Goal: Transaction & Acquisition: Purchase product/service

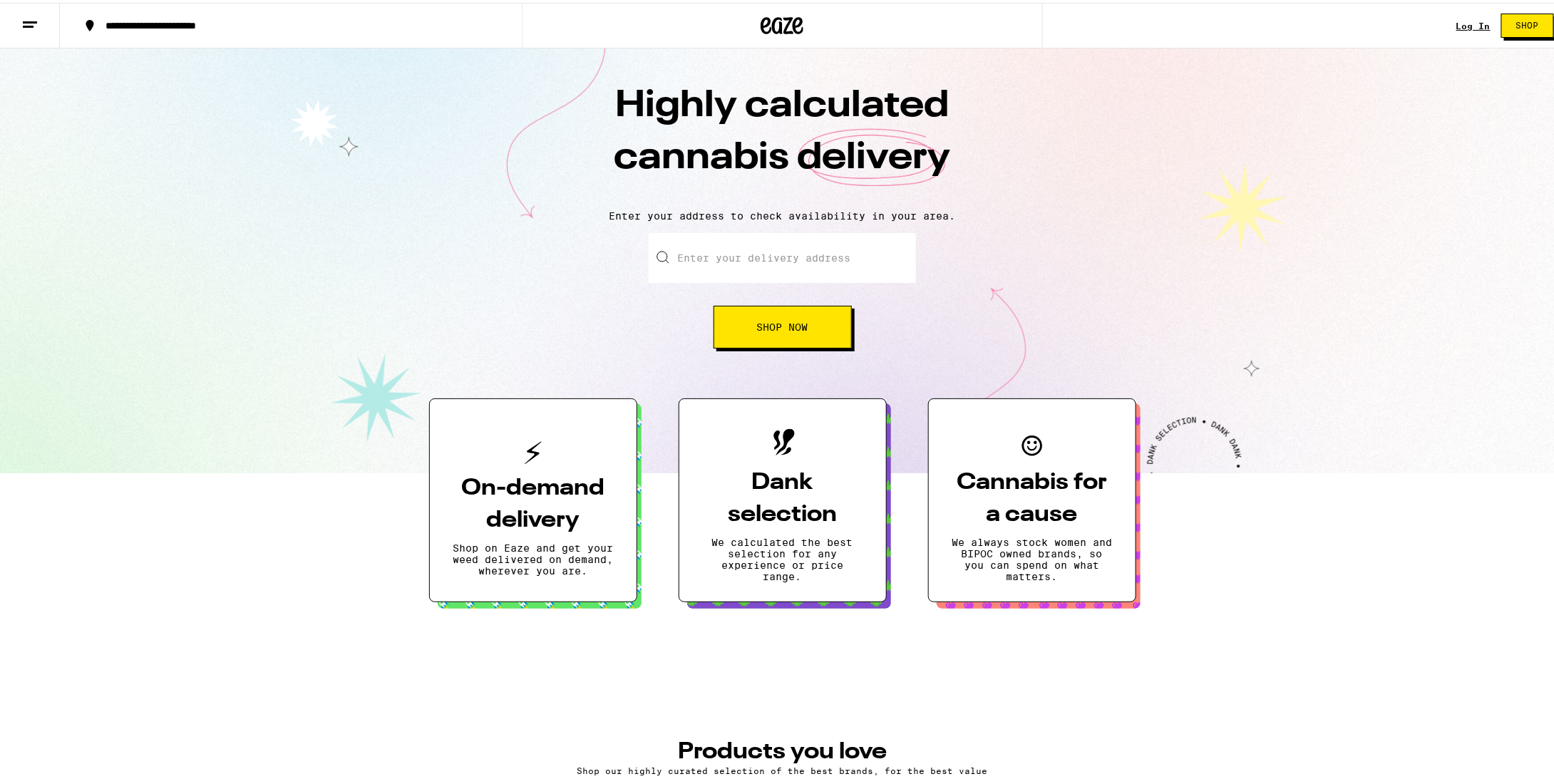
click at [1456, 21] on link "Log In" at bounding box center [1473, 23] width 34 height 9
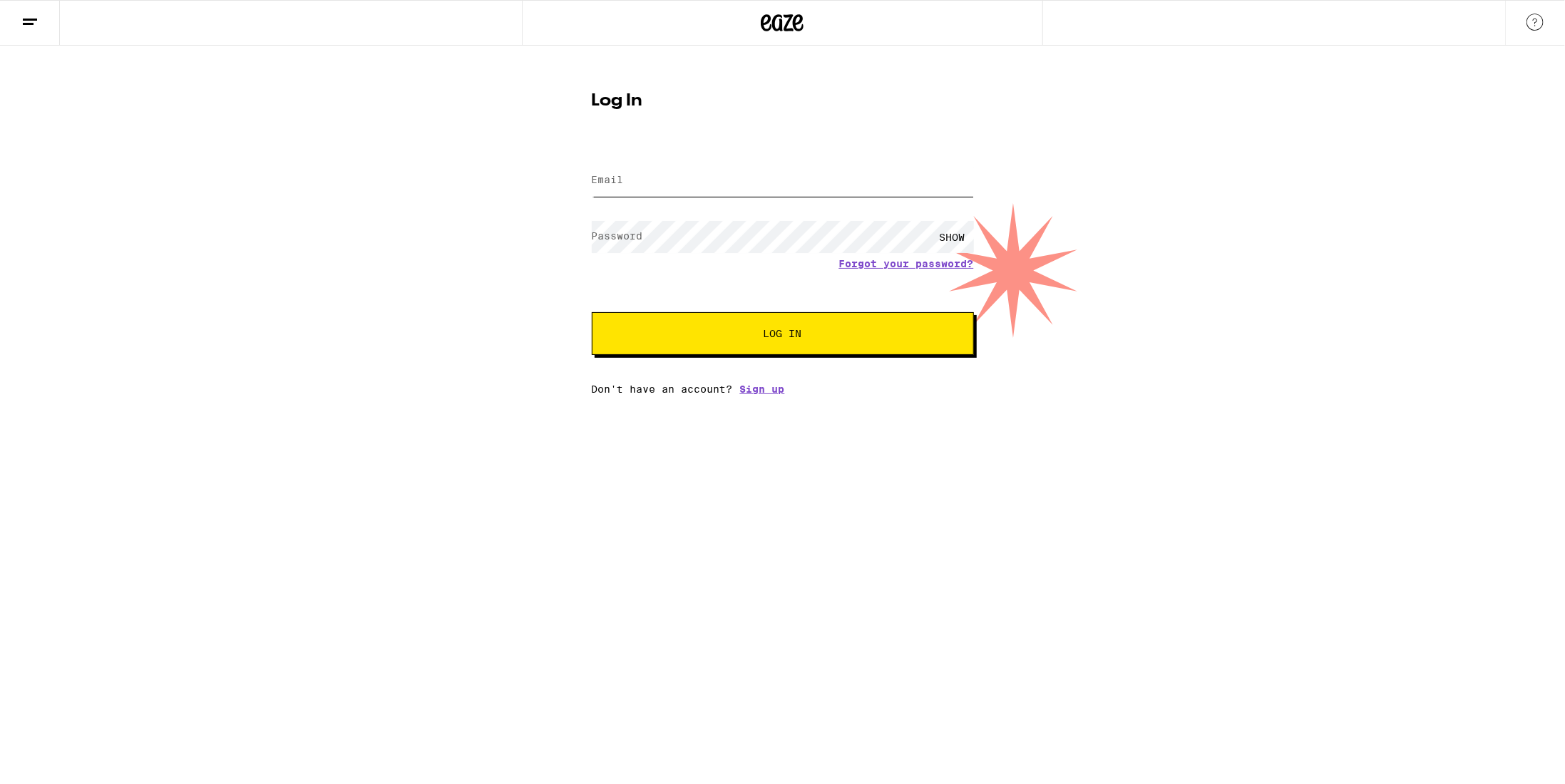
click at [767, 180] on input "Email" at bounding box center [782, 180] width 382 height 32
type input "[PERSON_NAME][DOMAIN_NAME][EMAIL_ADDRESS][DOMAIN_NAME]"
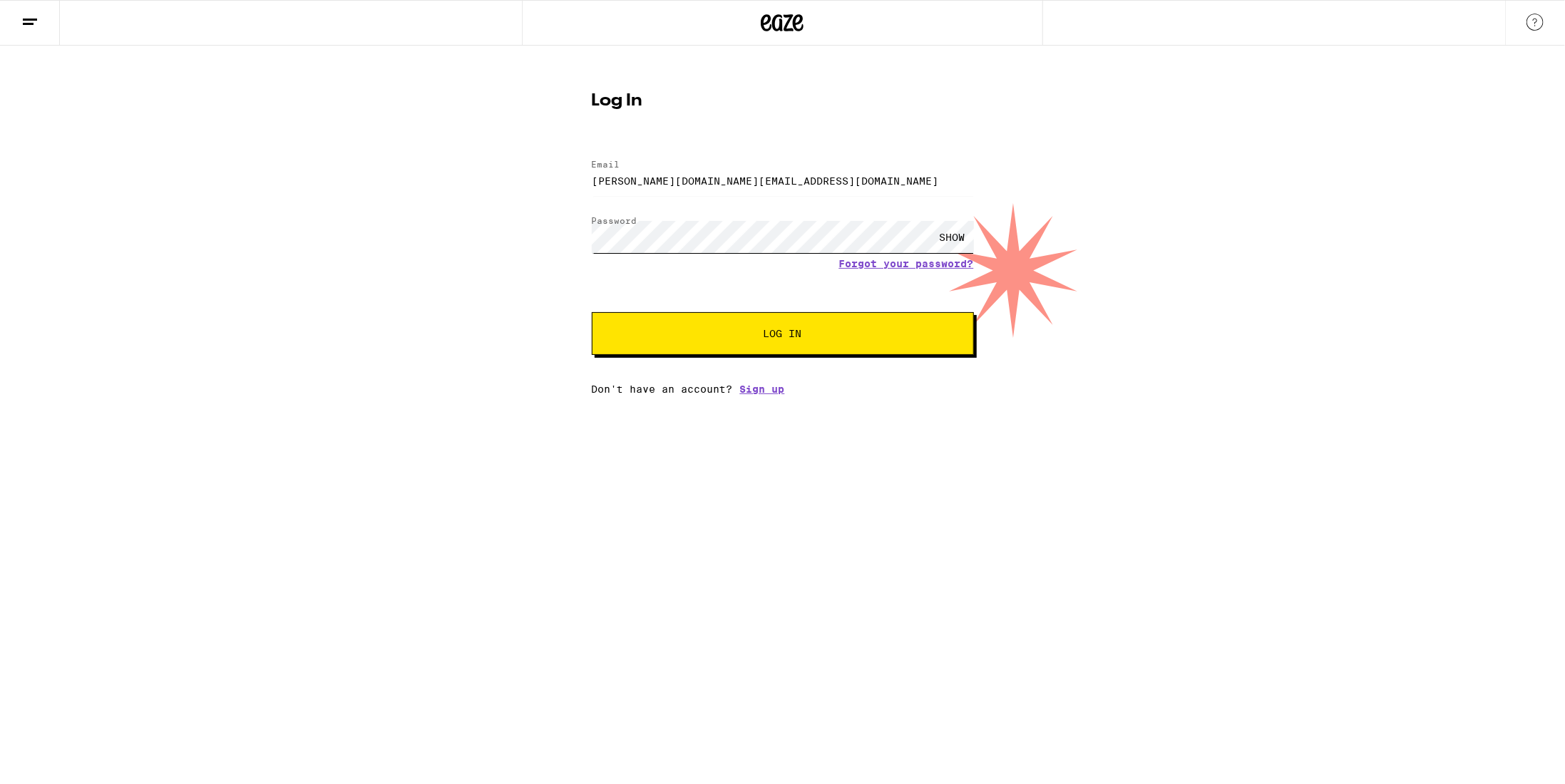
click at [591, 312] on button "Log In" at bounding box center [782, 333] width 382 height 43
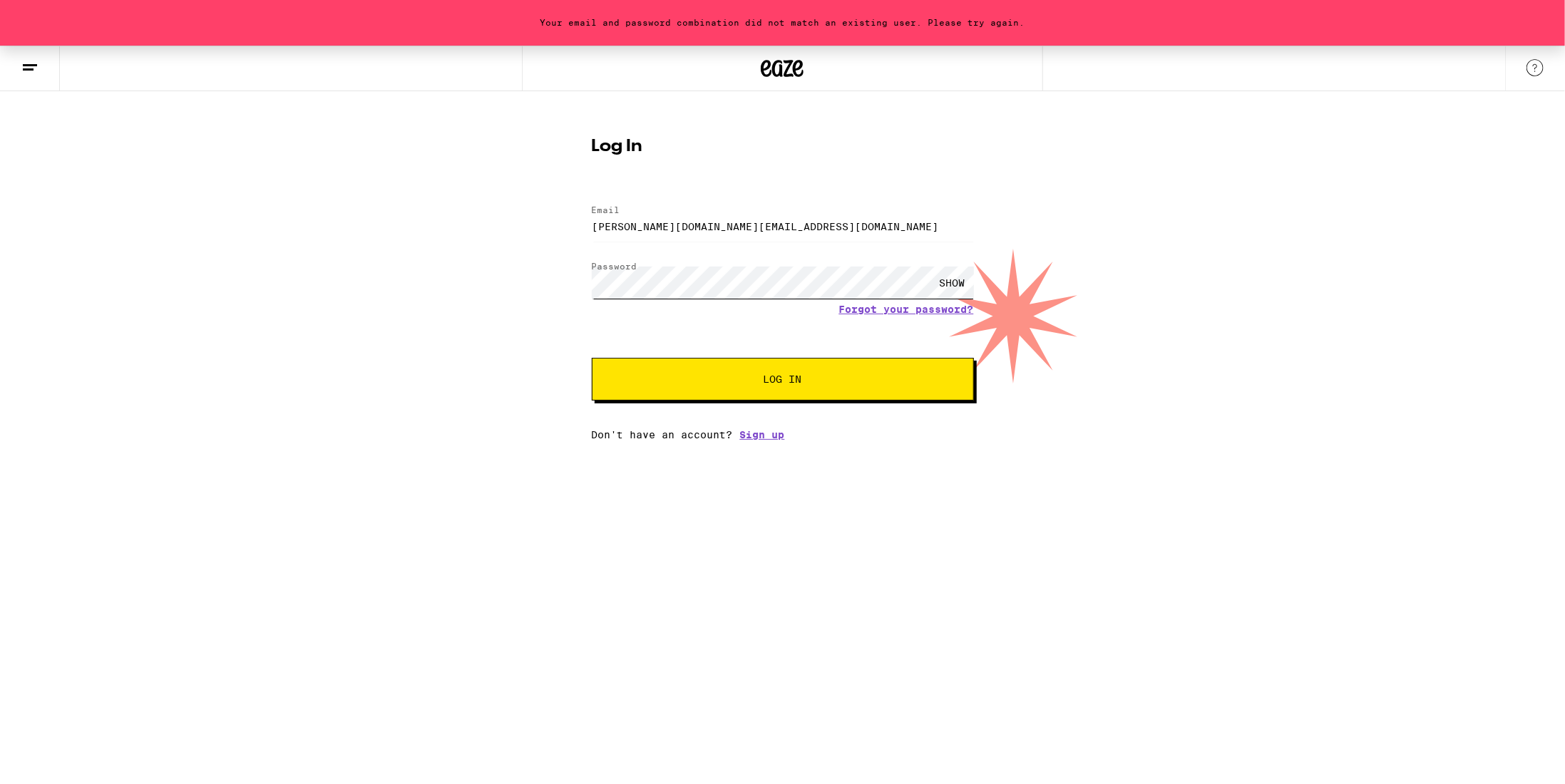
click at [591, 358] on button "Log In" at bounding box center [782, 379] width 382 height 43
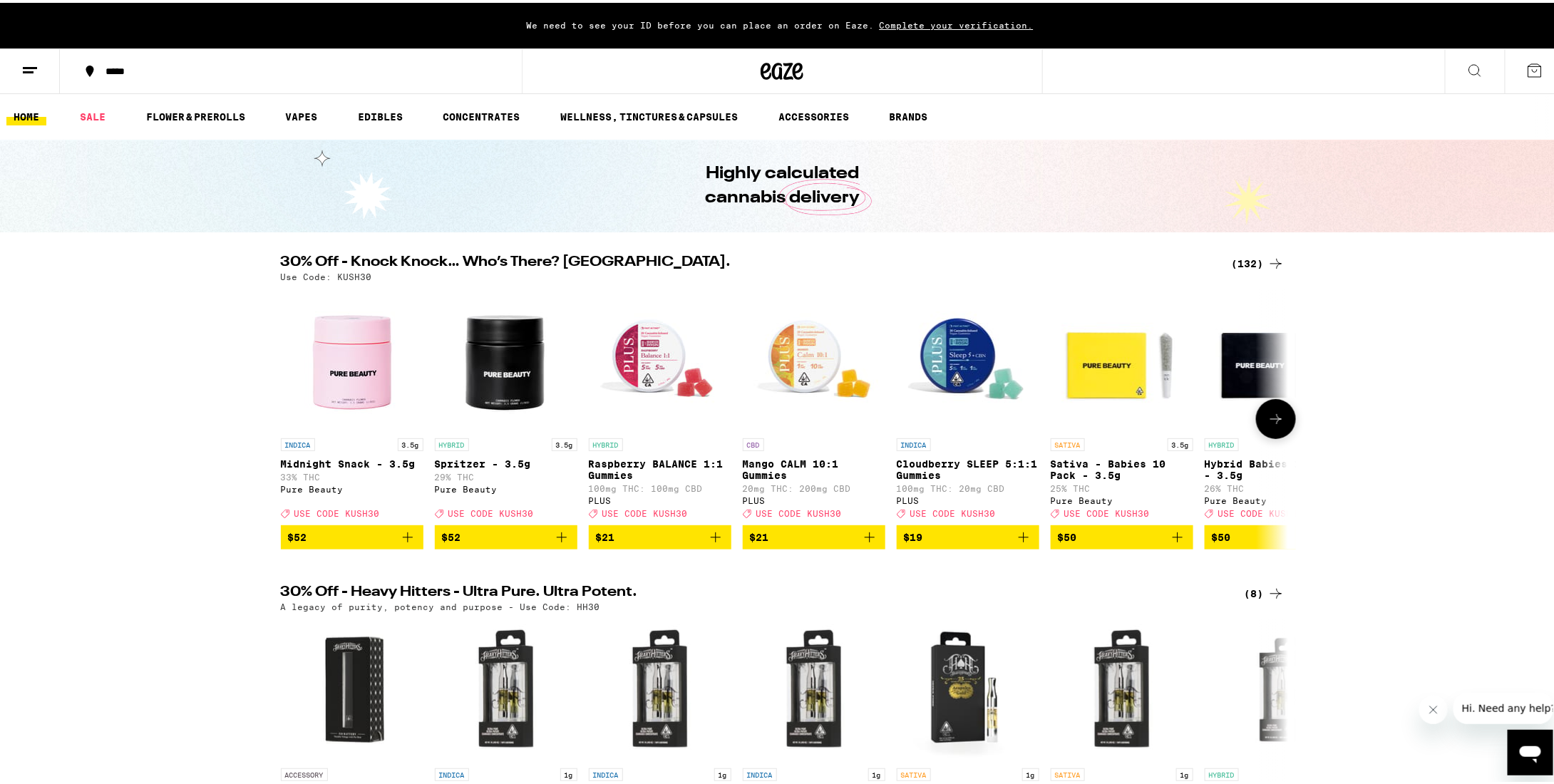
click at [713, 543] on icon "Add to bag" at bounding box center [716, 535] width 18 height 18
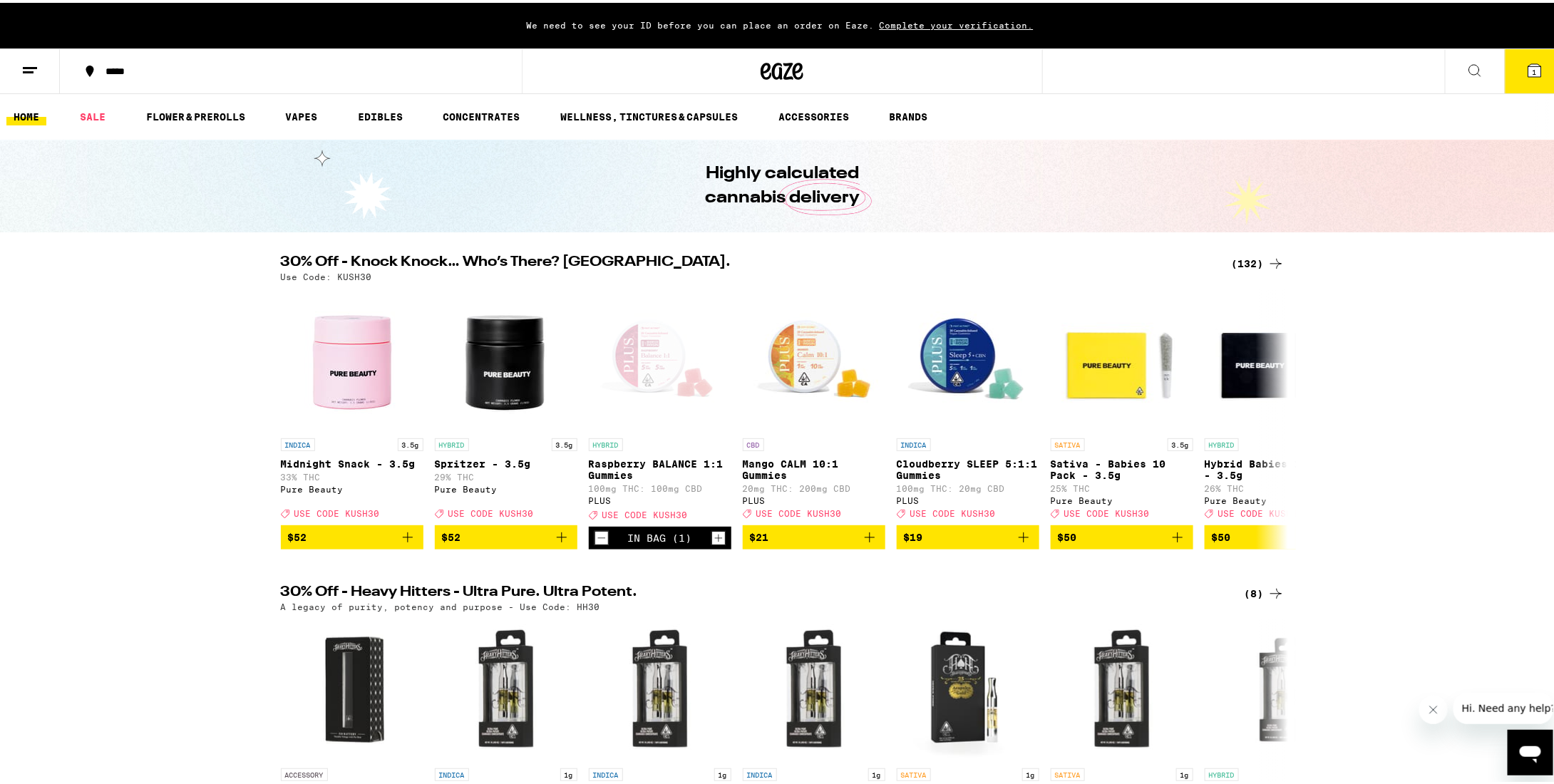
scroll to position [71, 0]
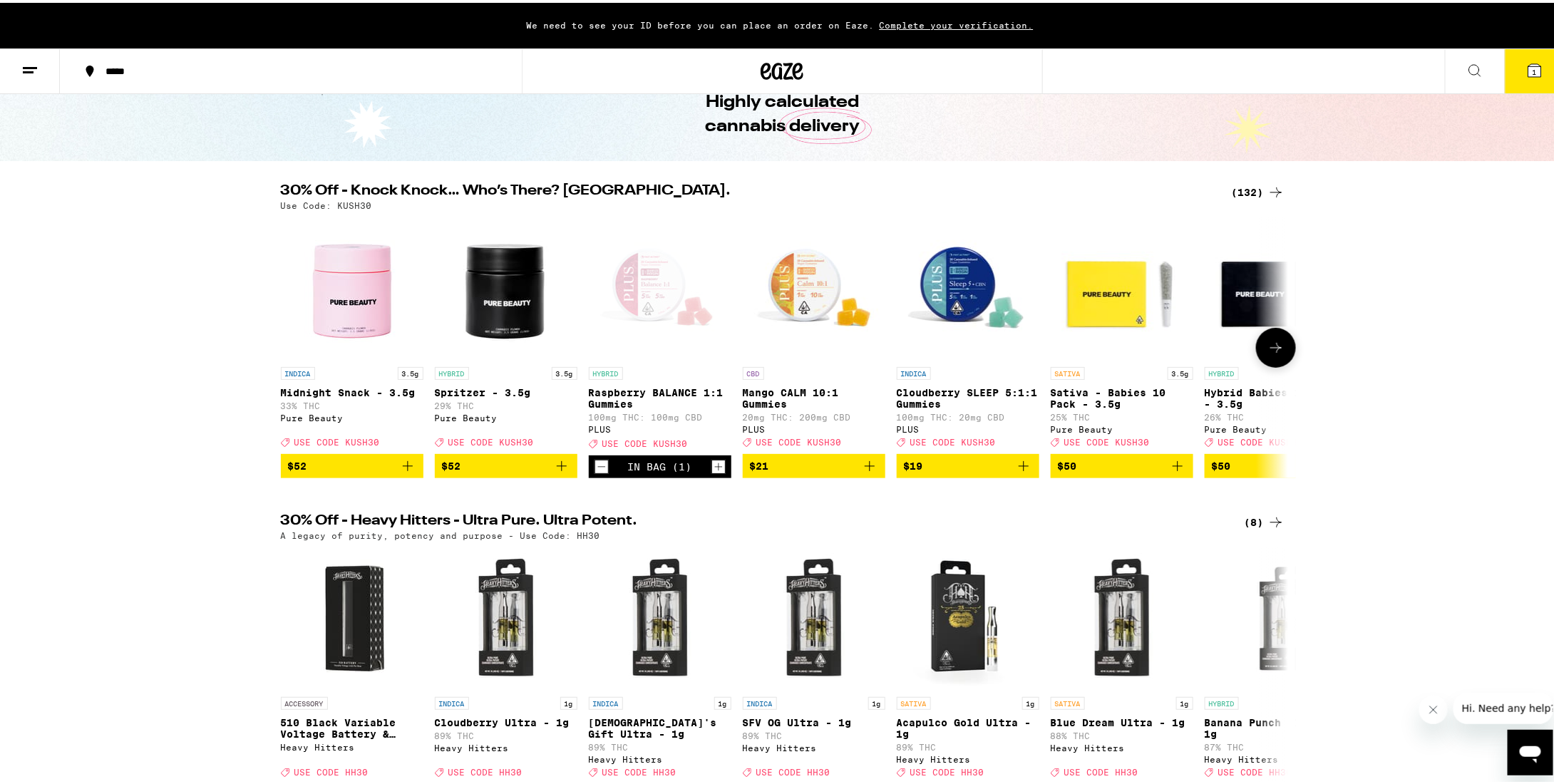
click at [1275, 362] on button at bounding box center [1276, 345] width 40 height 40
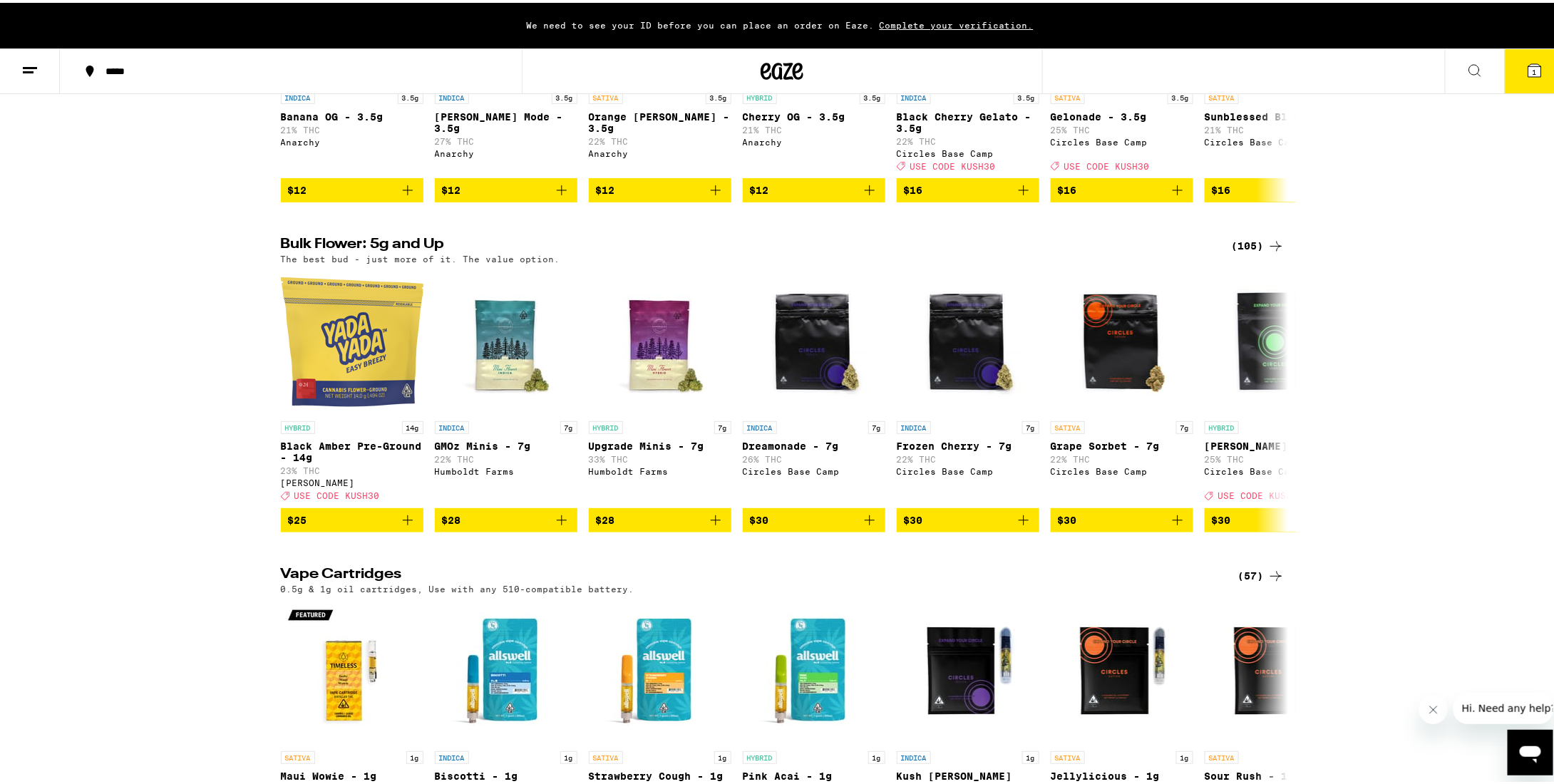
scroll to position [1354, 0]
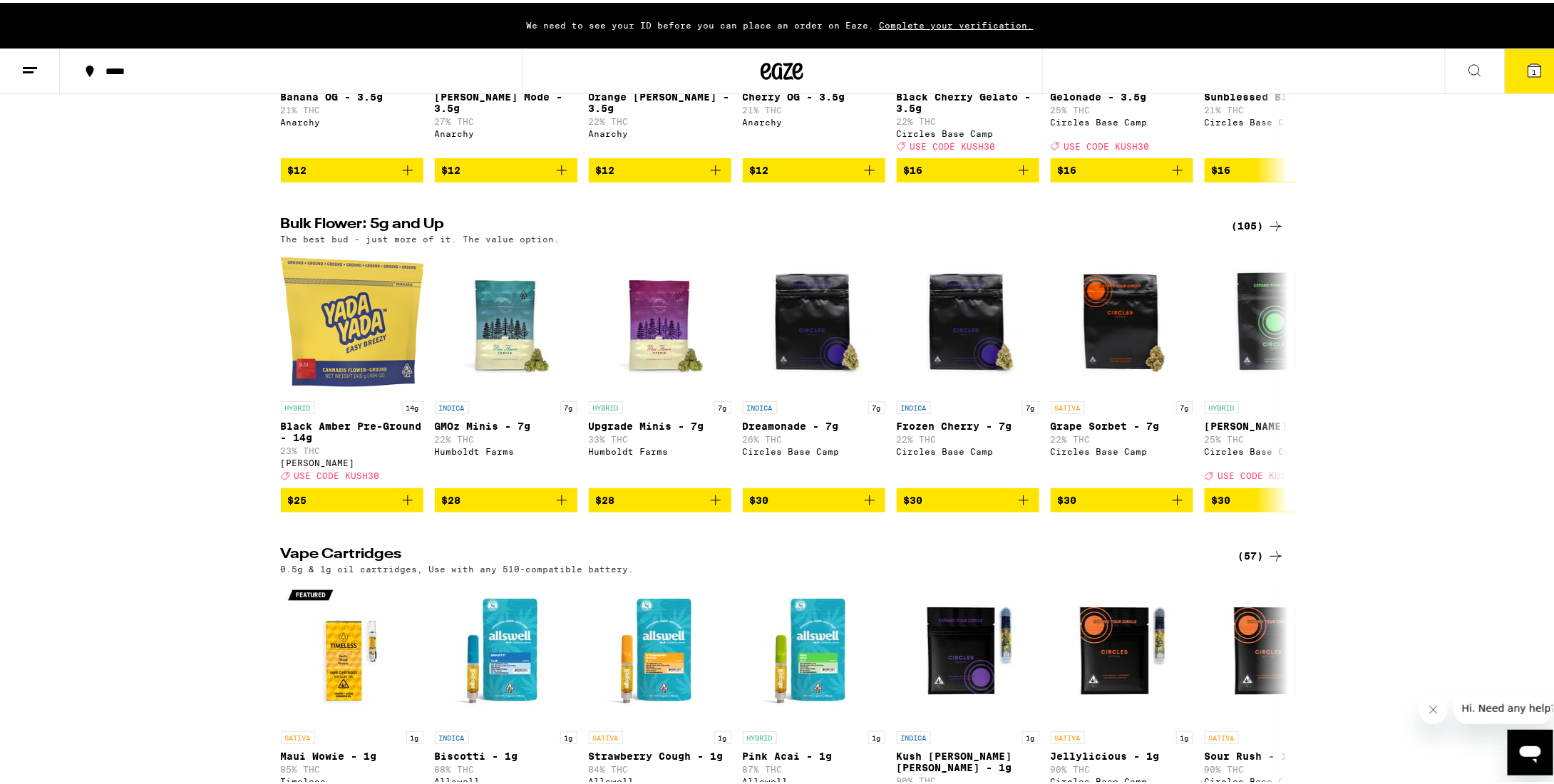
click at [383, 233] on h2 "Bulk Flower: 5g and Up" at bounding box center [748, 224] width 934 height 18
click at [1260, 233] on div "(105)" at bounding box center [1258, 224] width 53 height 18
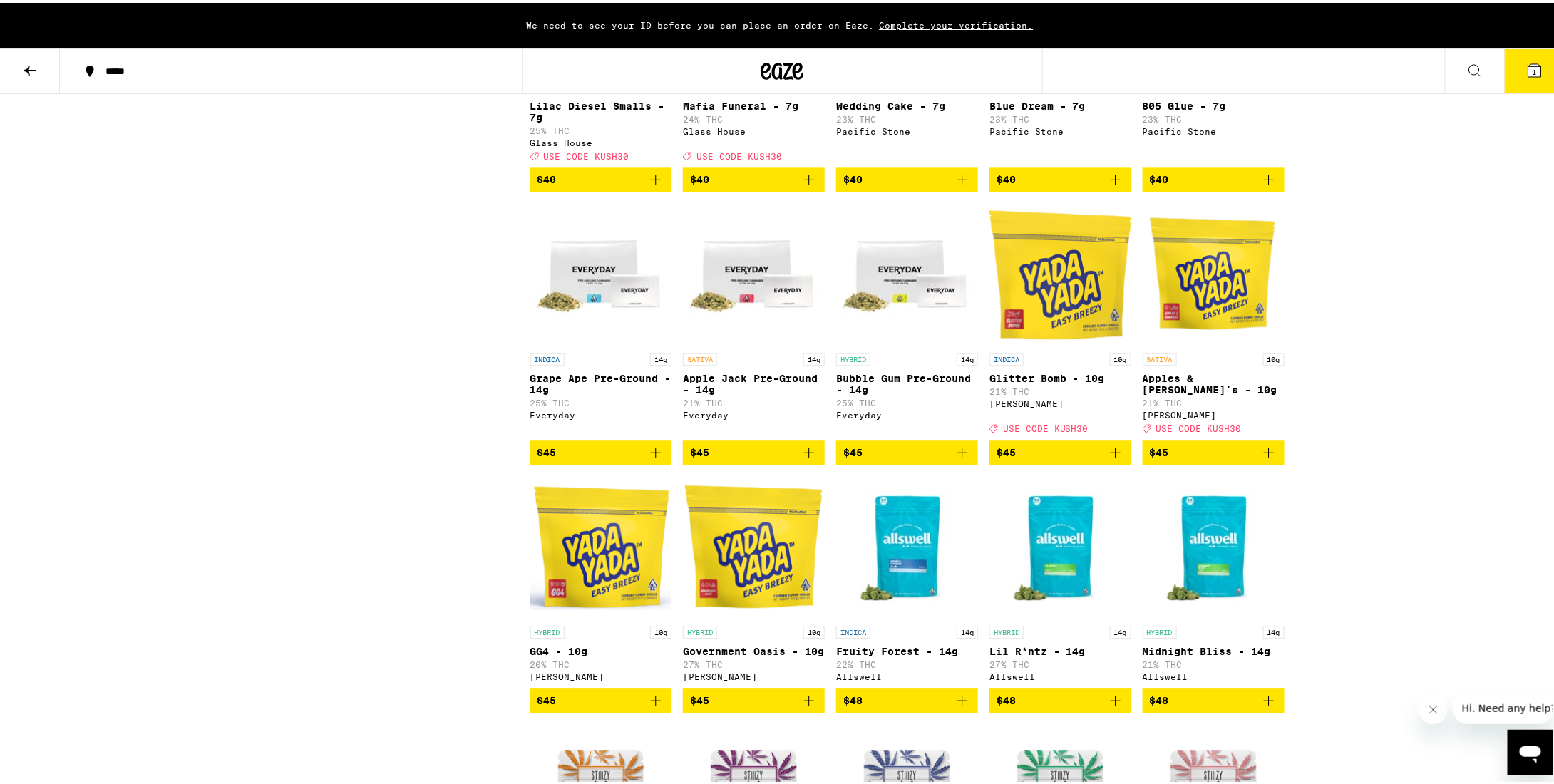
scroll to position [1711, 0]
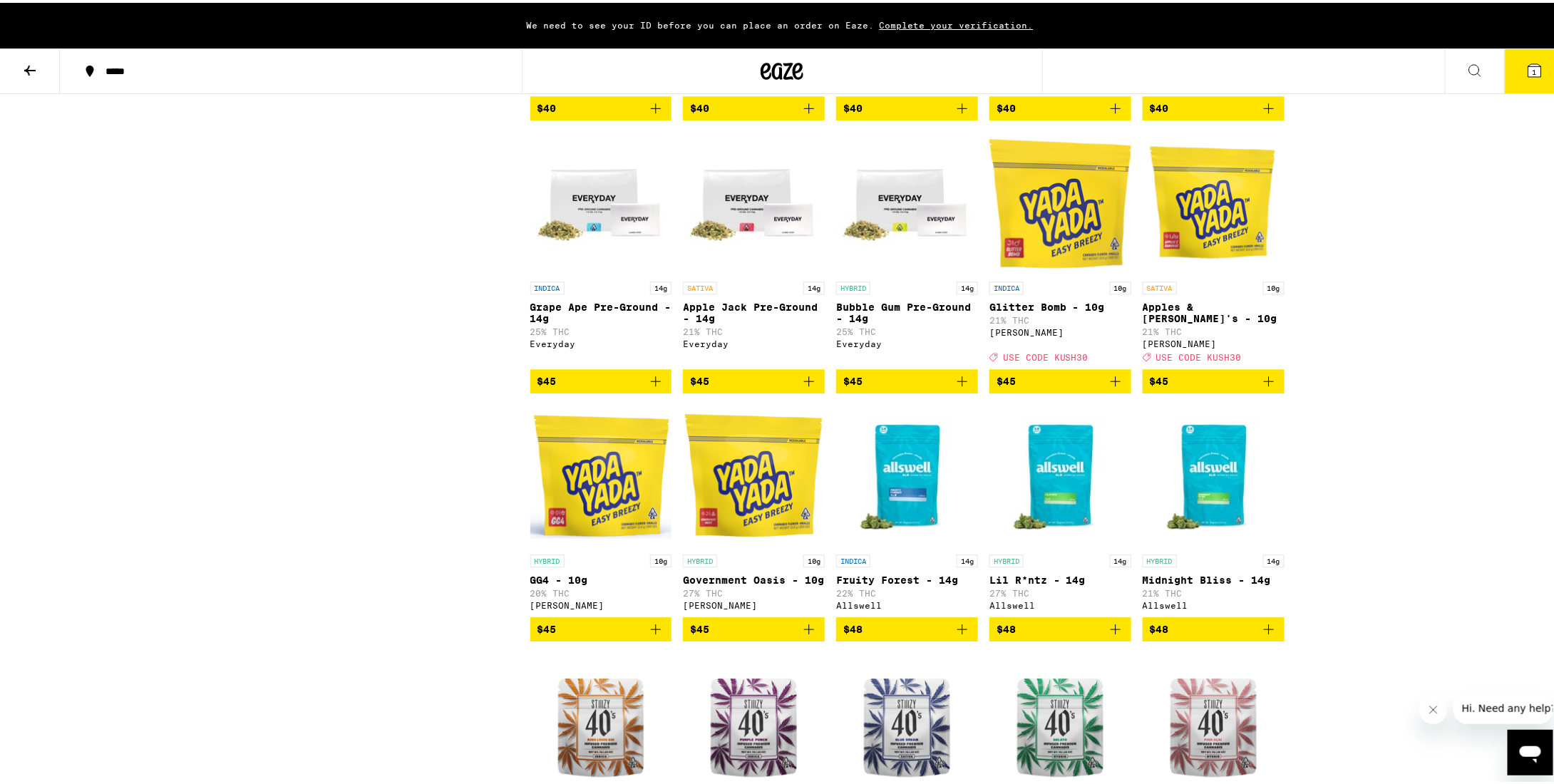
click at [1269, 387] on icon "Add to bag" at bounding box center [1269, 379] width 18 height 18
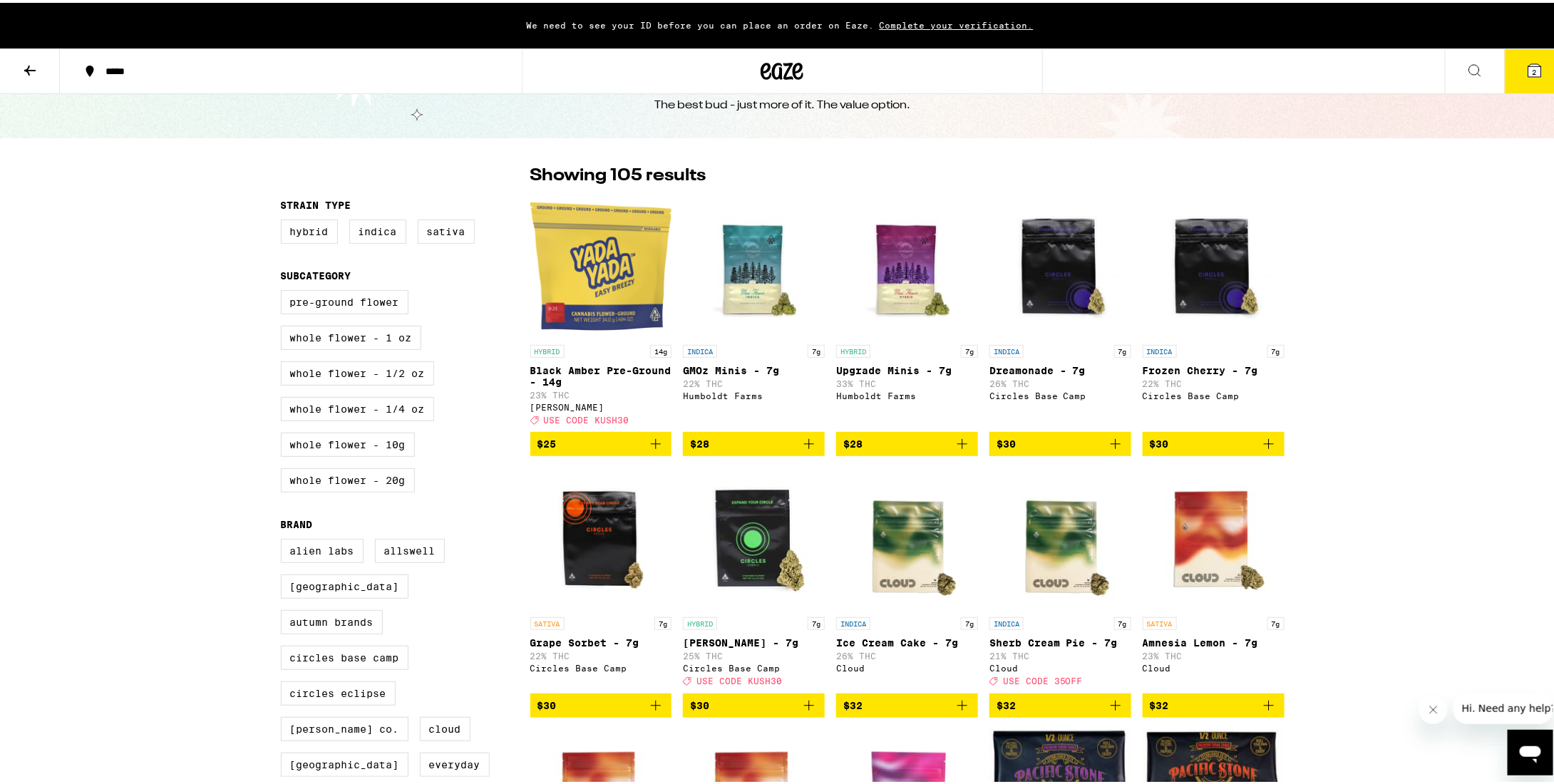
scroll to position [0, 0]
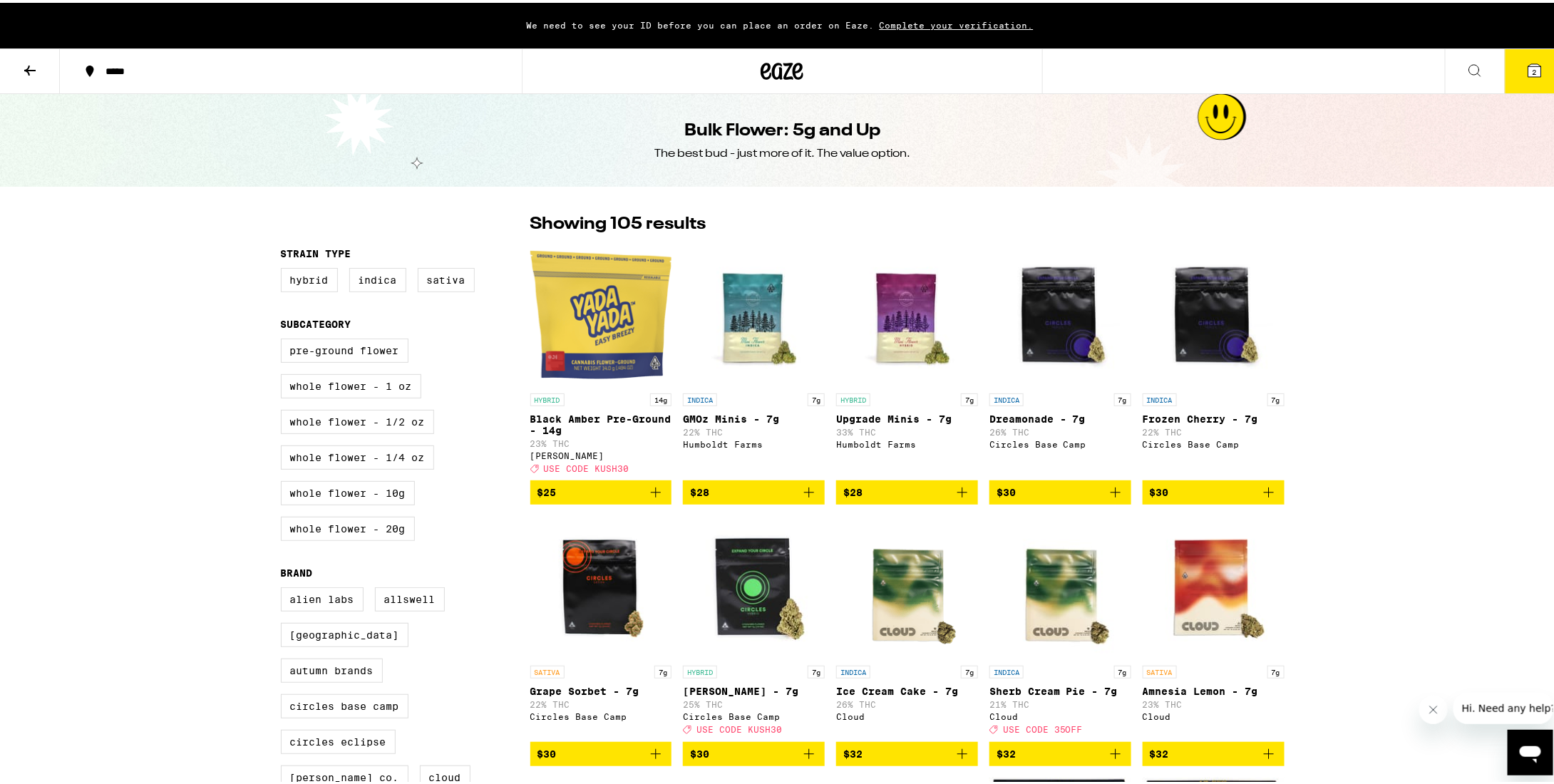
drag, startPoint x: 945, startPoint y: 25, endPoint x: 928, endPoint y: 22, distance: 17.3
click at [928, 22] on span "Complete your verification." at bounding box center [957, 22] width 164 height 9
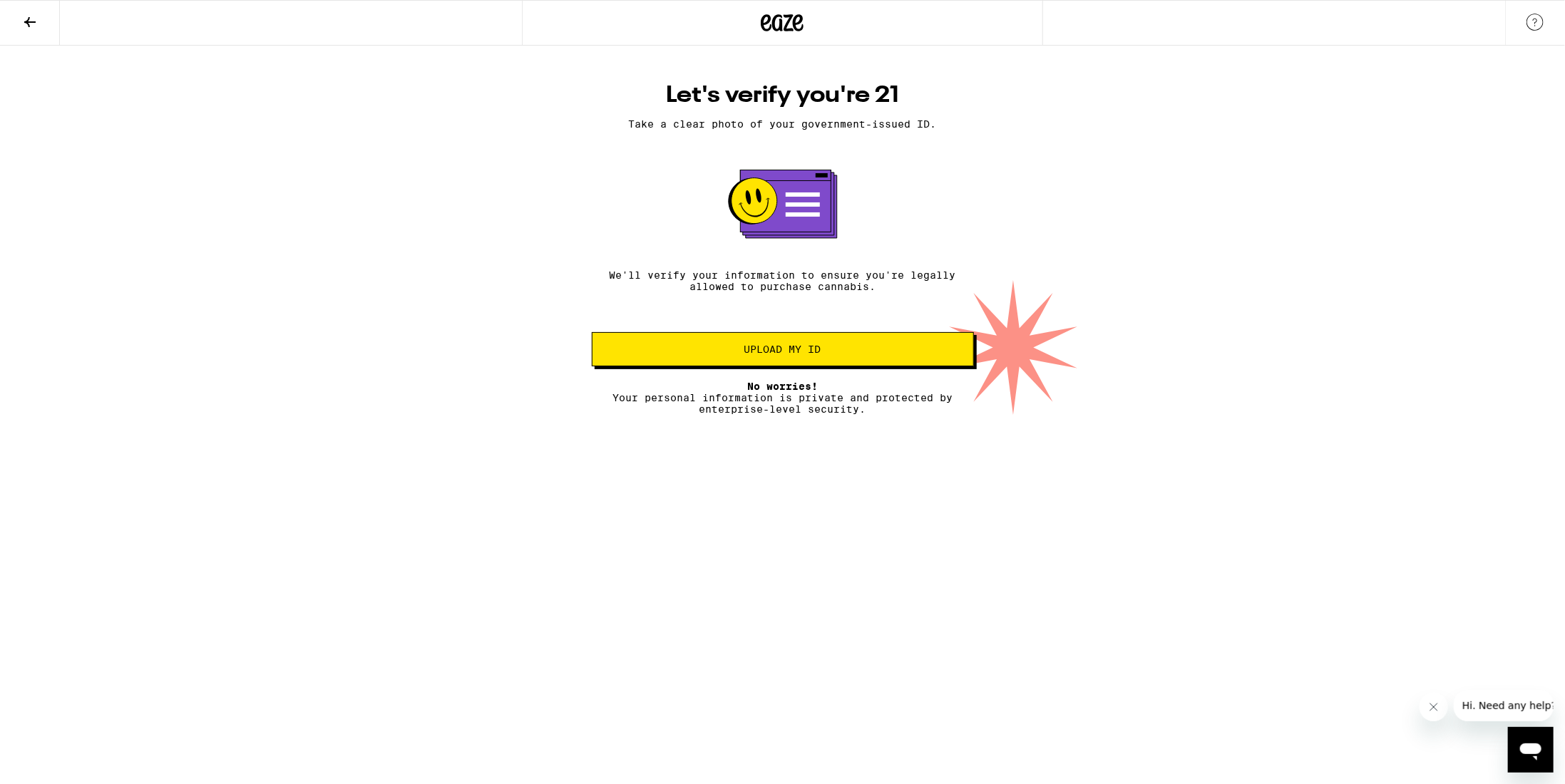
click at [895, 354] on span "Upload my ID" at bounding box center [782, 349] width 358 height 10
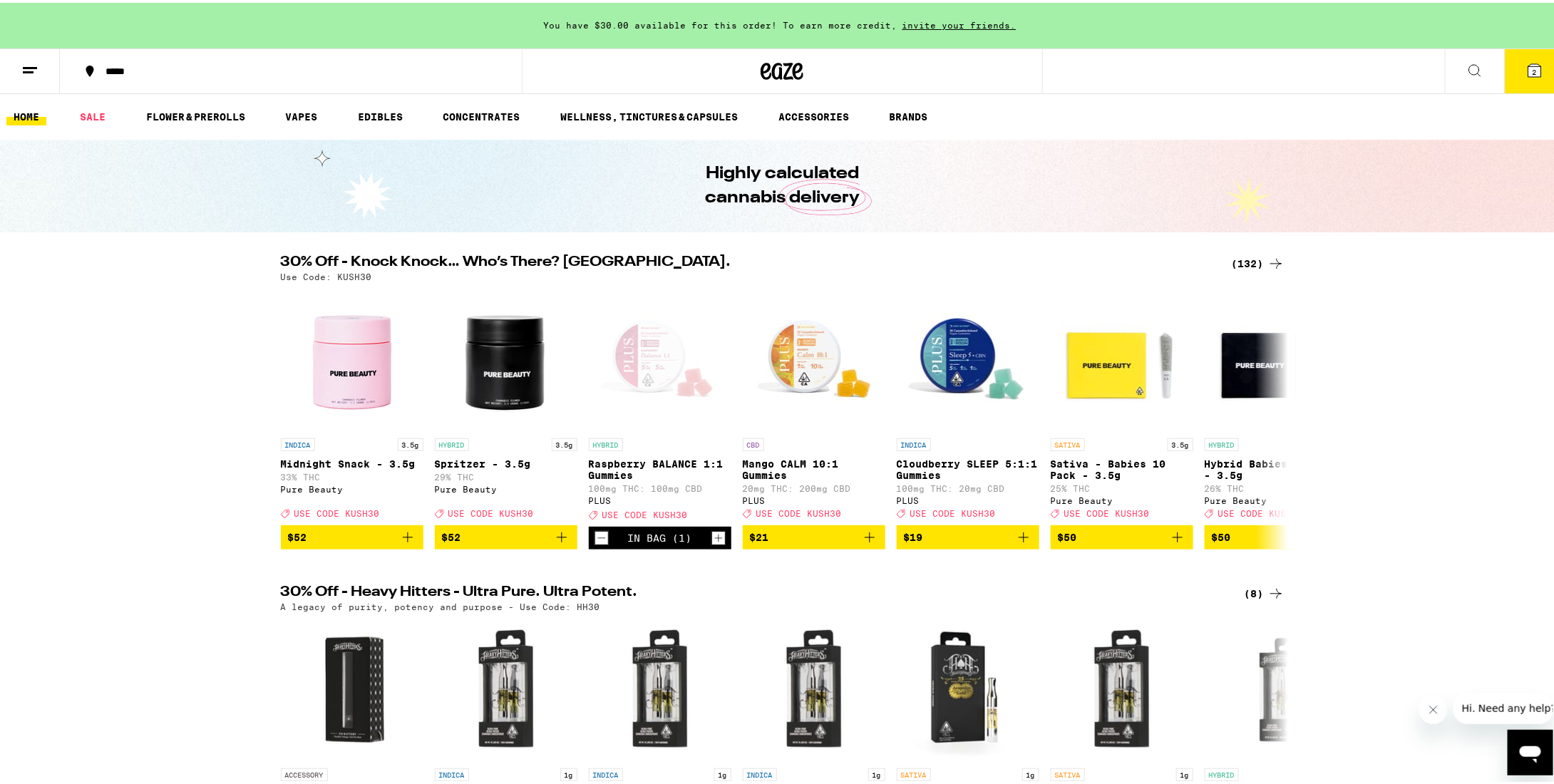
click at [1528, 63] on icon at bounding box center [1534, 67] width 13 height 13
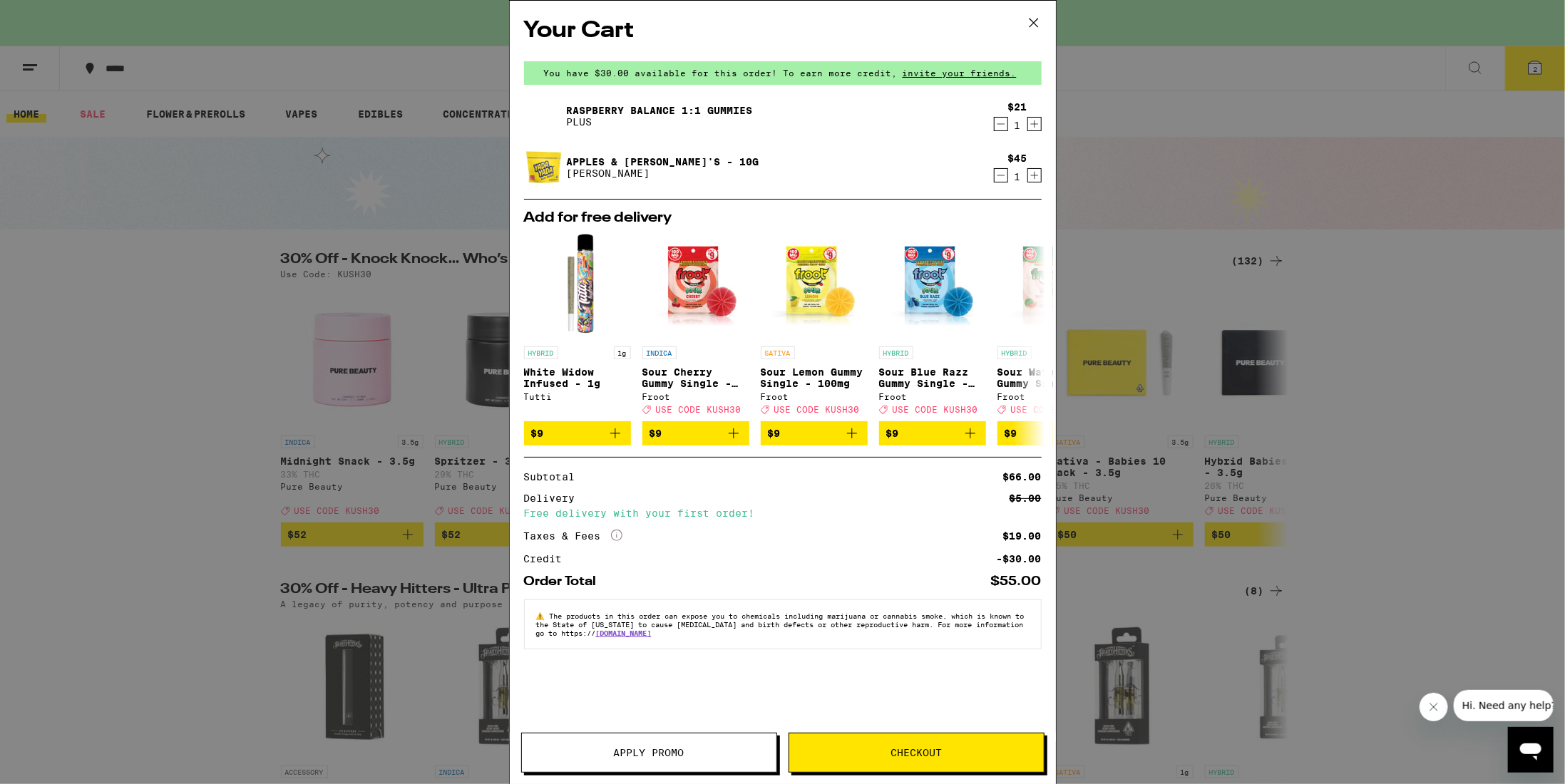
click at [1033, 18] on icon at bounding box center [1034, 23] width 22 height 22
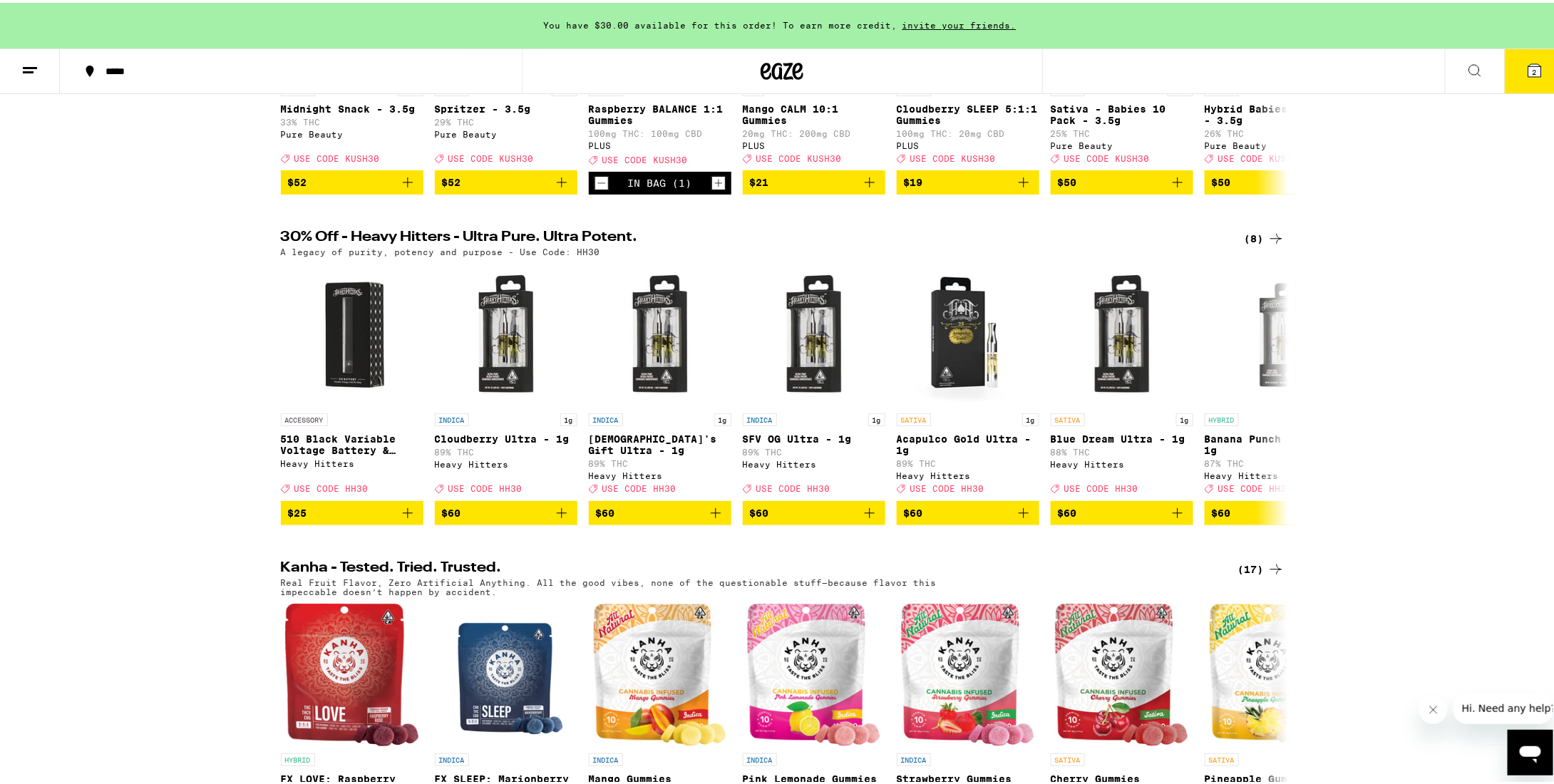
scroll to position [356, 0]
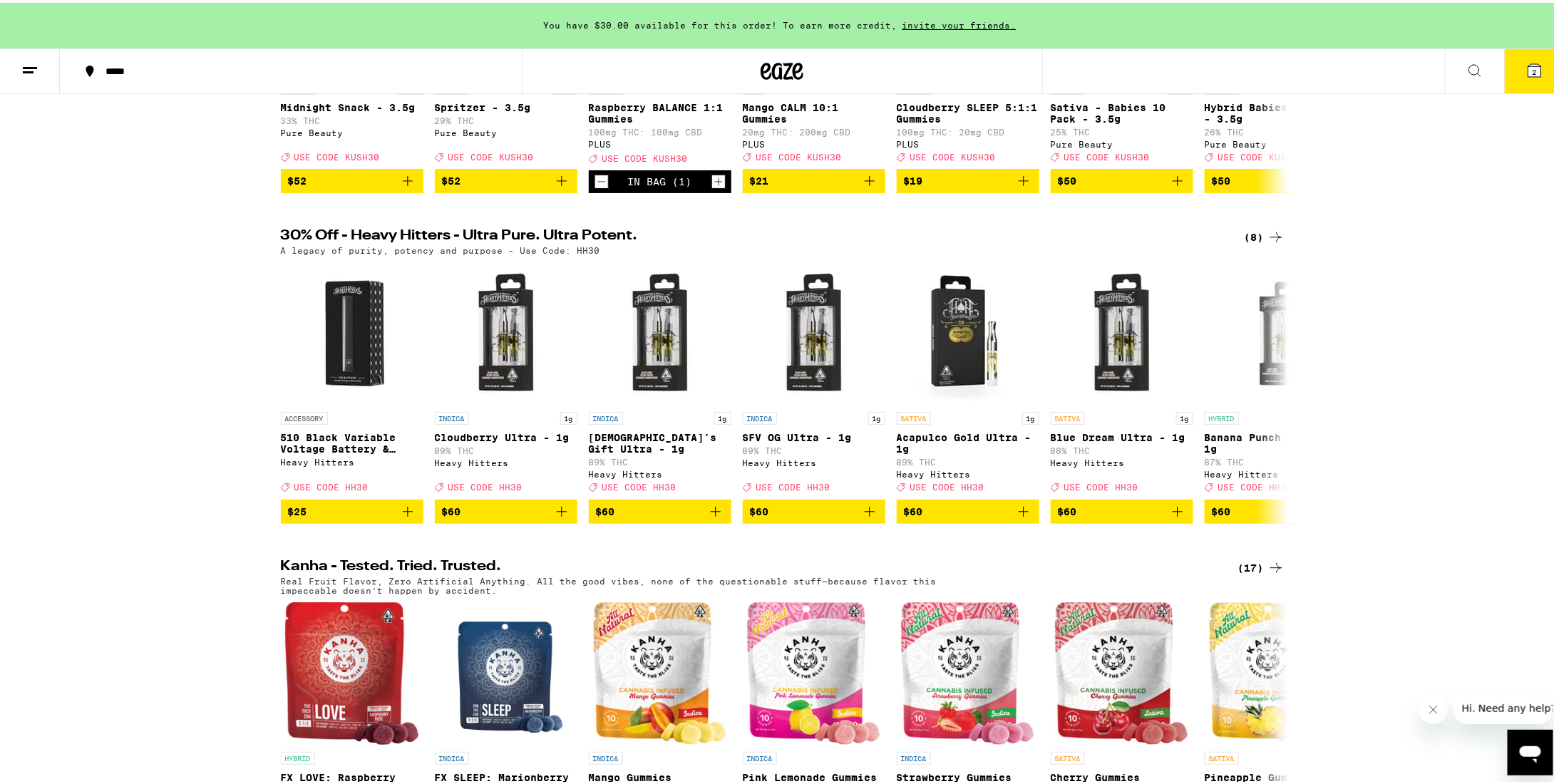
click at [1272, 239] on icon at bounding box center [1276, 234] width 12 height 10
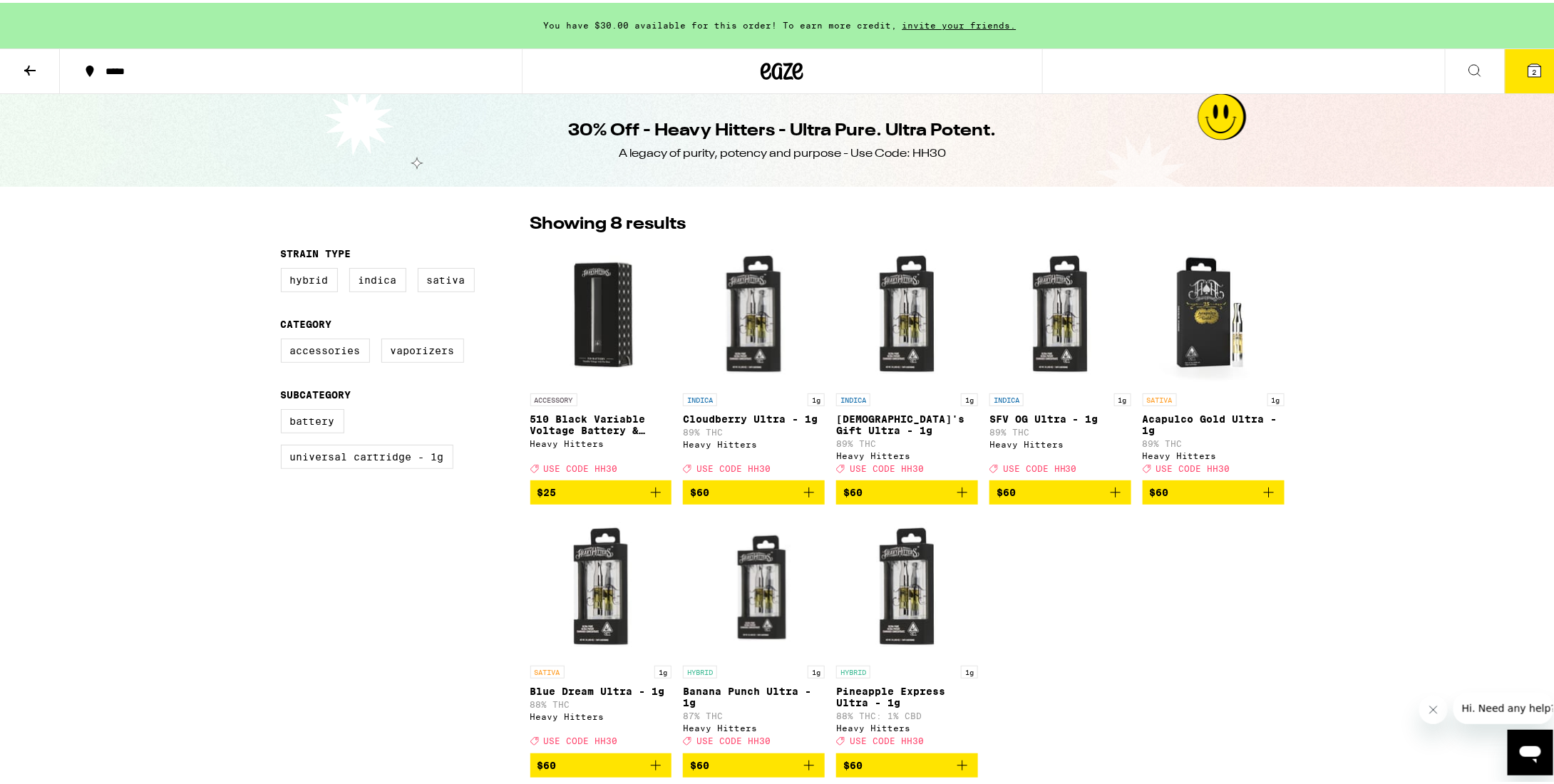
scroll to position [71, 0]
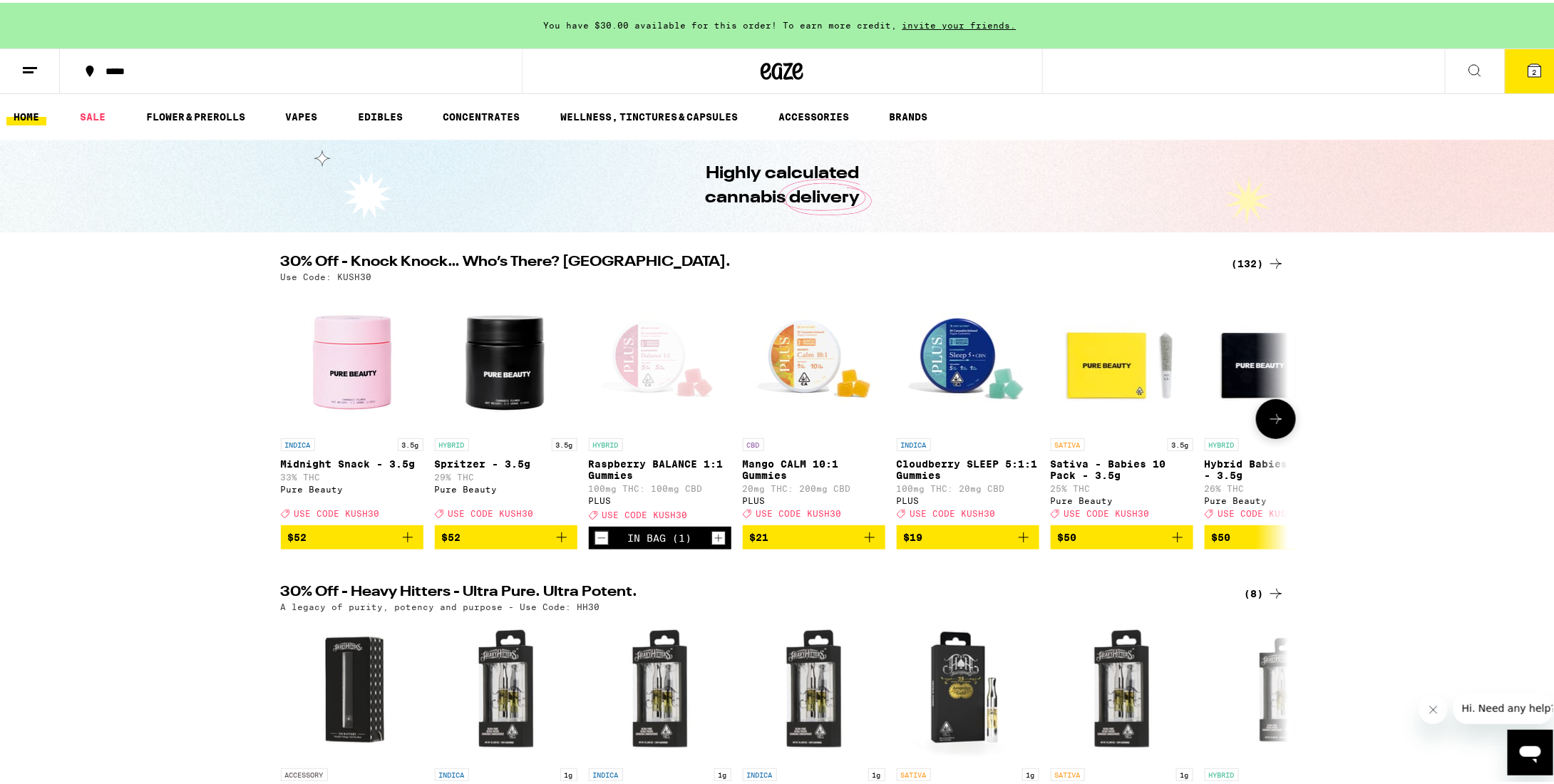
click at [1274, 421] on icon at bounding box center [1276, 416] width 12 height 10
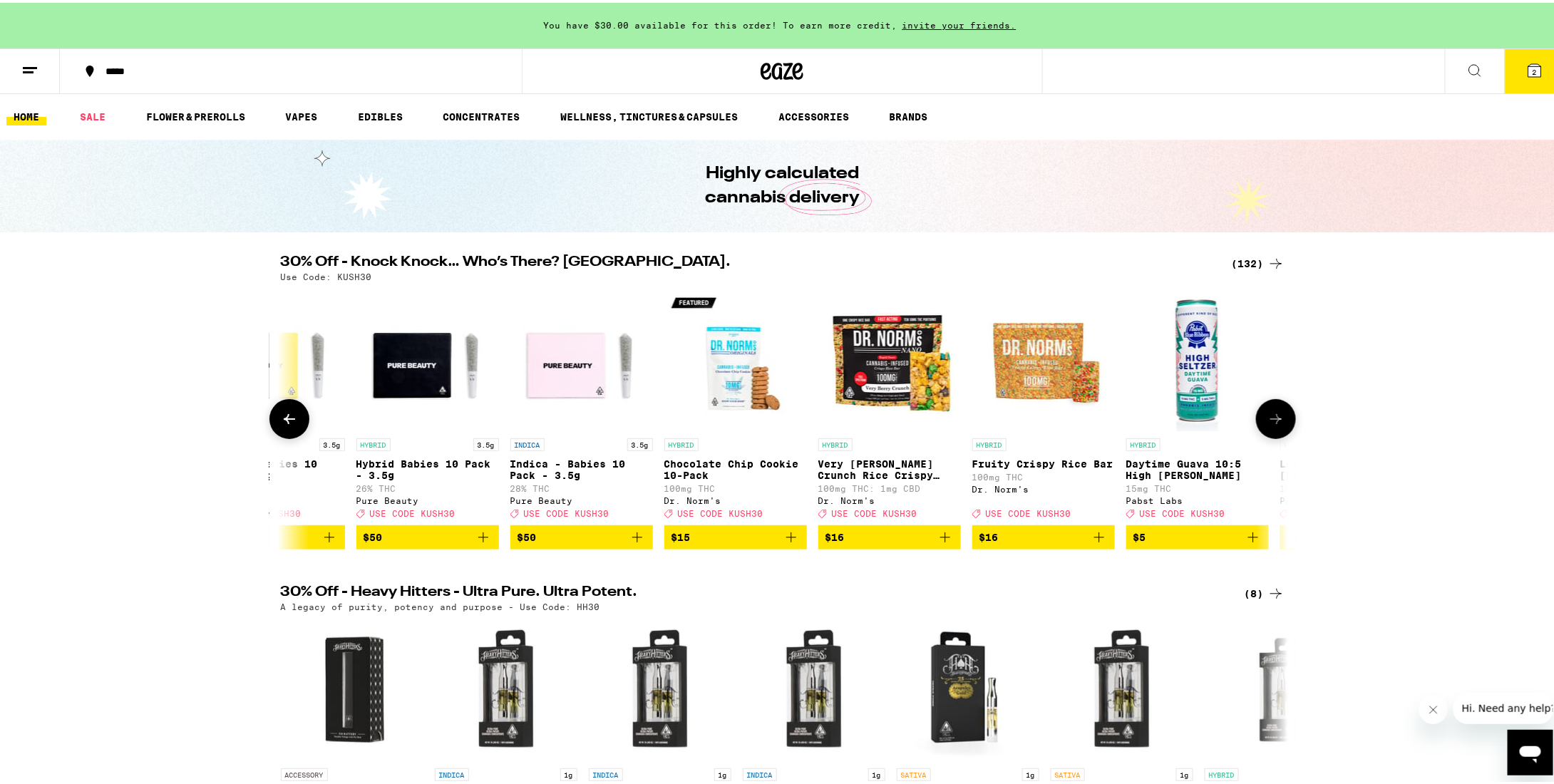
click at [1274, 421] on icon at bounding box center [1276, 416] width 12 height 10
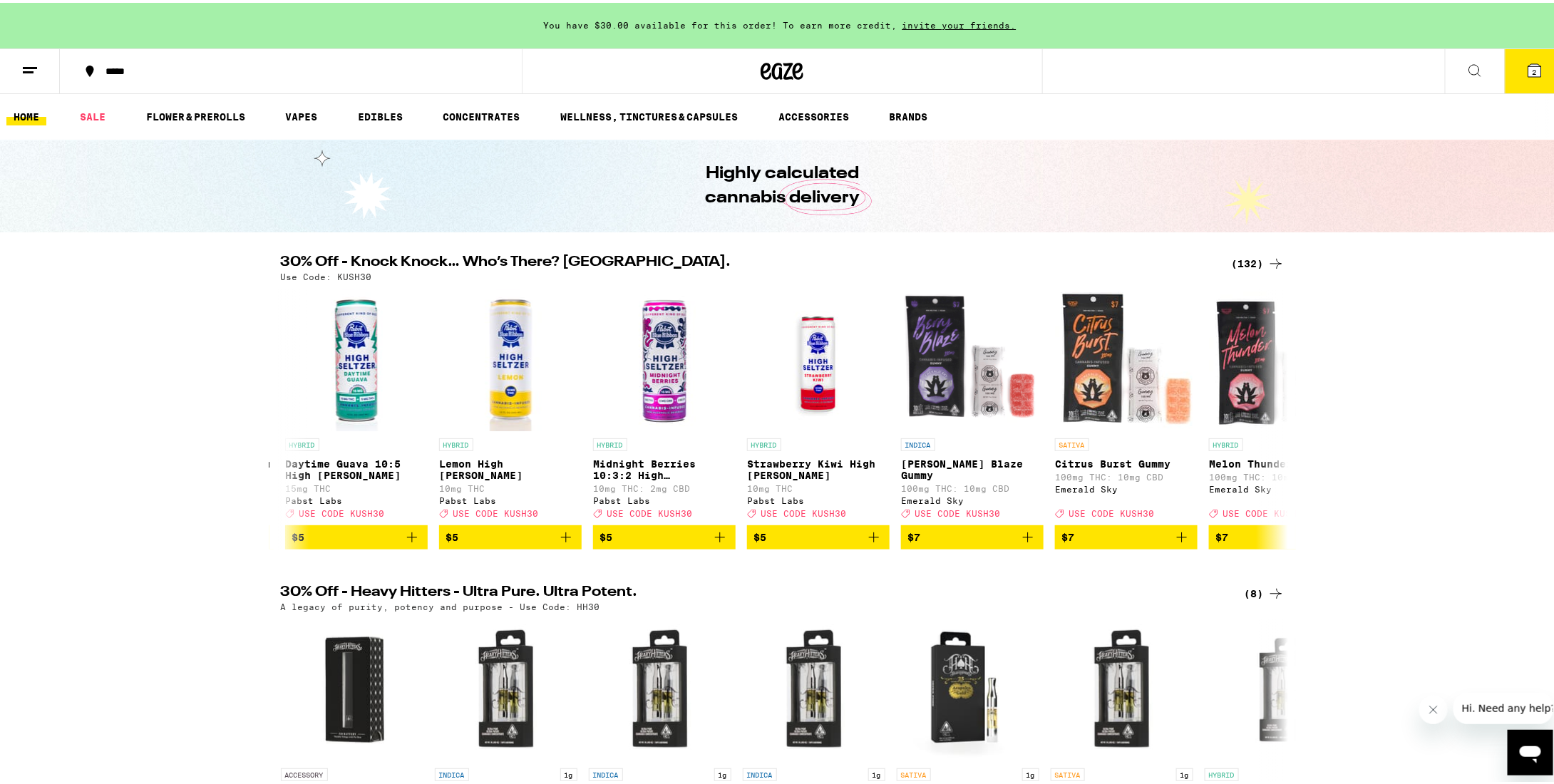
scroll to position [0, 1697]
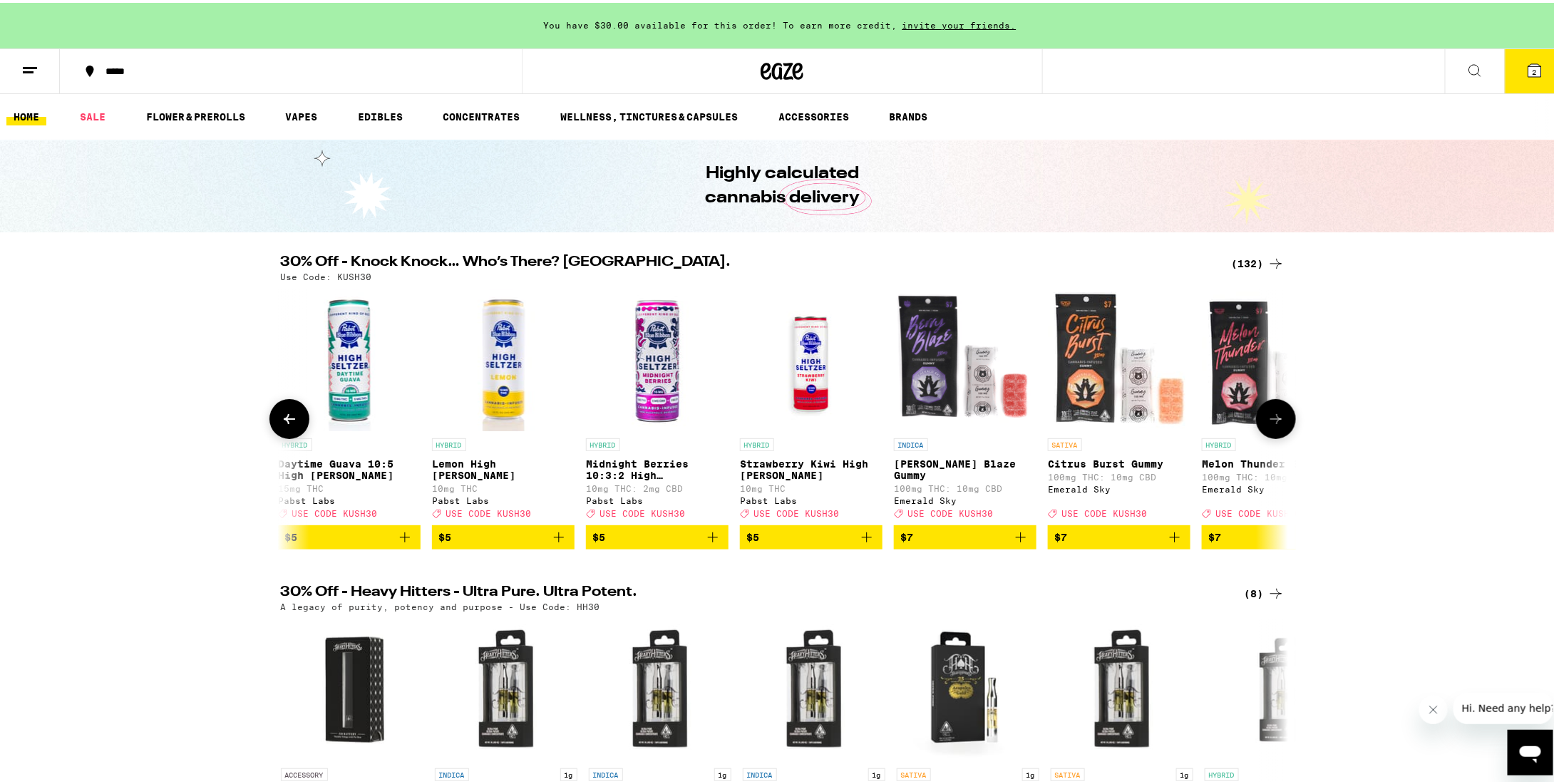
click at [1268, 415] on icon at bounding box center [1276, 416] width 18 height 18
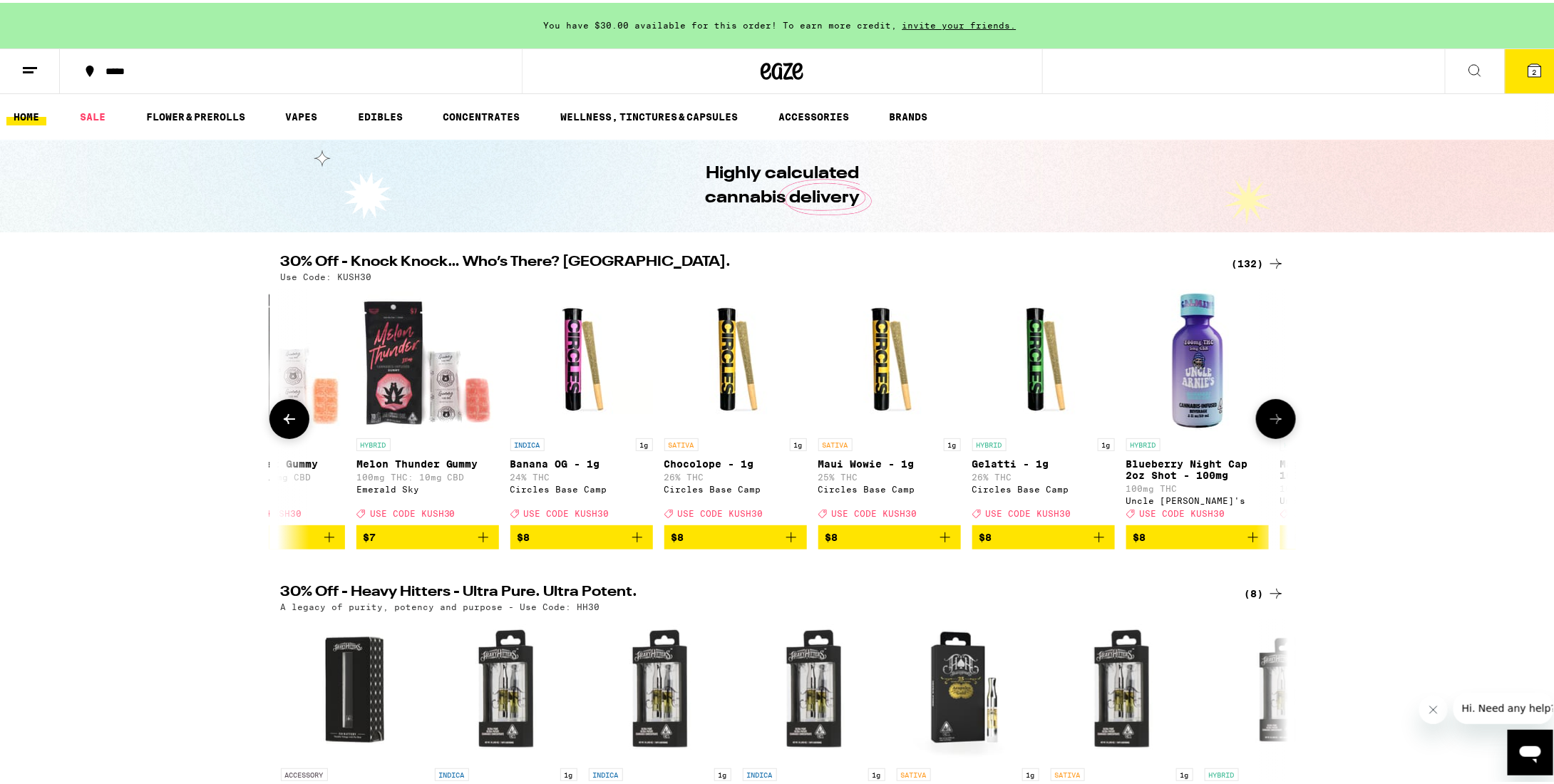
scroll to position [0, 2545]
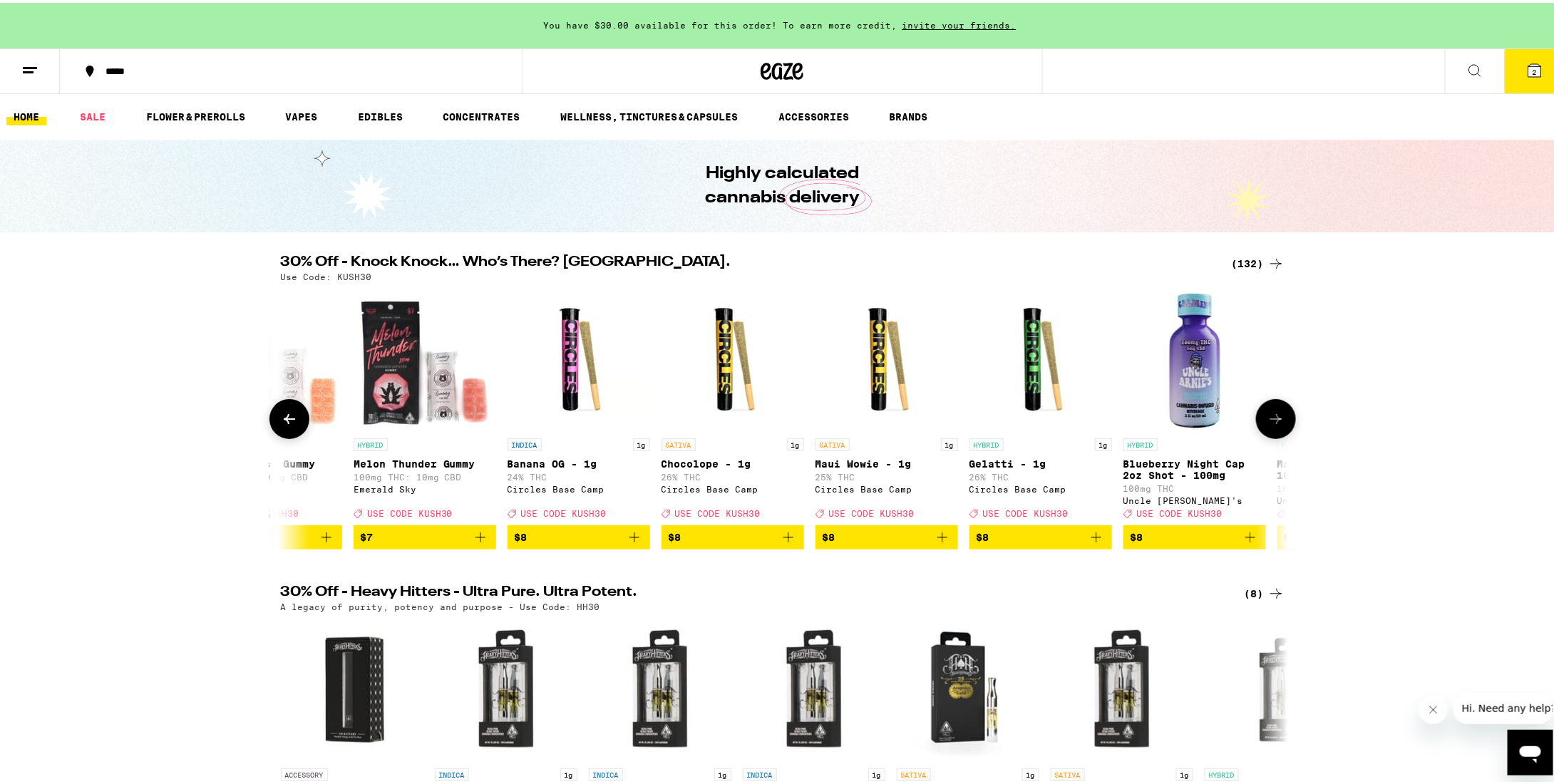
click at [1268, 415] on icon at bounding box center [1276, 416] width 18 height 18
click at [1267, 415] on button at bounding box center [1276, 416] width 40 height 40
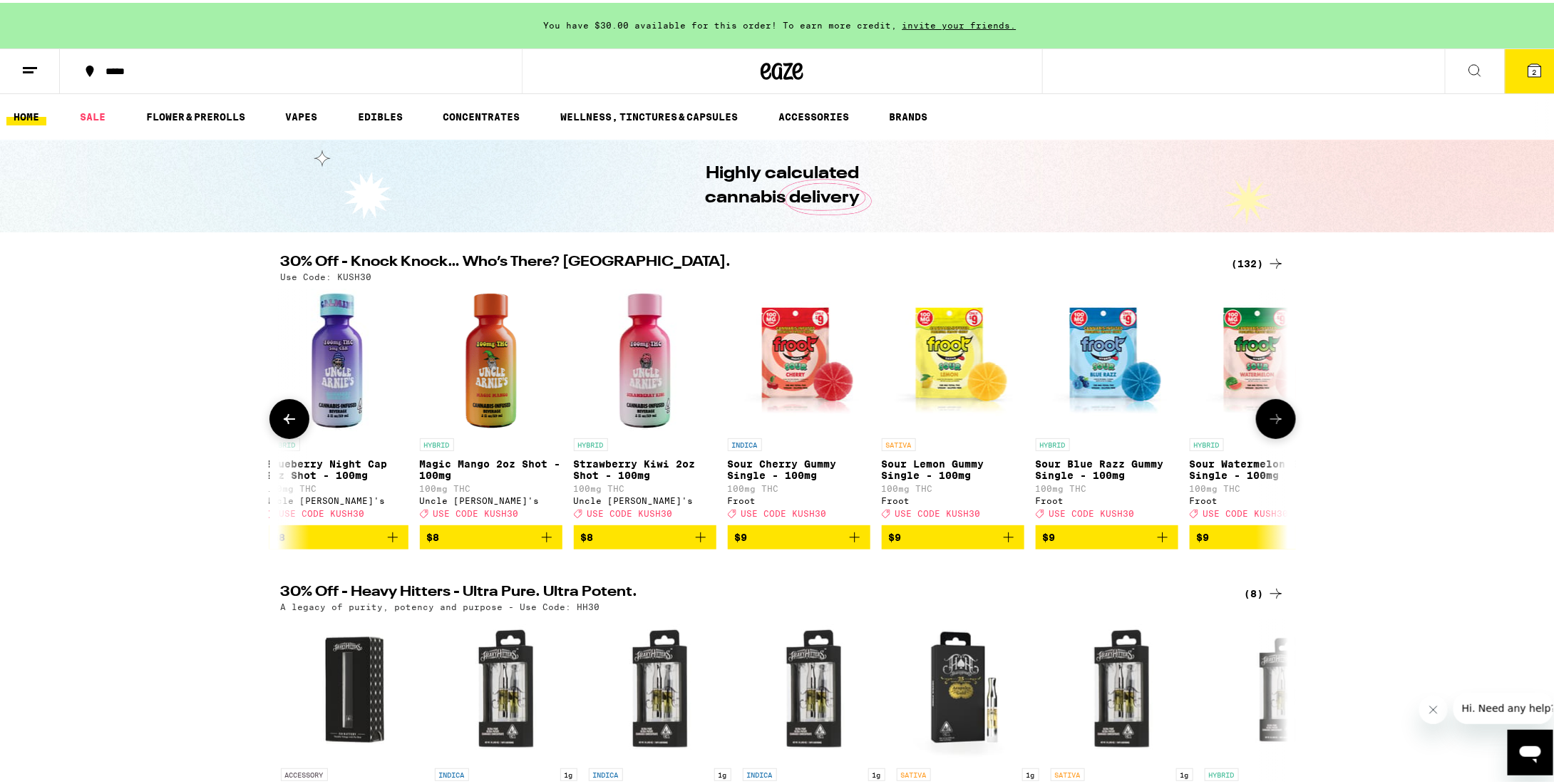
scroll to position [0, 3403]
drag, startPoint x: 539, startPoint y: 544, endPoint x: 606, endPoint y: 541, distance: 67.1
click at [539, 543] on icon "Add to bag" at bounding box center [546, 535] width 18 height 18
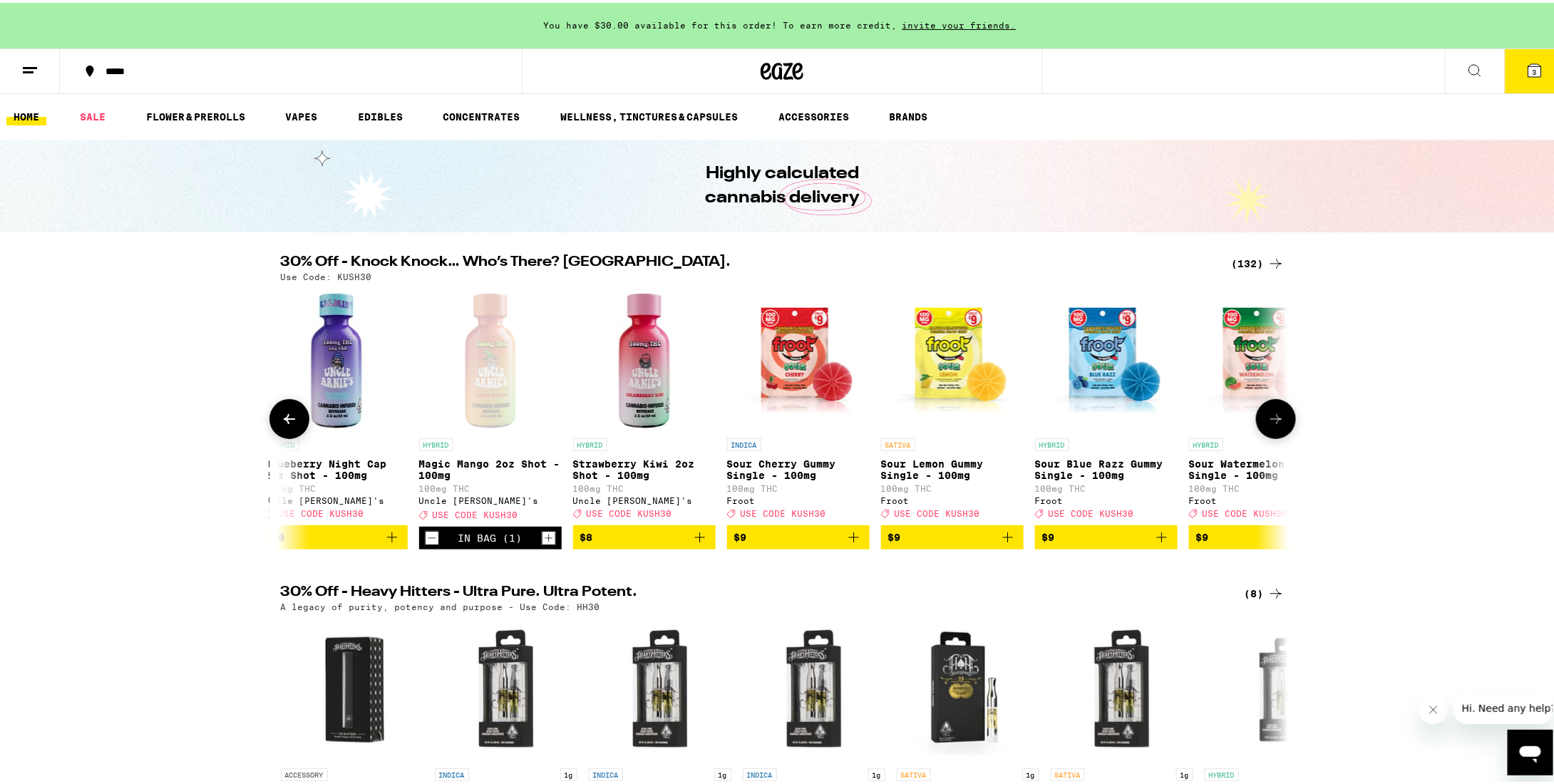
click at [1274, 421] on icon at bounding box center [1276, 416] width 12 height 10
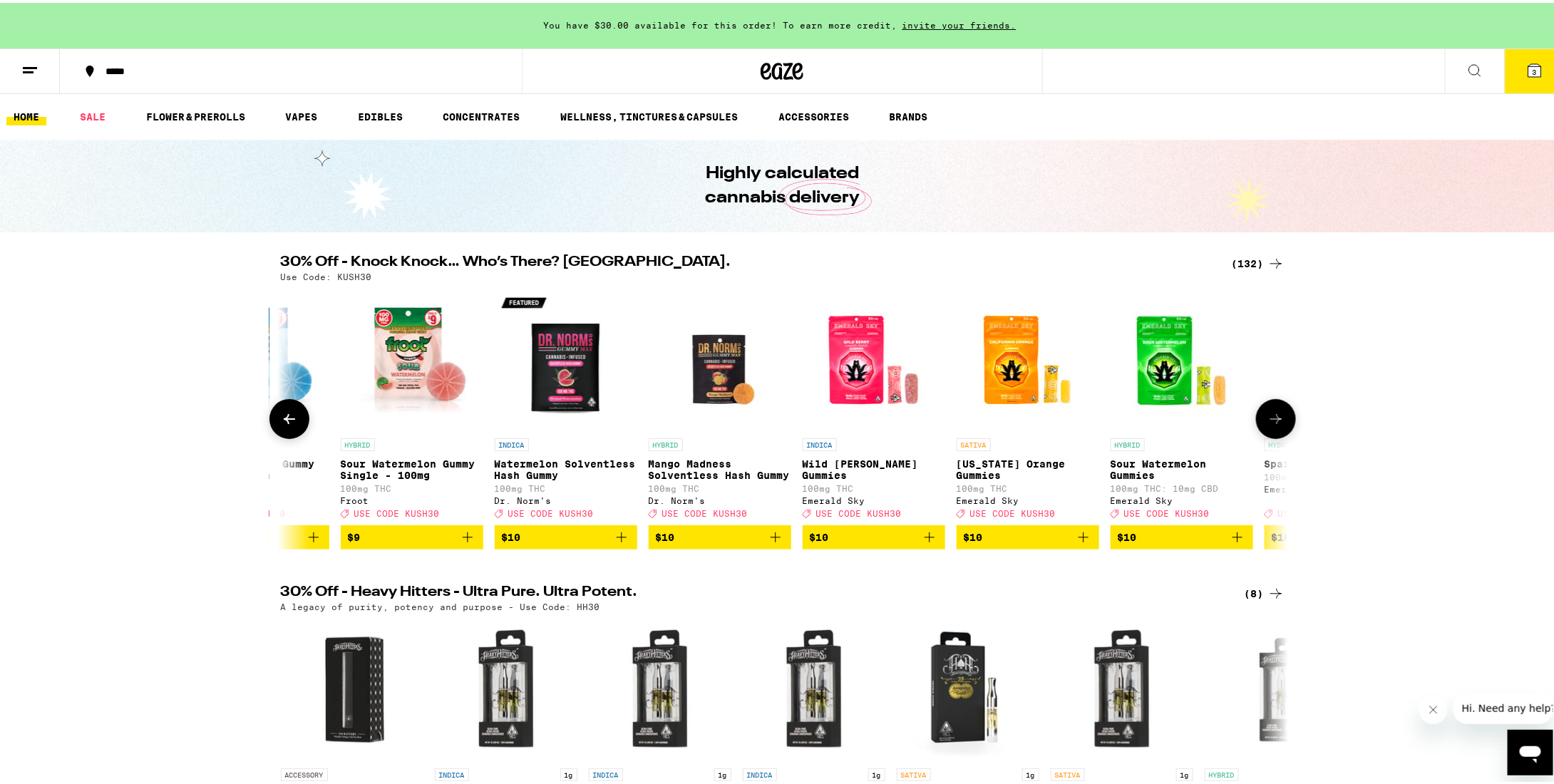
click at [1273, 421] on icon at bounding box center [1276, 416] width 12 height 10
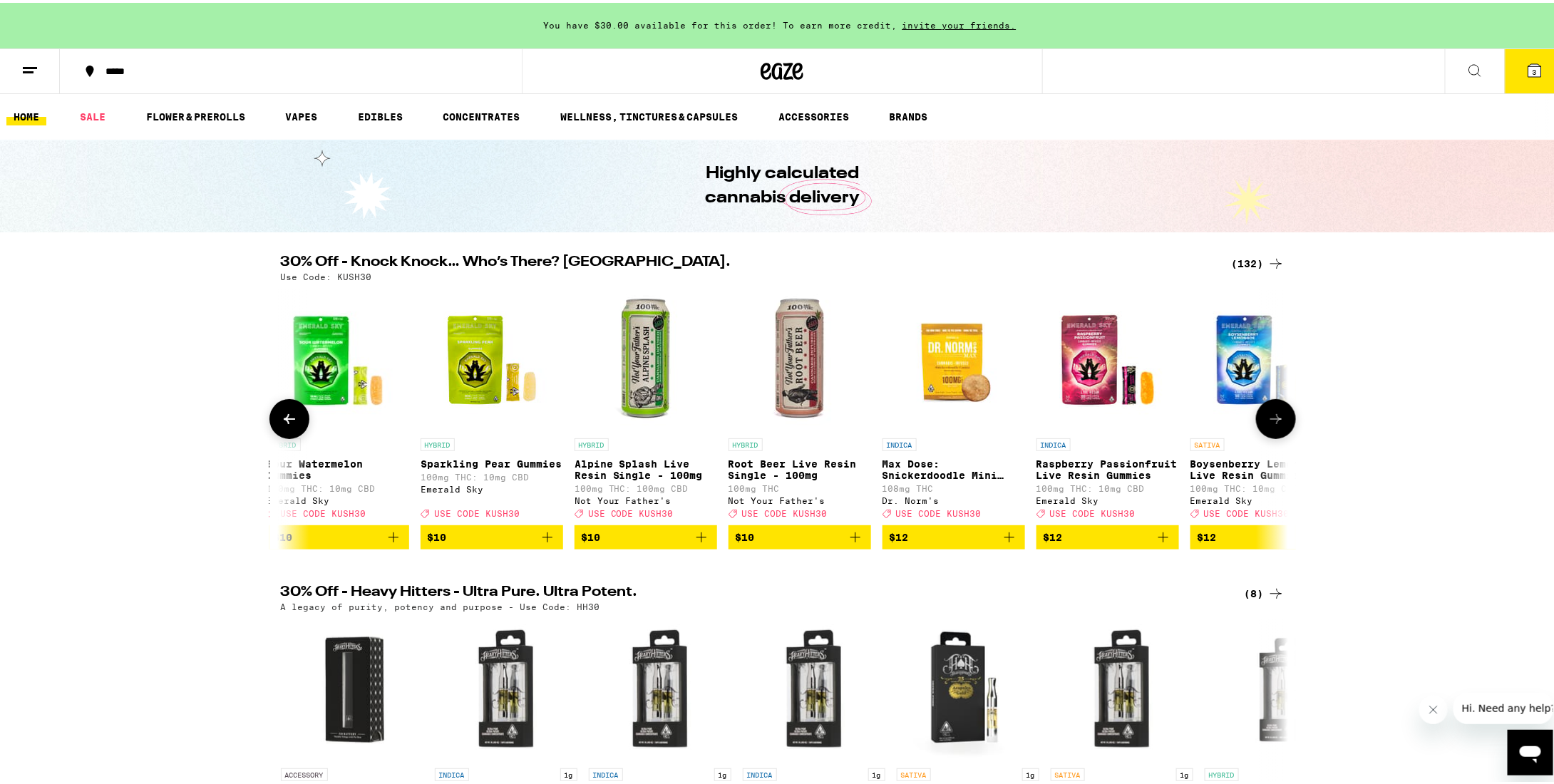
scroll to position [0, 5100]
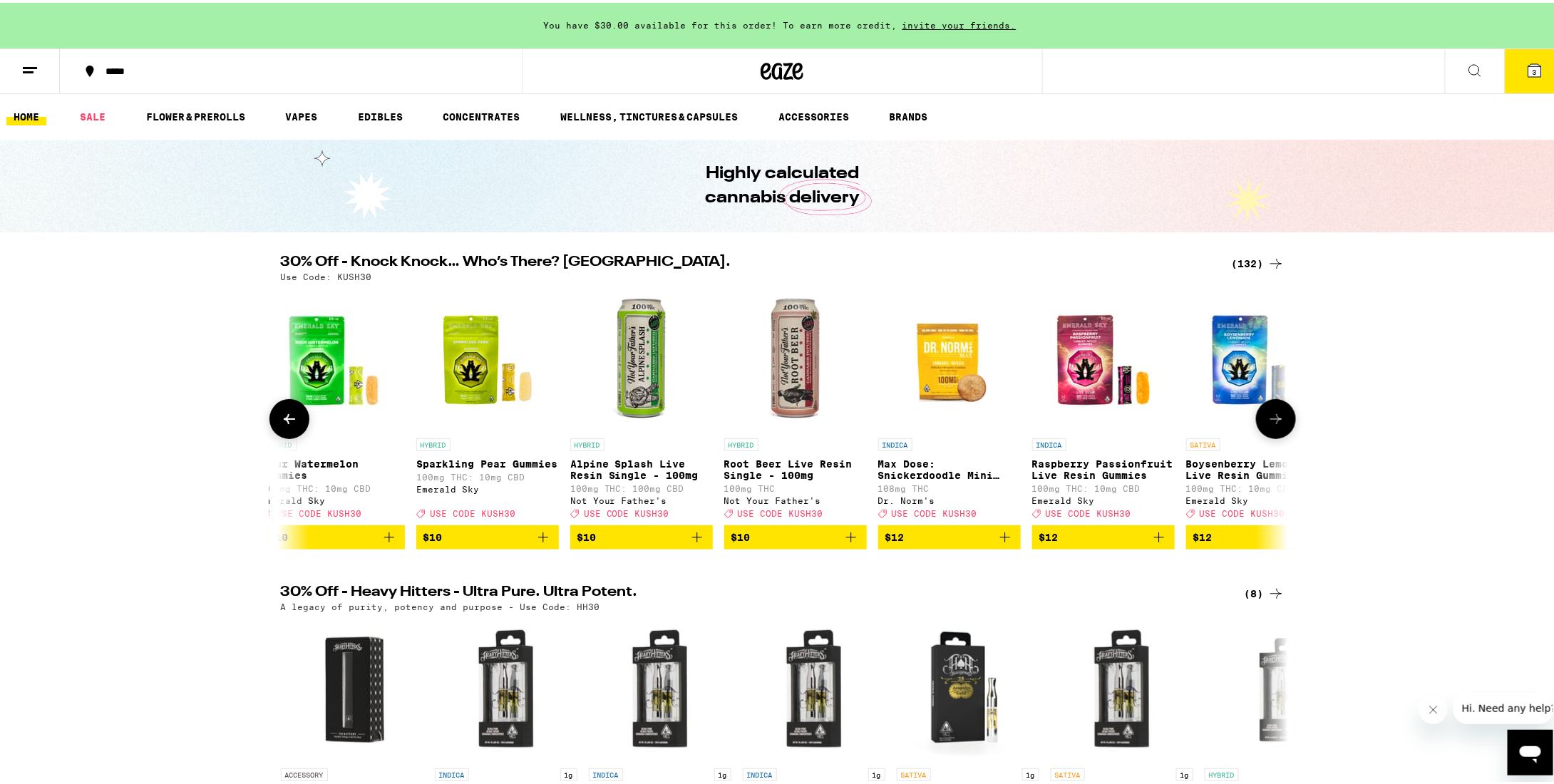
click at [1273, 421] on icon at bounding box center [1276, 416] width 12 height 10
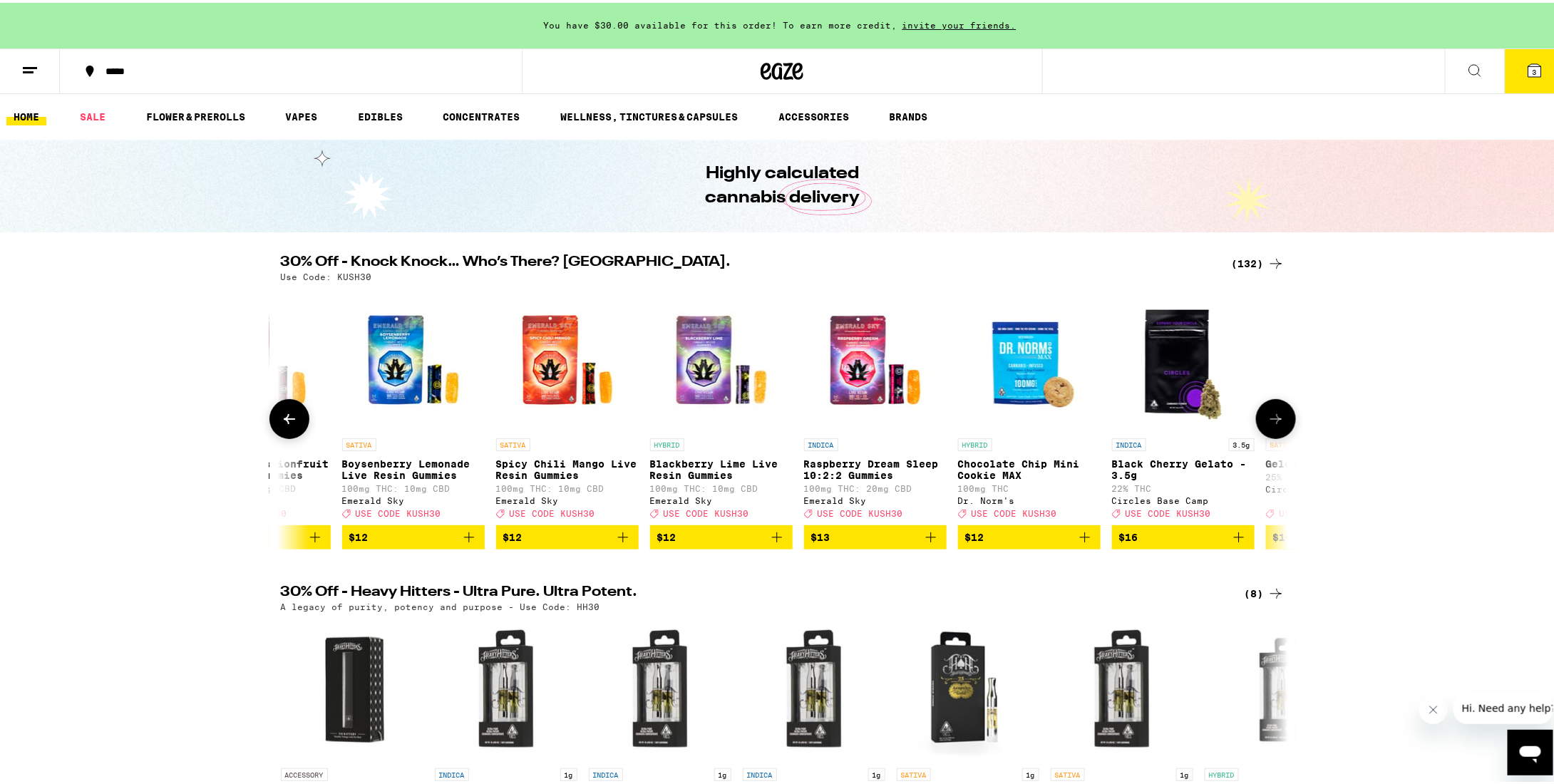
click at [1273, 421] on icon at bounding box center [1276, 416] width 12 height 10
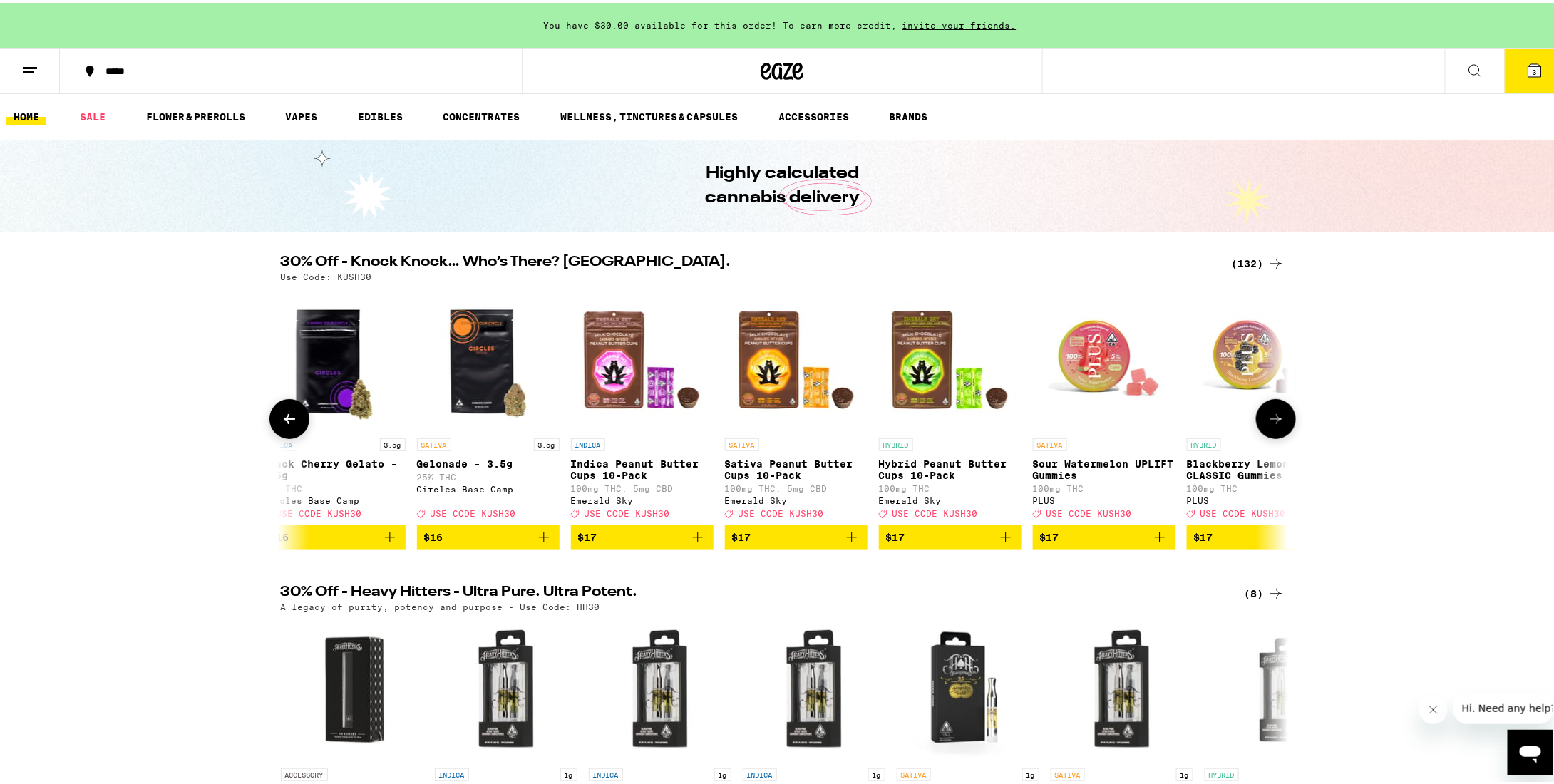
scroll to position [0, 6796]
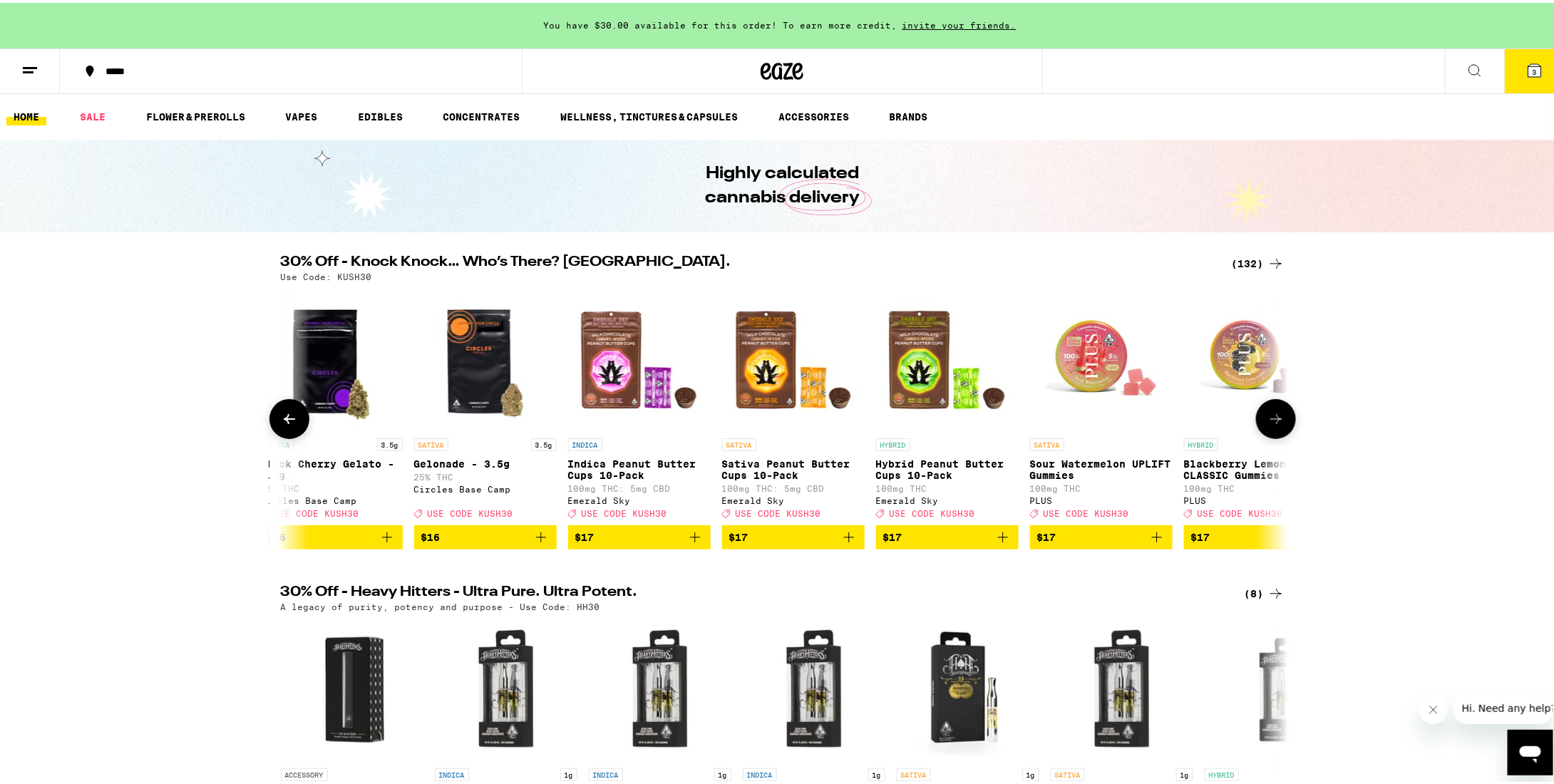
click at [283, 420] on icon at bounding box center [289, 416] width 18 height 18
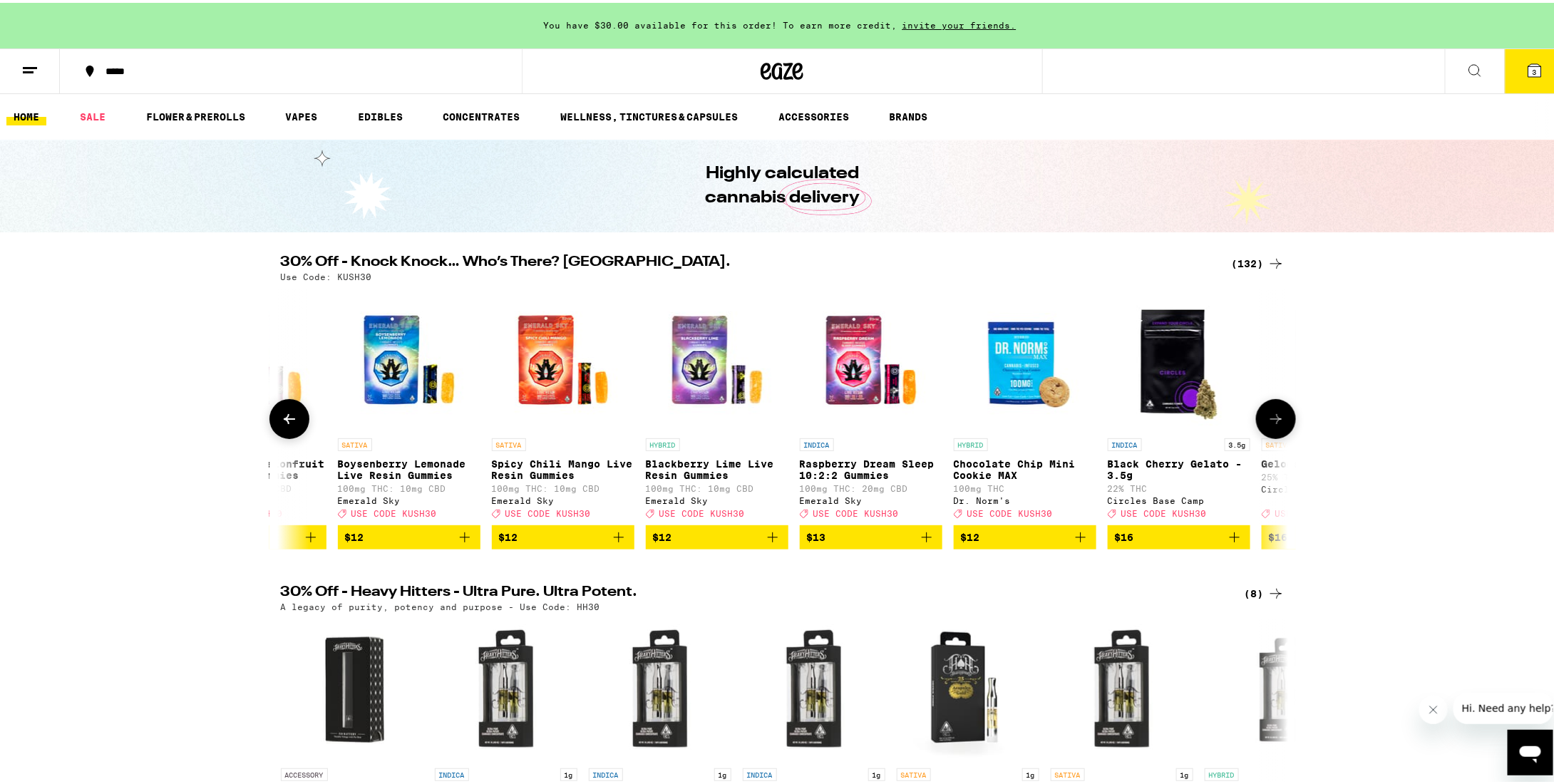
click at [1267, 411] on button at bounding box center [1276, 416] width 40 height 40
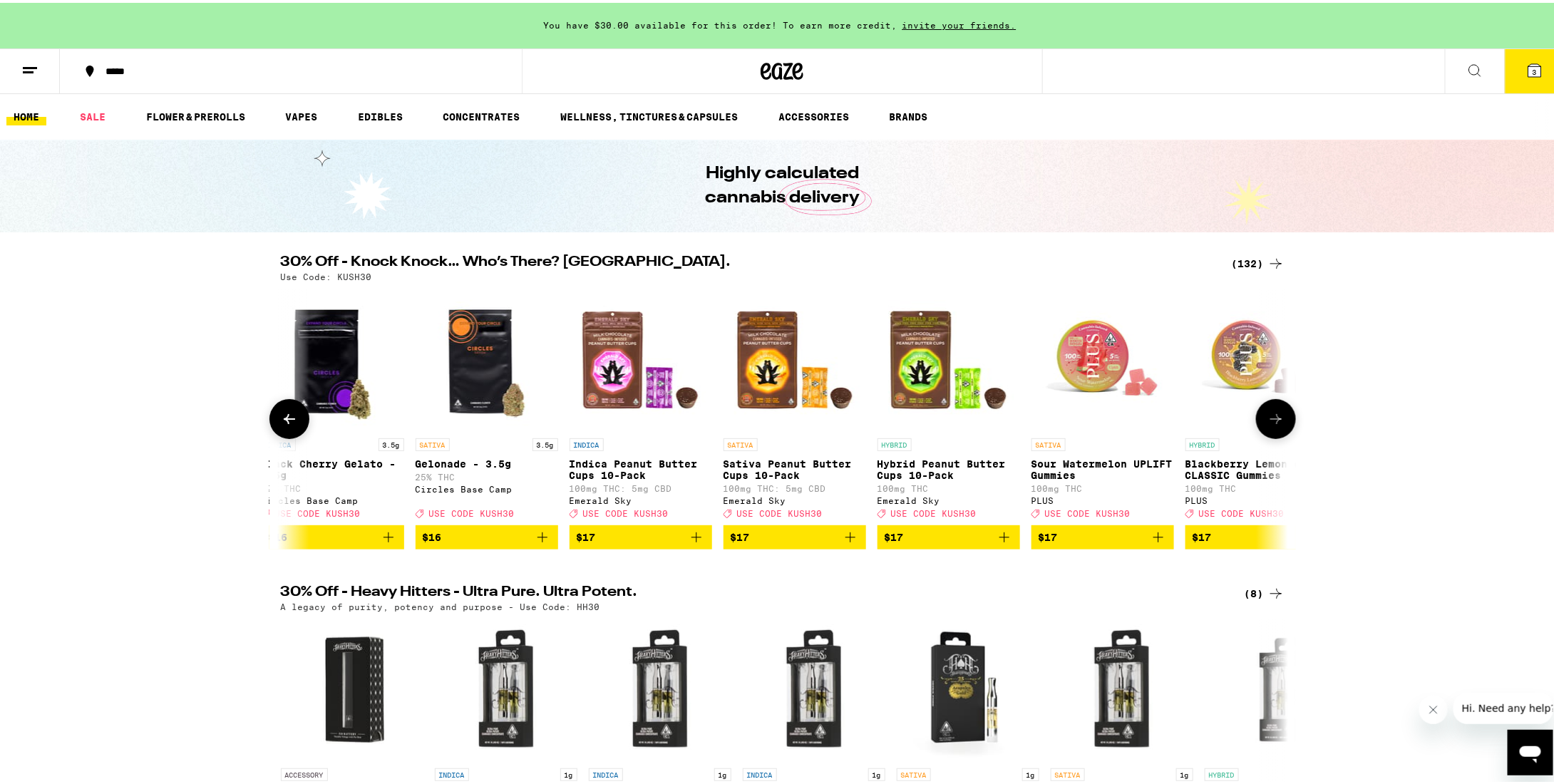
scroll to position [0, 6797]
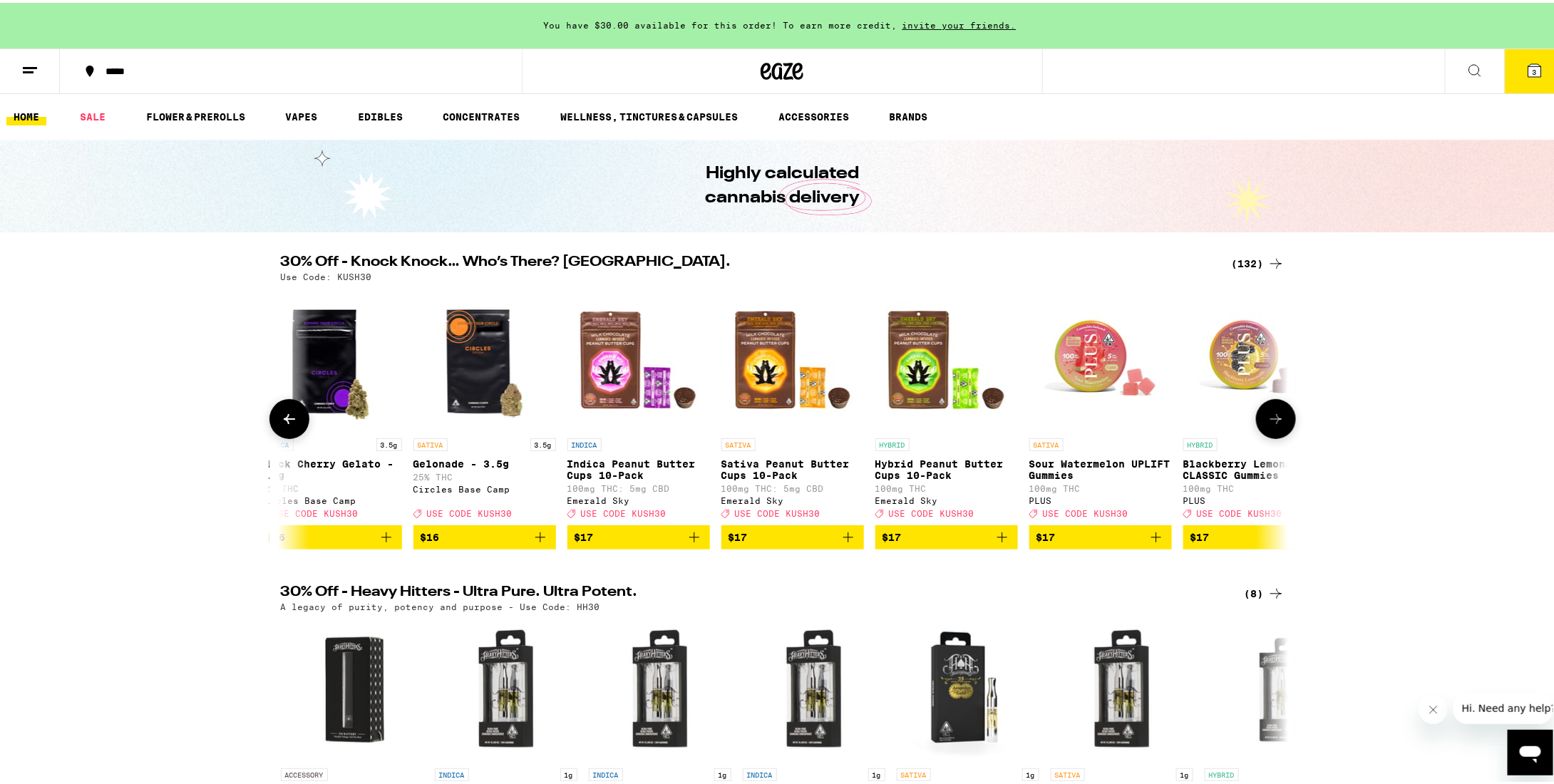
click at [286, 419] on icon at bounding box center [289, 416] width 18 height 18
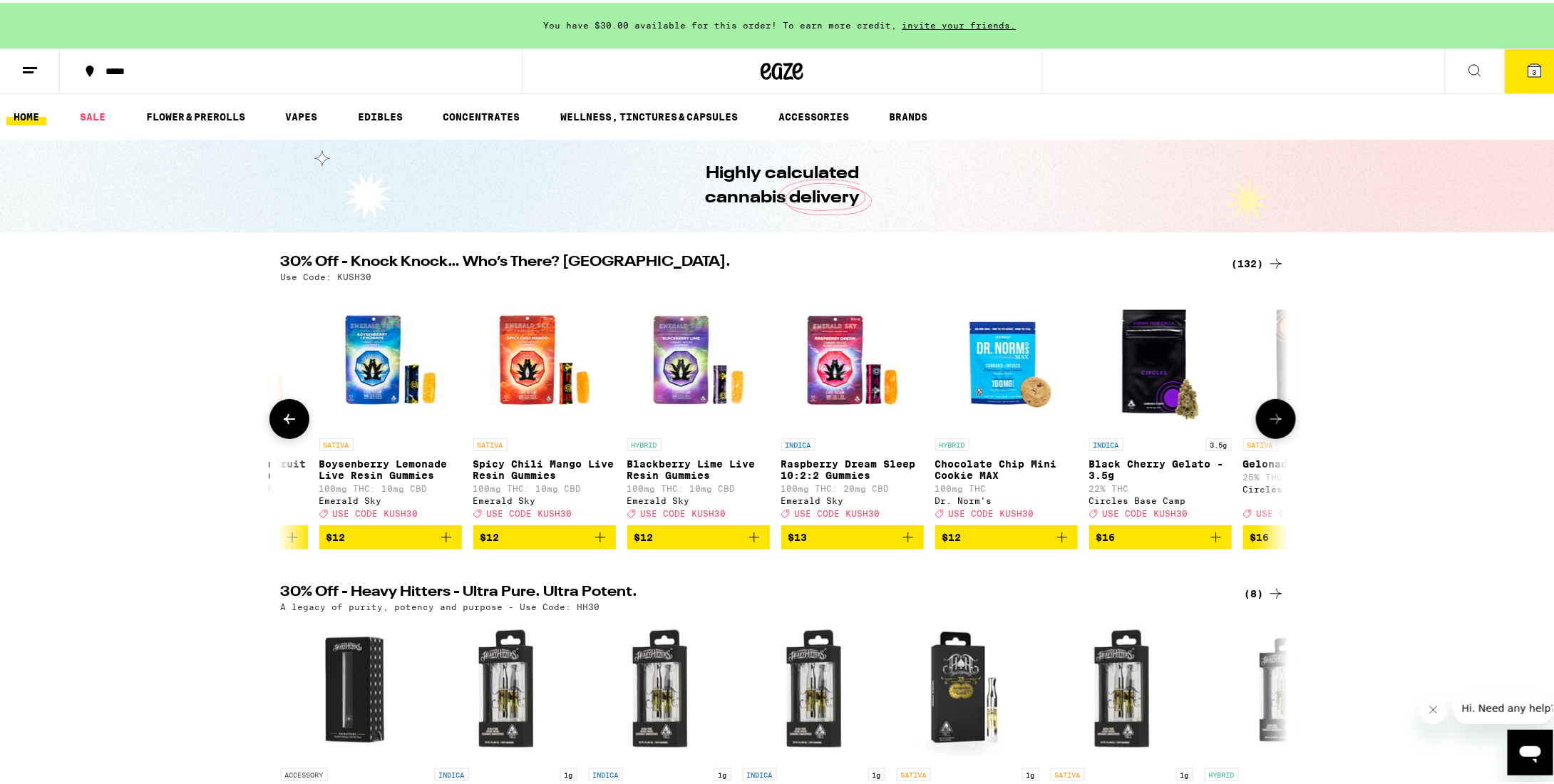
scroll to position [0, 5948]
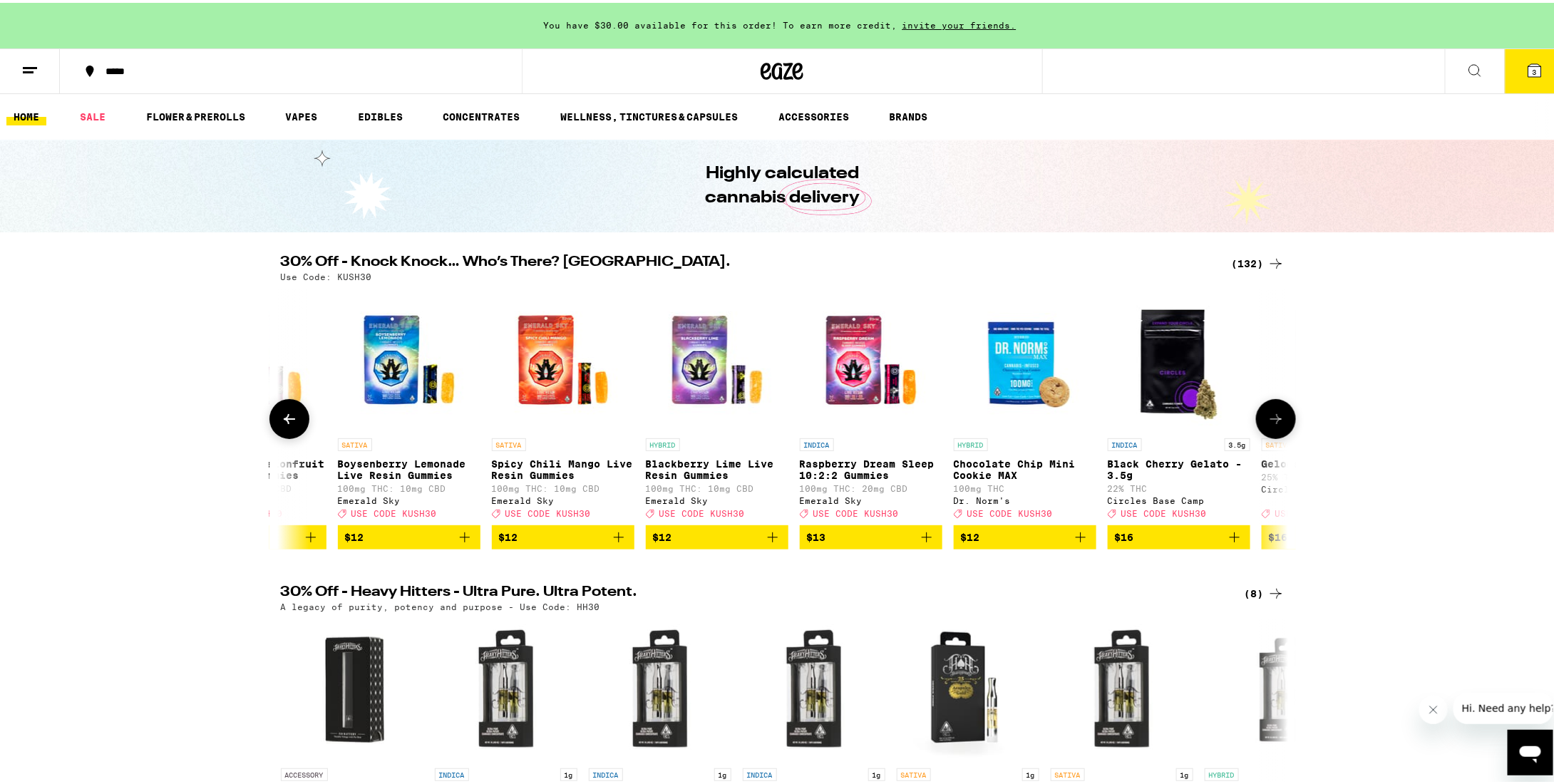
click at [1280, 420] on button at bounding box center [1276, 416] width 40 height 40
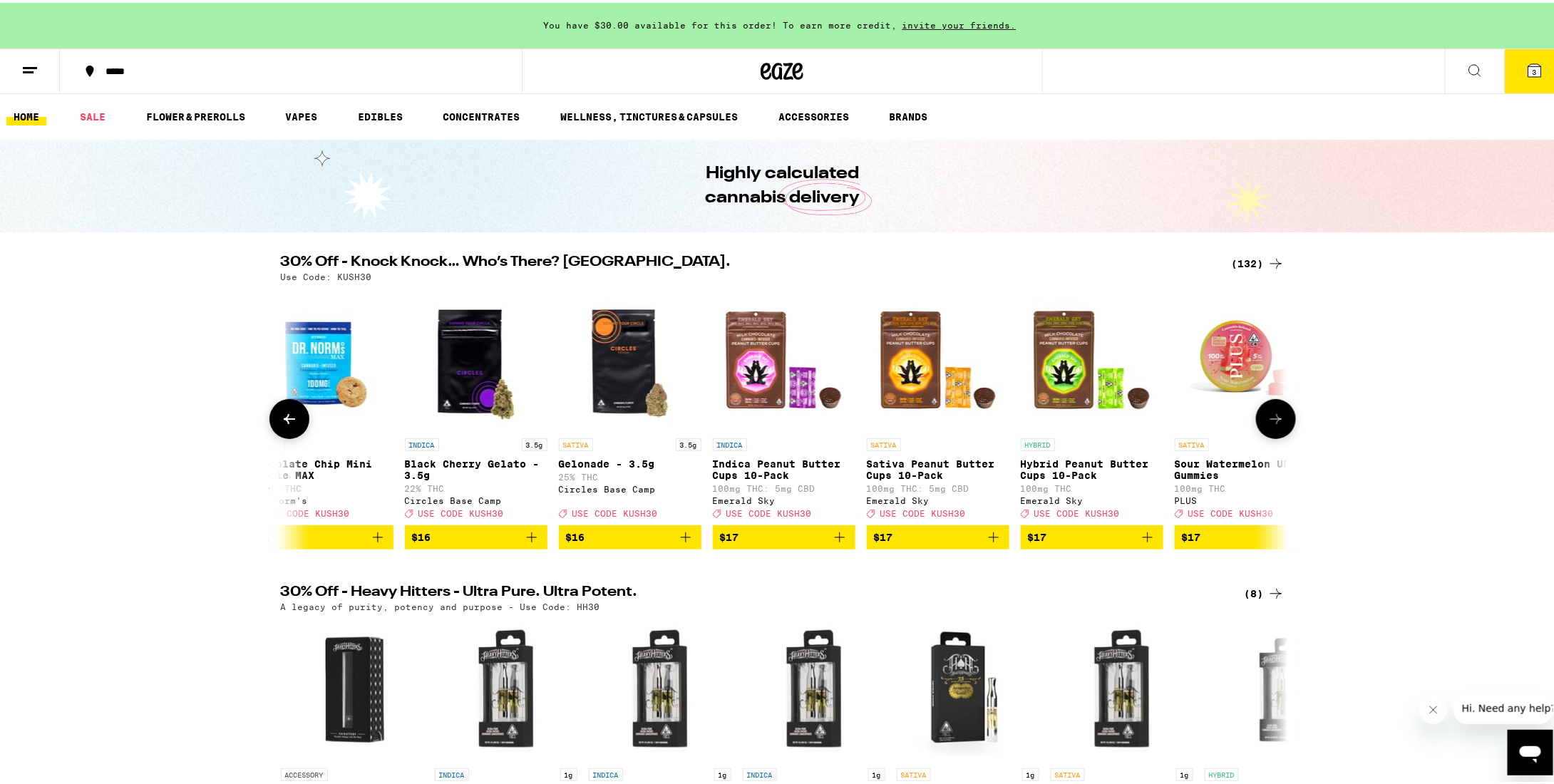
click at [1280, 420] on button at bounding box center [1276, 416] width 40 height 40
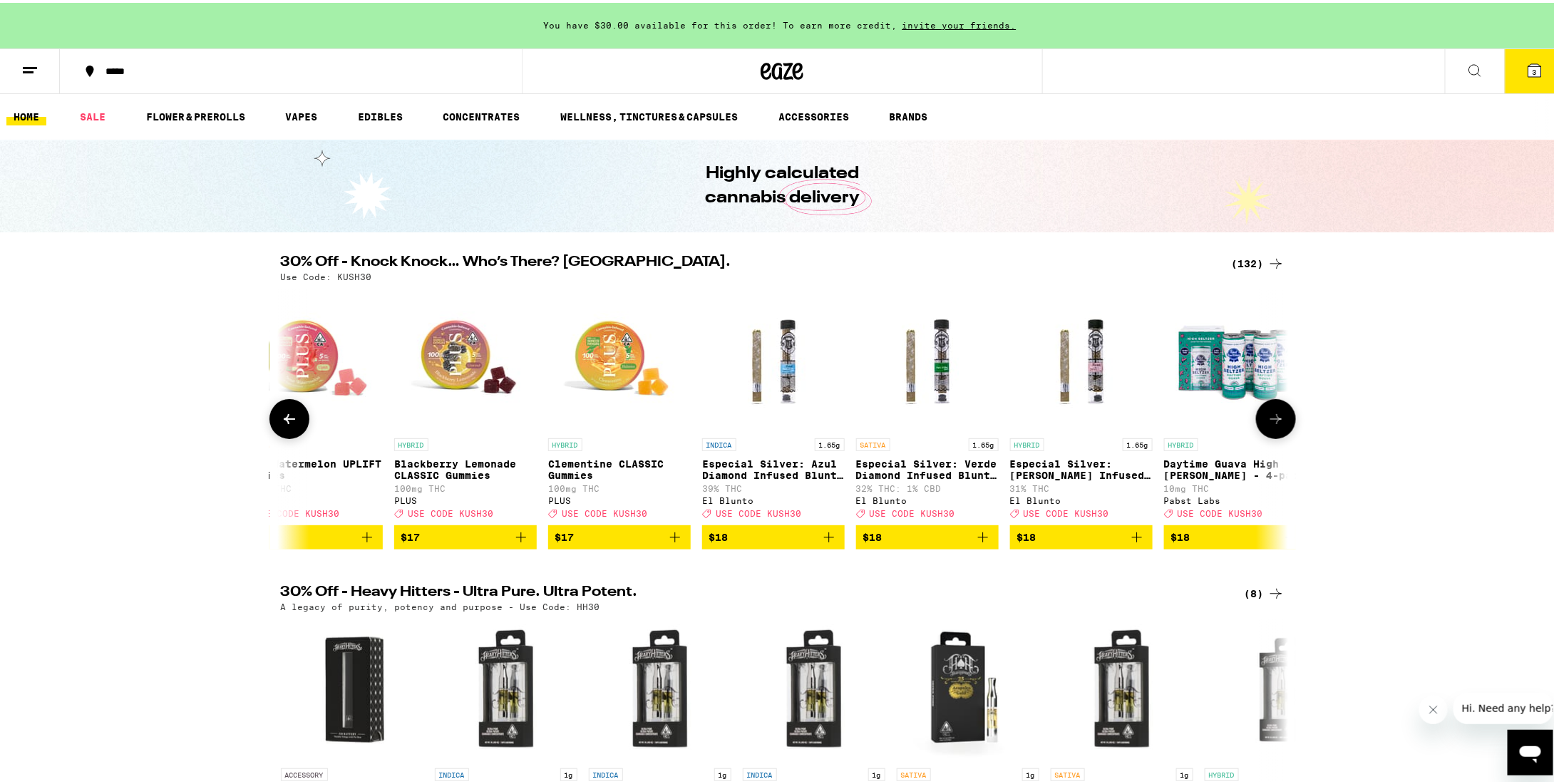
click at [1280, 420] on button at bounding box center [1276, 416] width 40 height 40
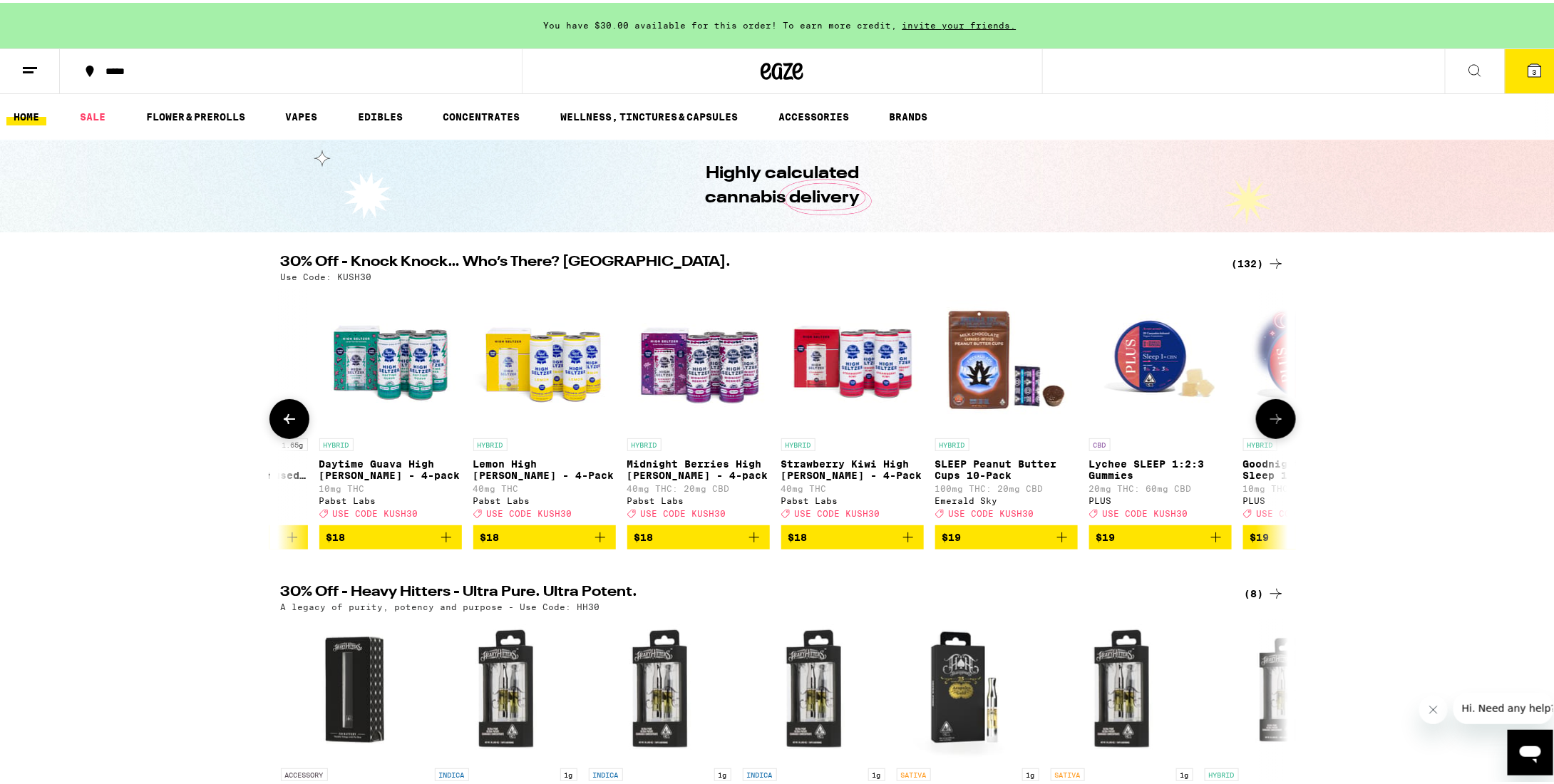
scroll to position [0, 8434]
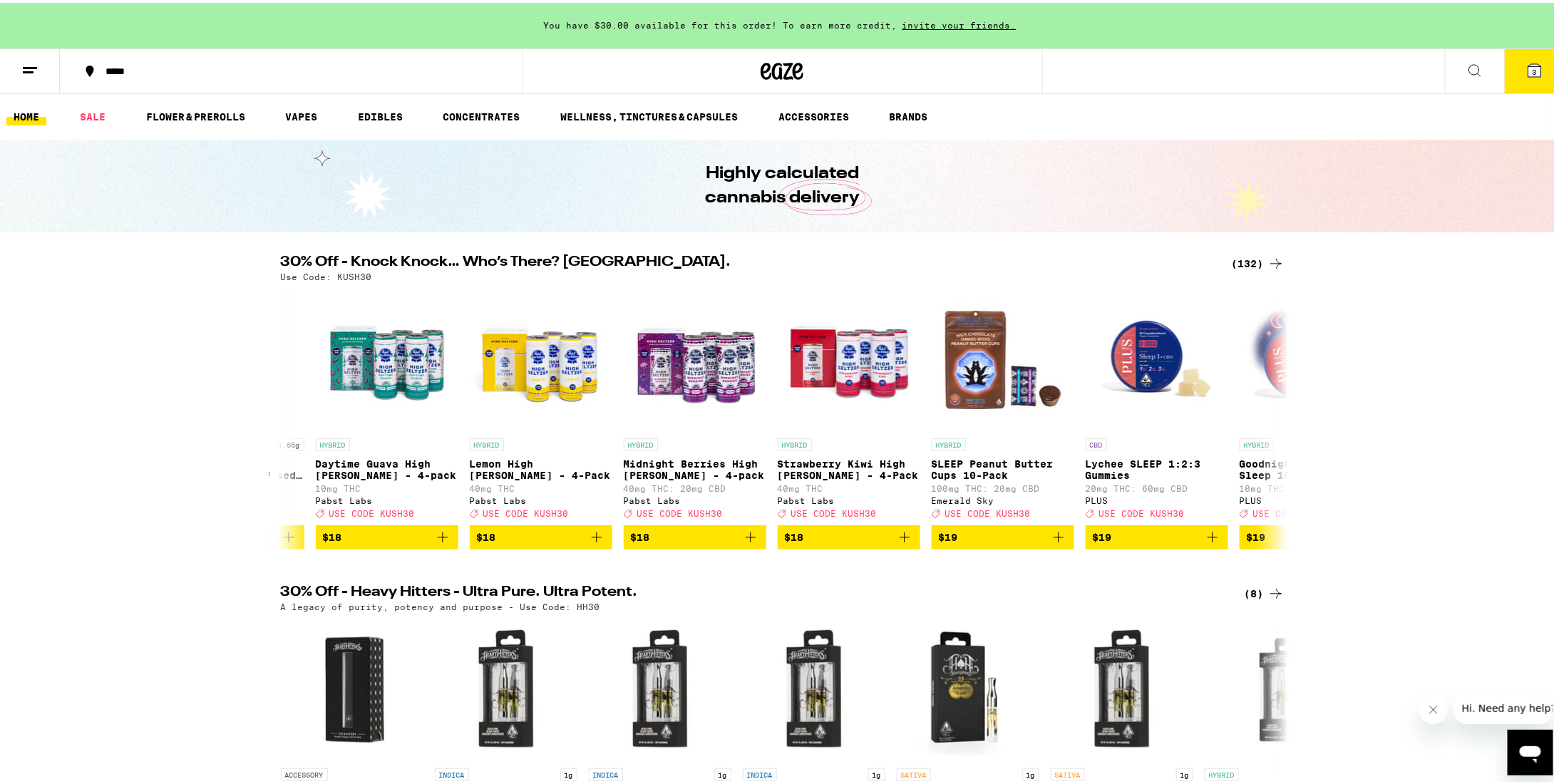
click at [1268, 258] on icon at bounding box center [1276, 261] width 18 height 18
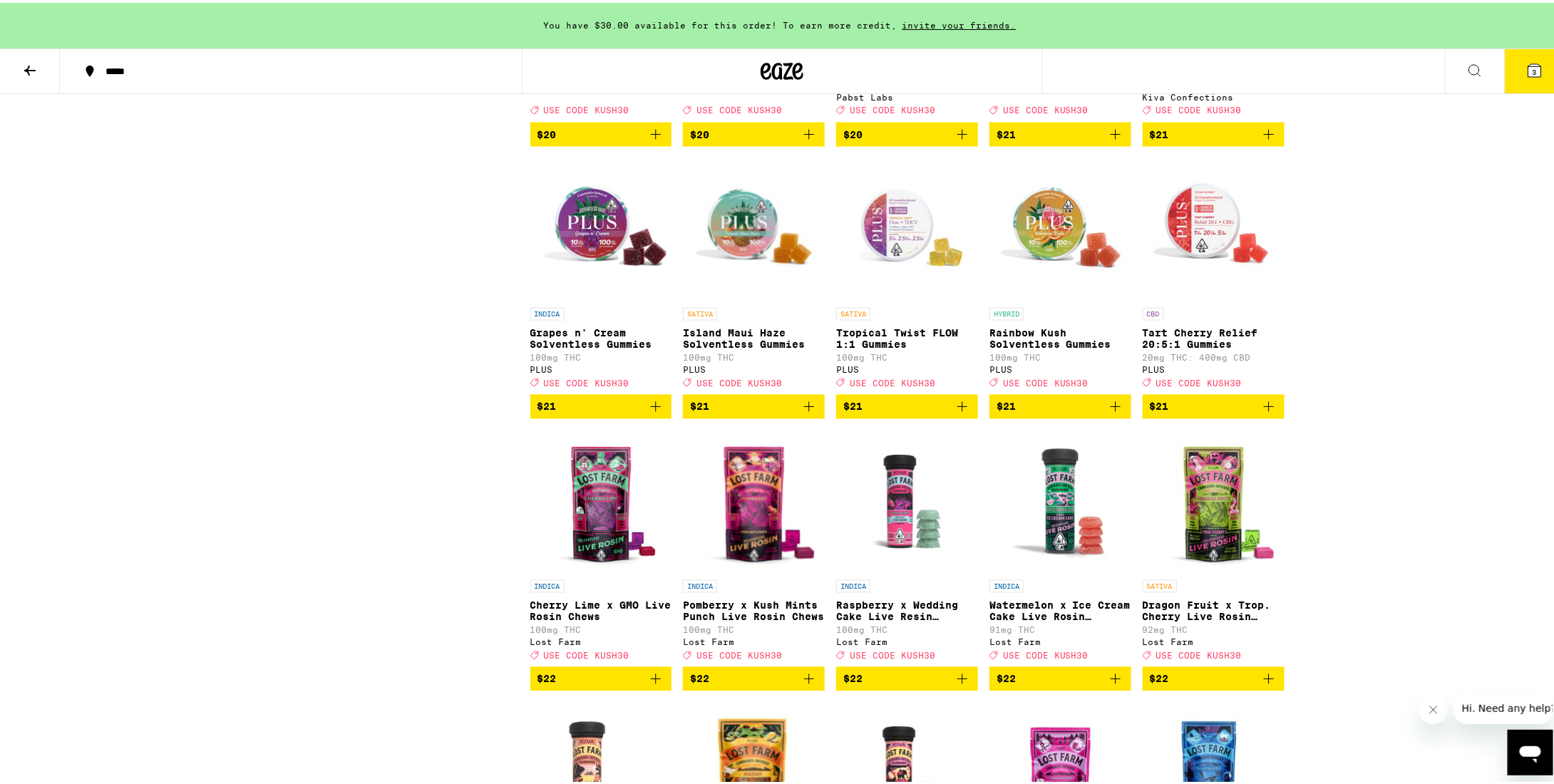
scroll to position [3920, 0]
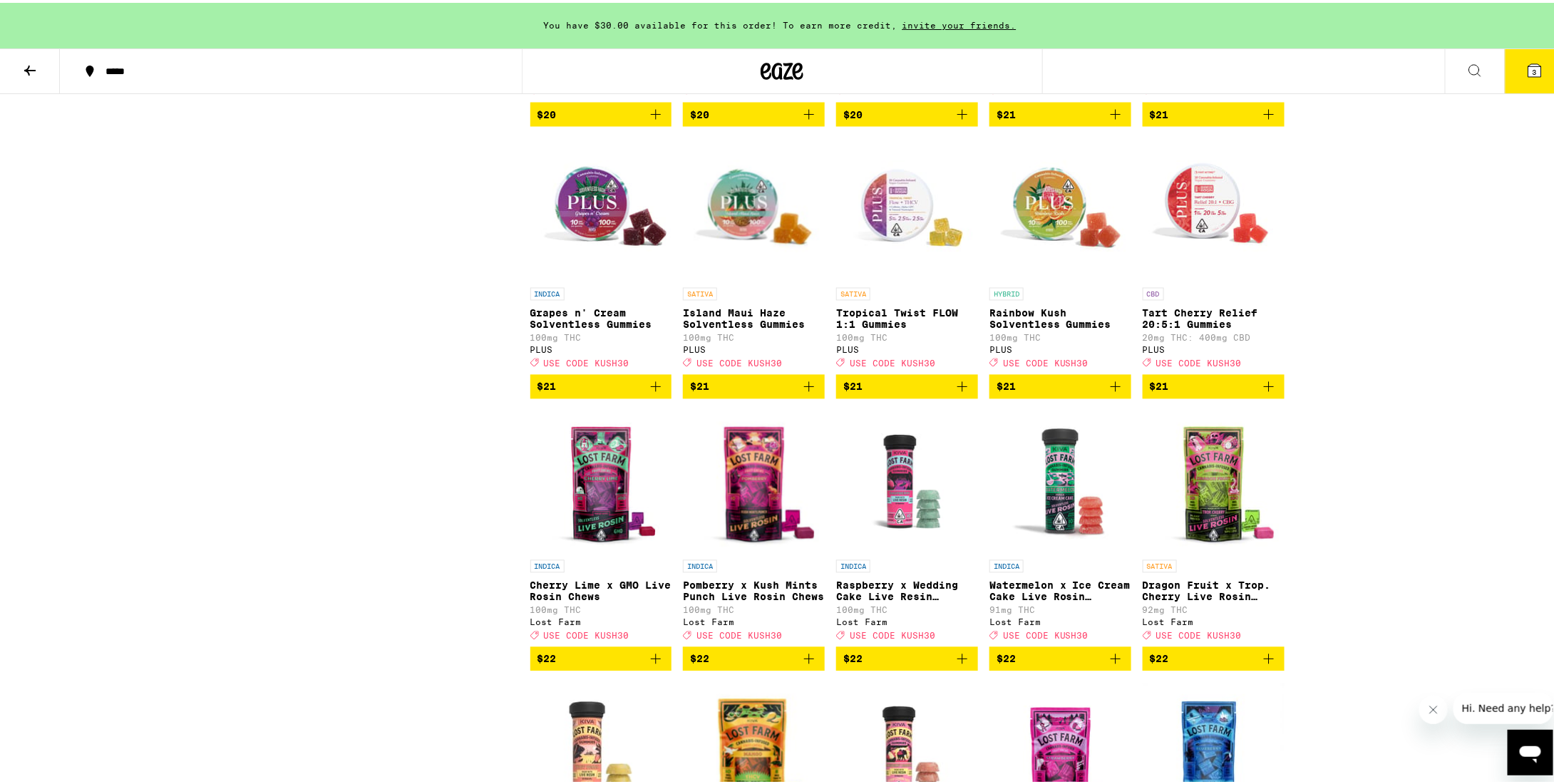
click at [805, 393] on icon "Add to bag" at bounding box center [809, 384] width 18 height 18
click at [689, 394] on icon "Decrement" at bounding box center [695, 384] width 13 height 18
click at [811, 393] on icon "Add to bag" at bounding box center [809, 384] width 18 height 18
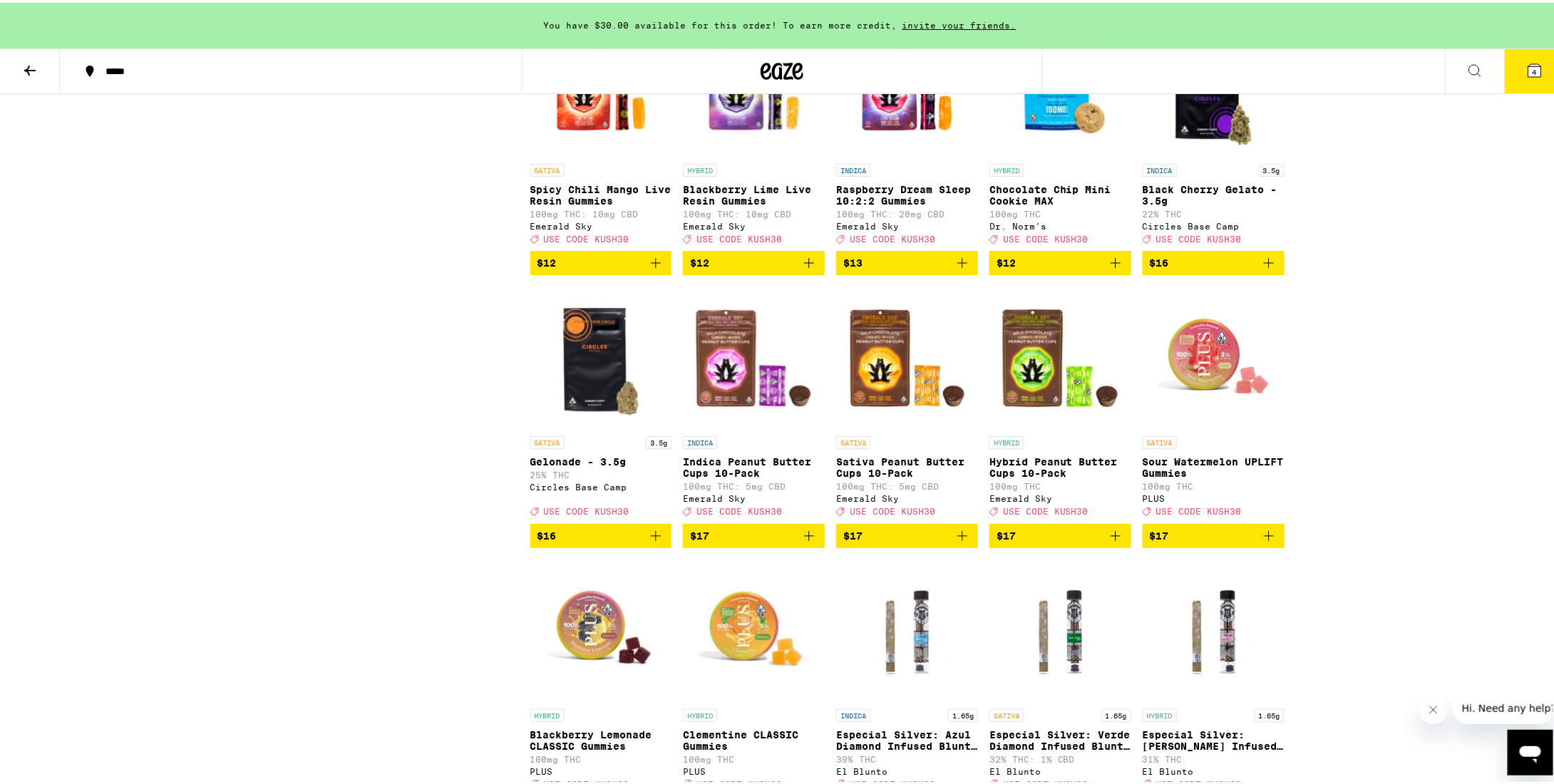
scroll to position [2352, 0]
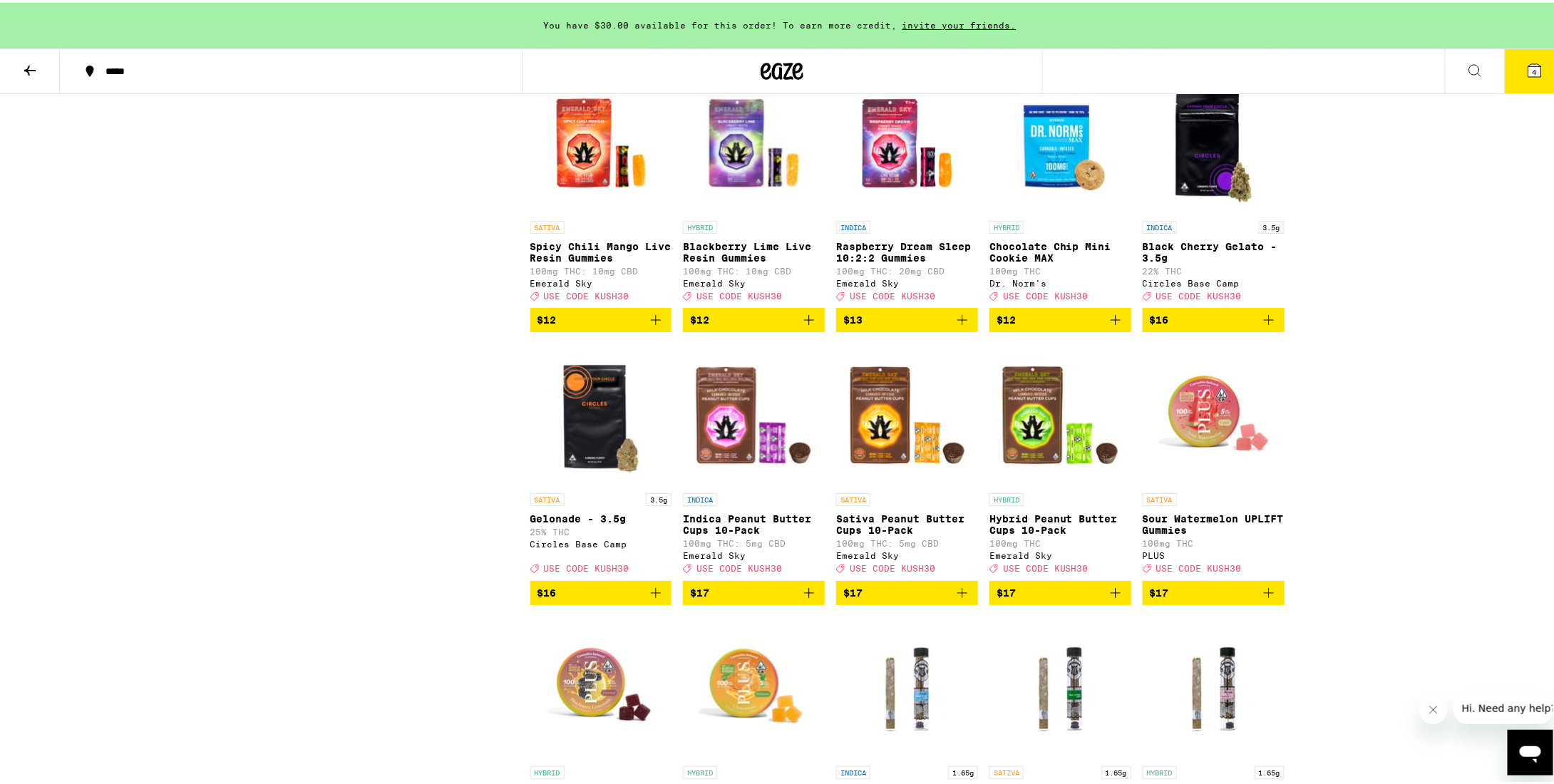
click at [1267, 326] on icon "Add to bag" at bounding box center [1269, 317] width 18 height 18
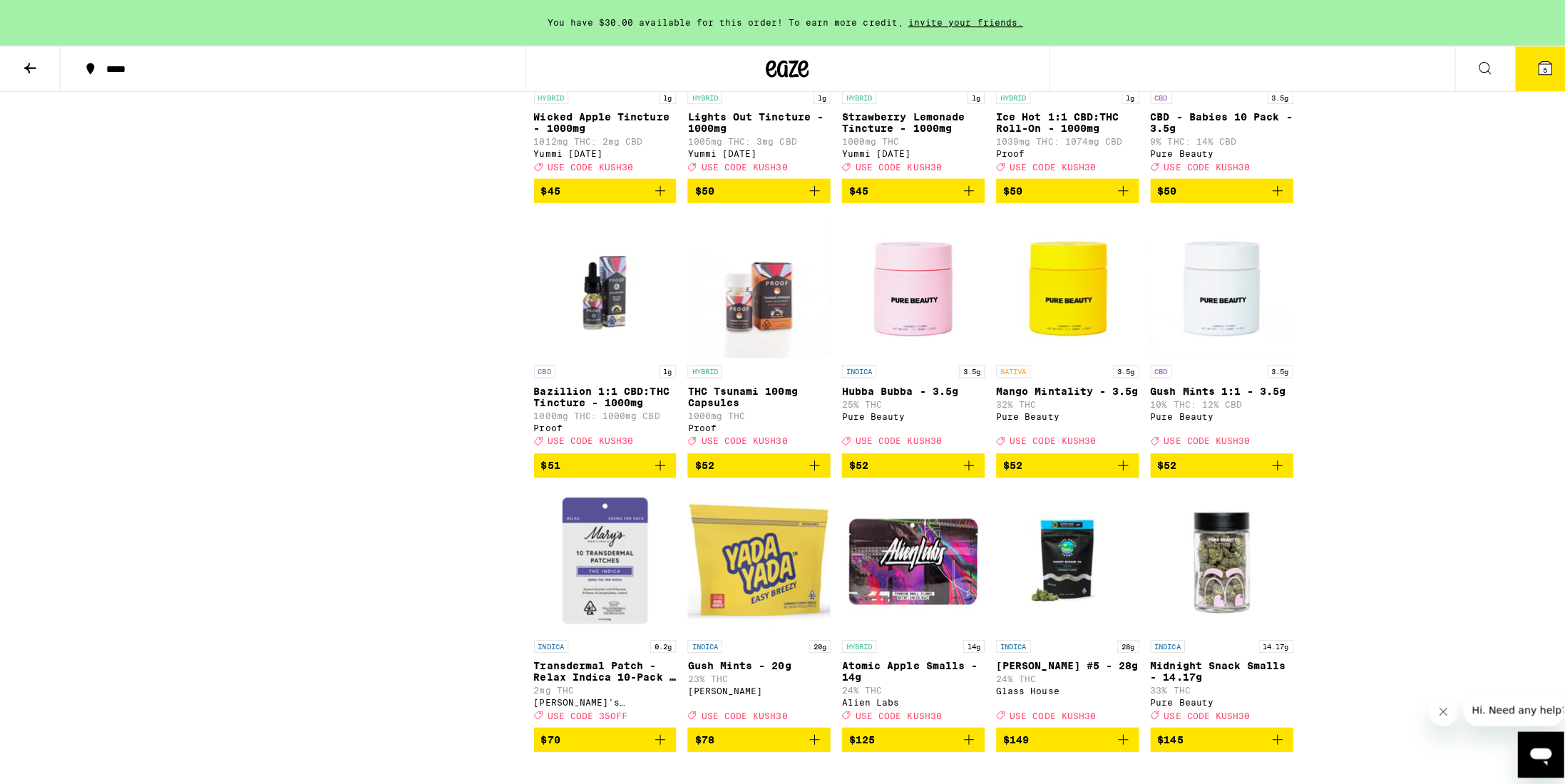
scroll to position [6486, 0]
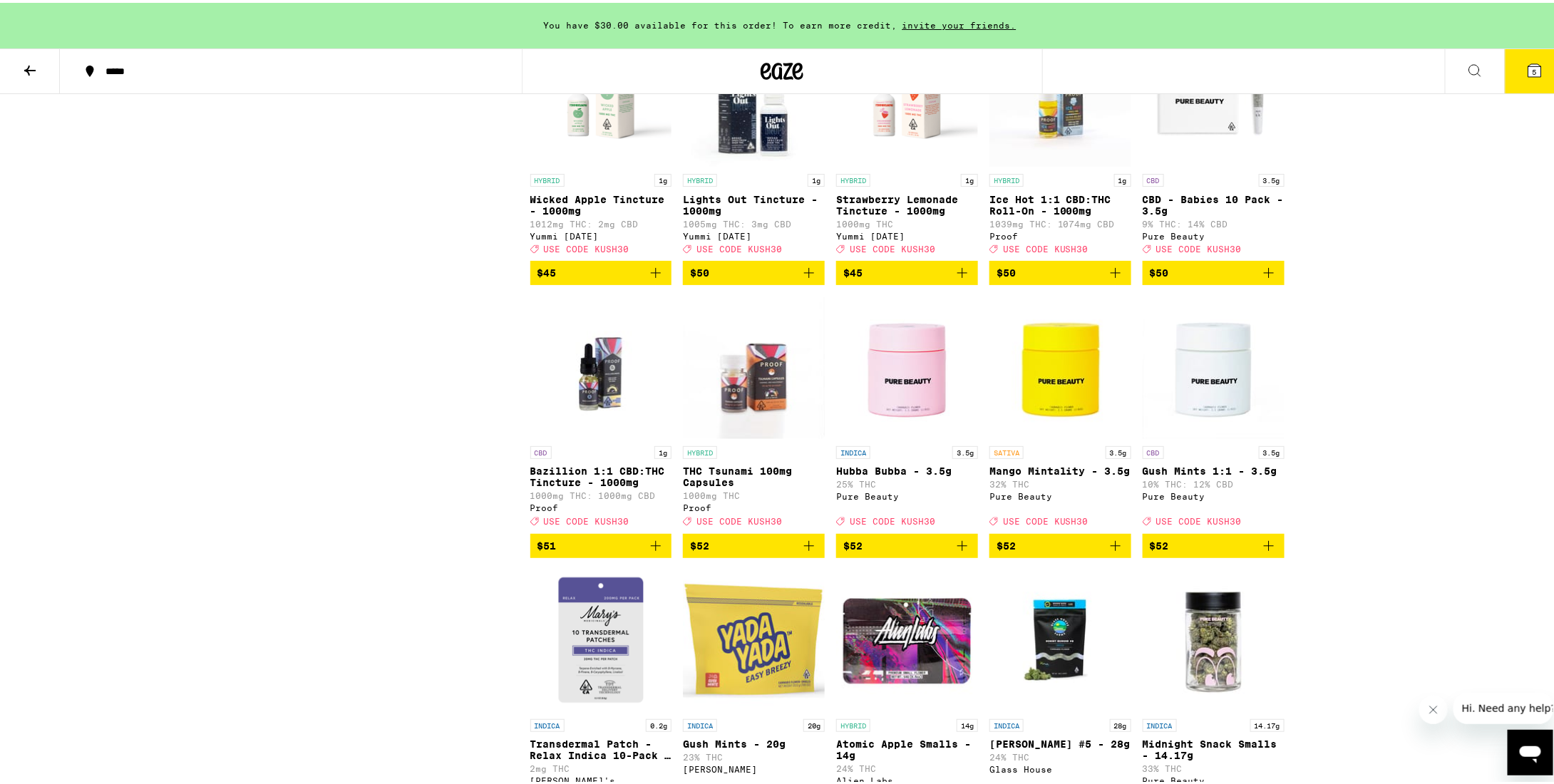
click at [1534, 65] on button "5" at bounding box center [1535, 68] width 60 height 44
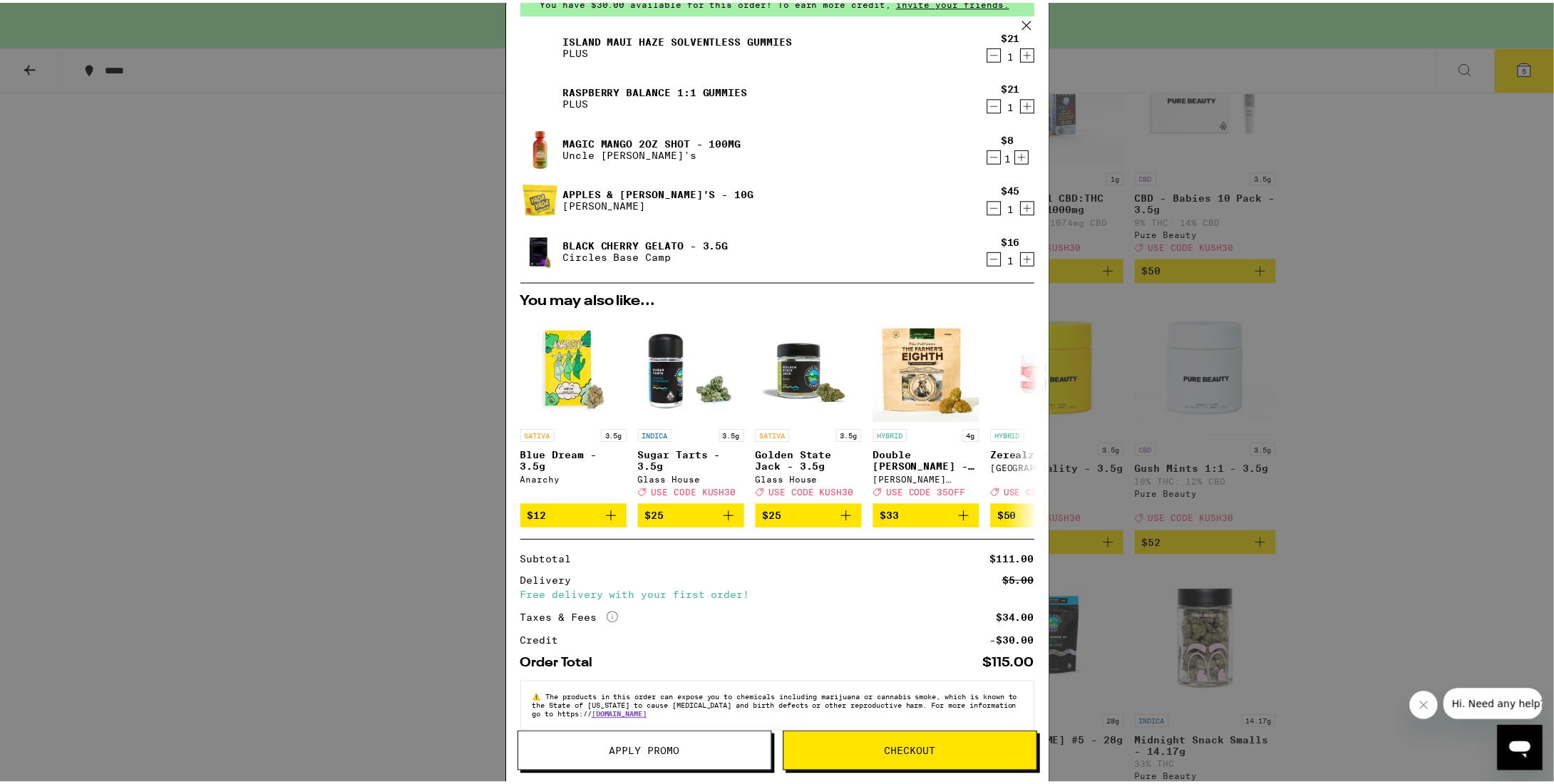
scroll to position [95, 0]
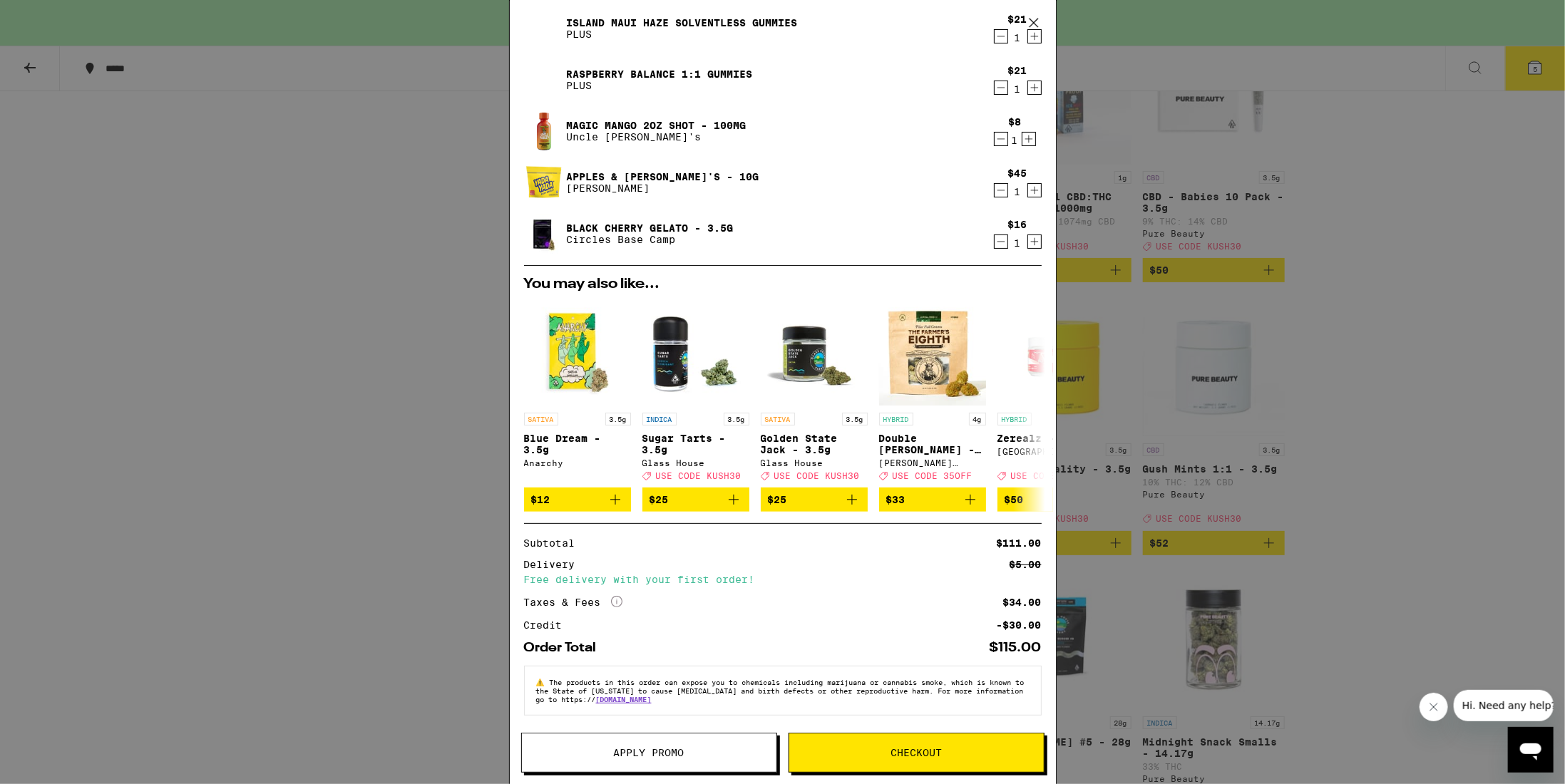
click at [672, 748] on span "Apply Promo" at bounding box center [649, 753] width 71 height 10
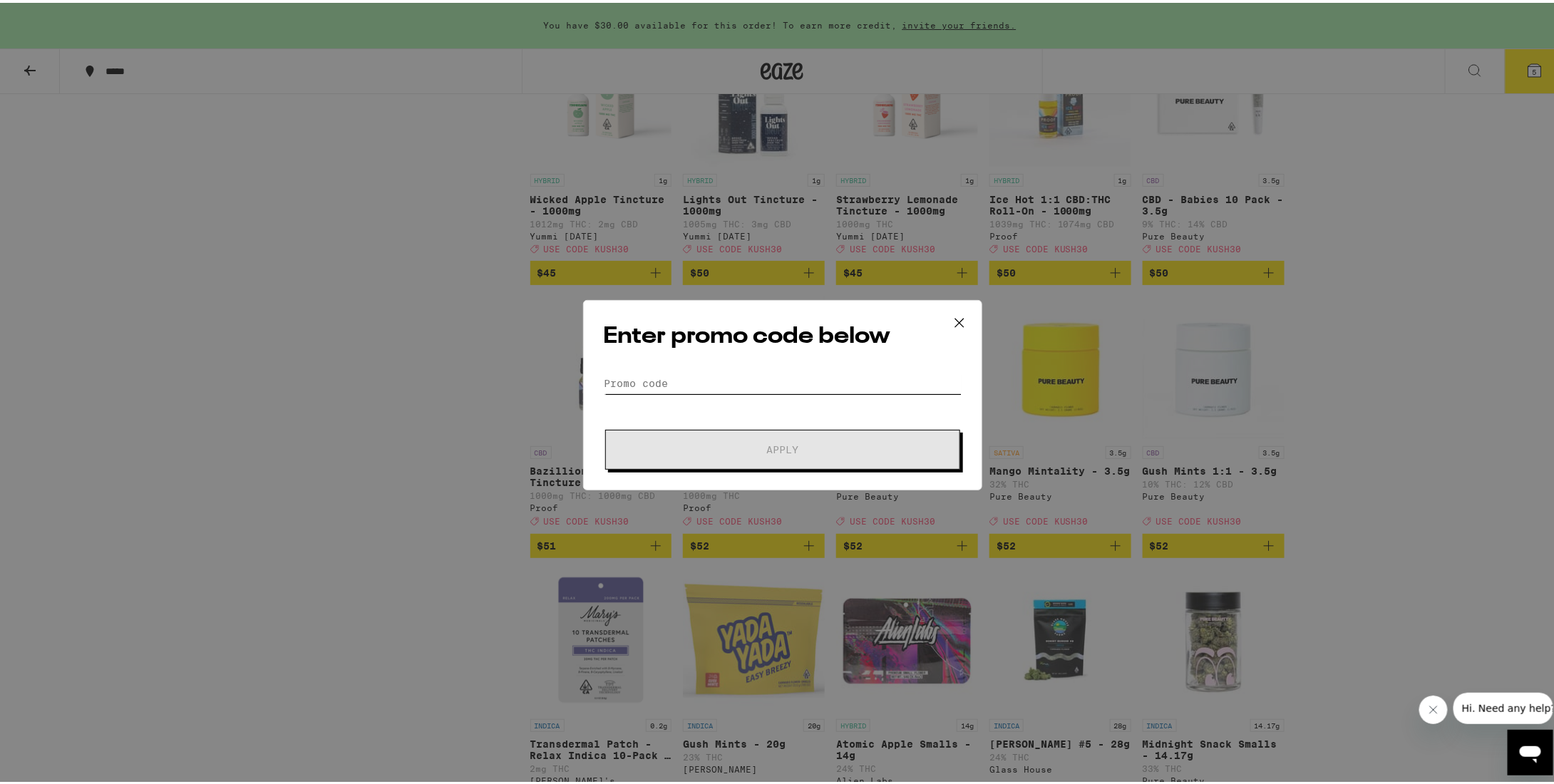
click at [828, 374] on input "Promo Code" at bounding box center [782, 381] width 358 height 22
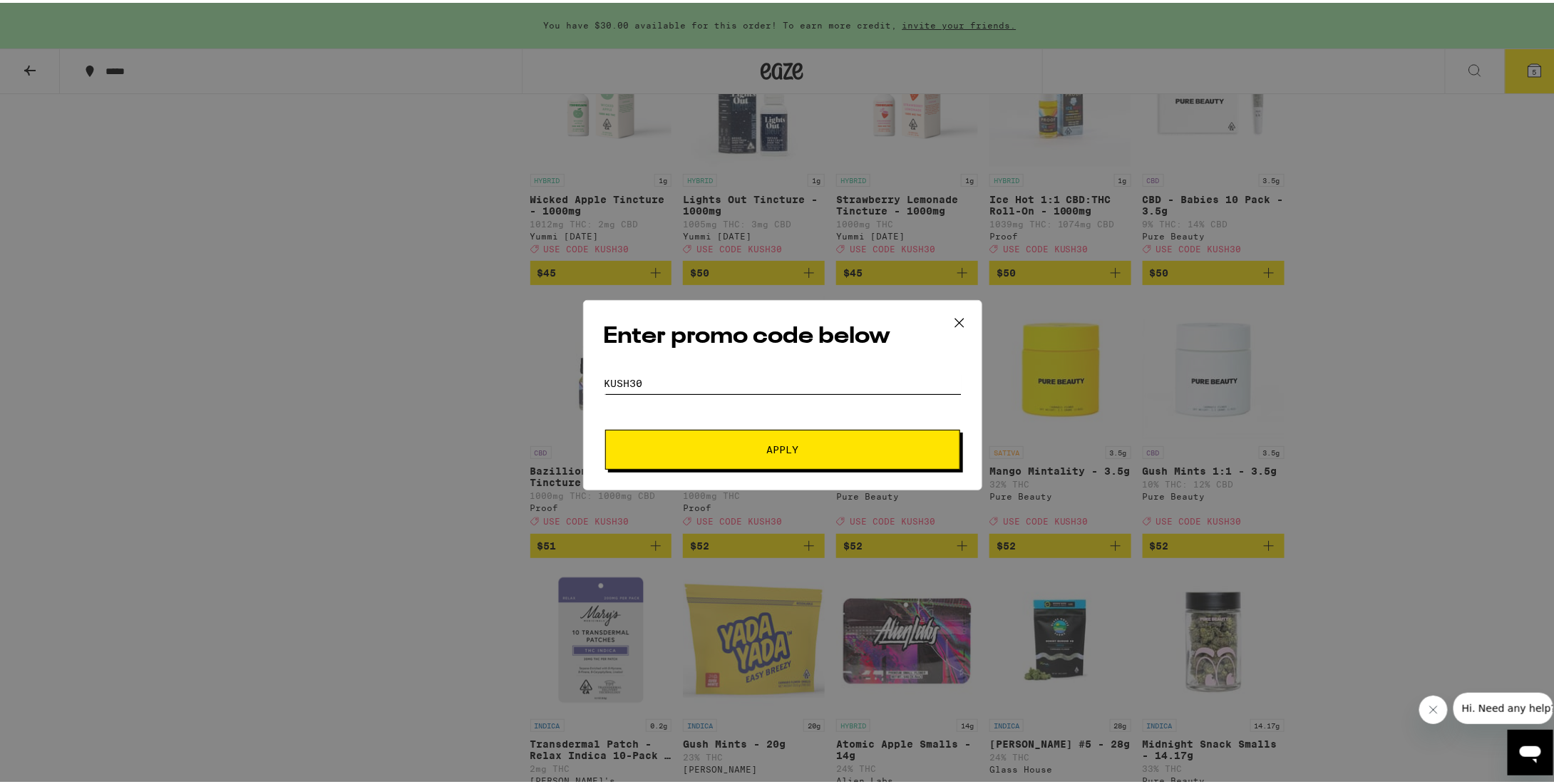
type input "KUSH30"
click at [875, 438] on button "Apply" at bounding box center [783, 447] width 355 height 40
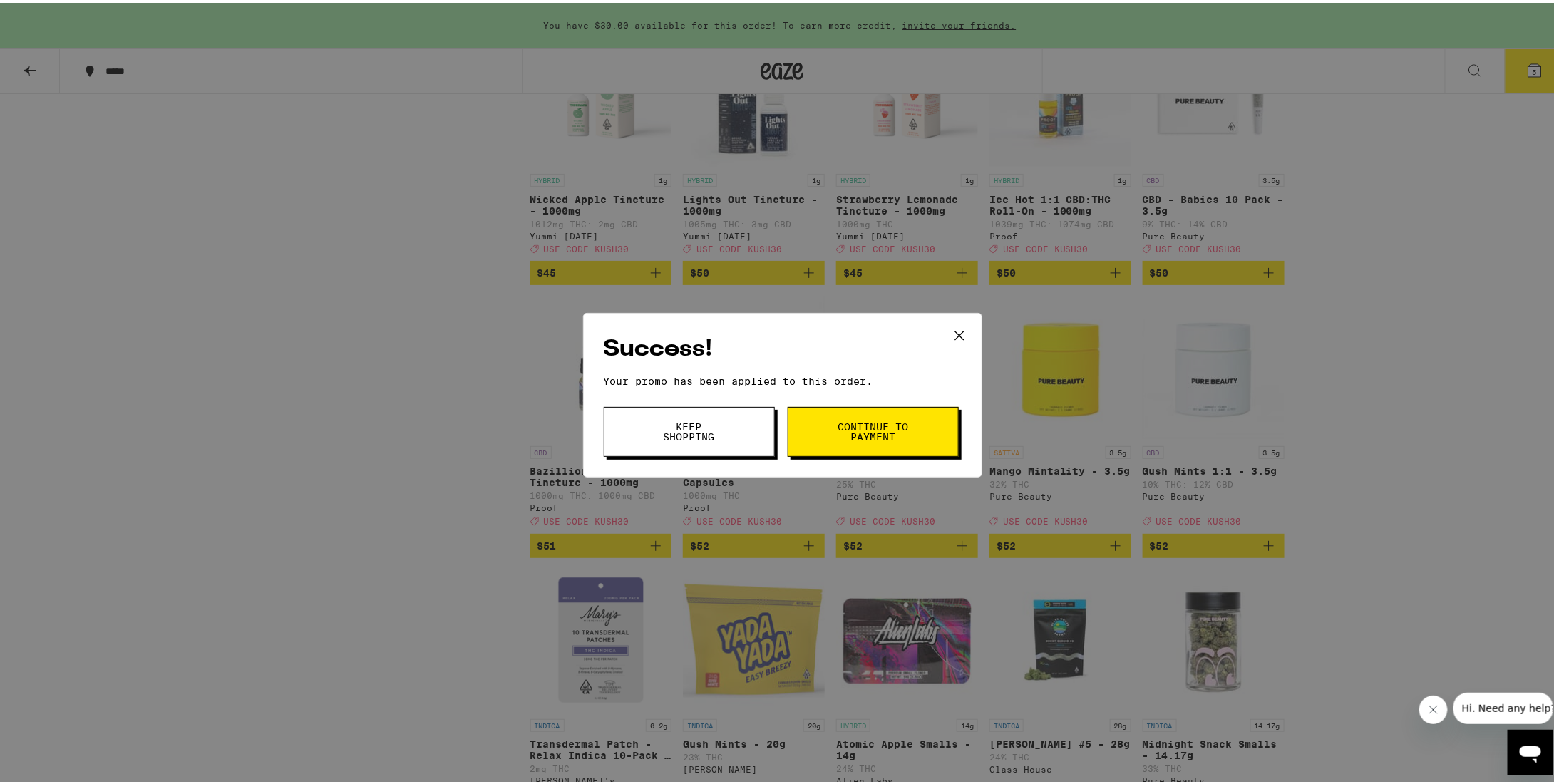
click at [826, 428] on button "Continue to payment" at bounding box center [873, 430] width 171 height 50
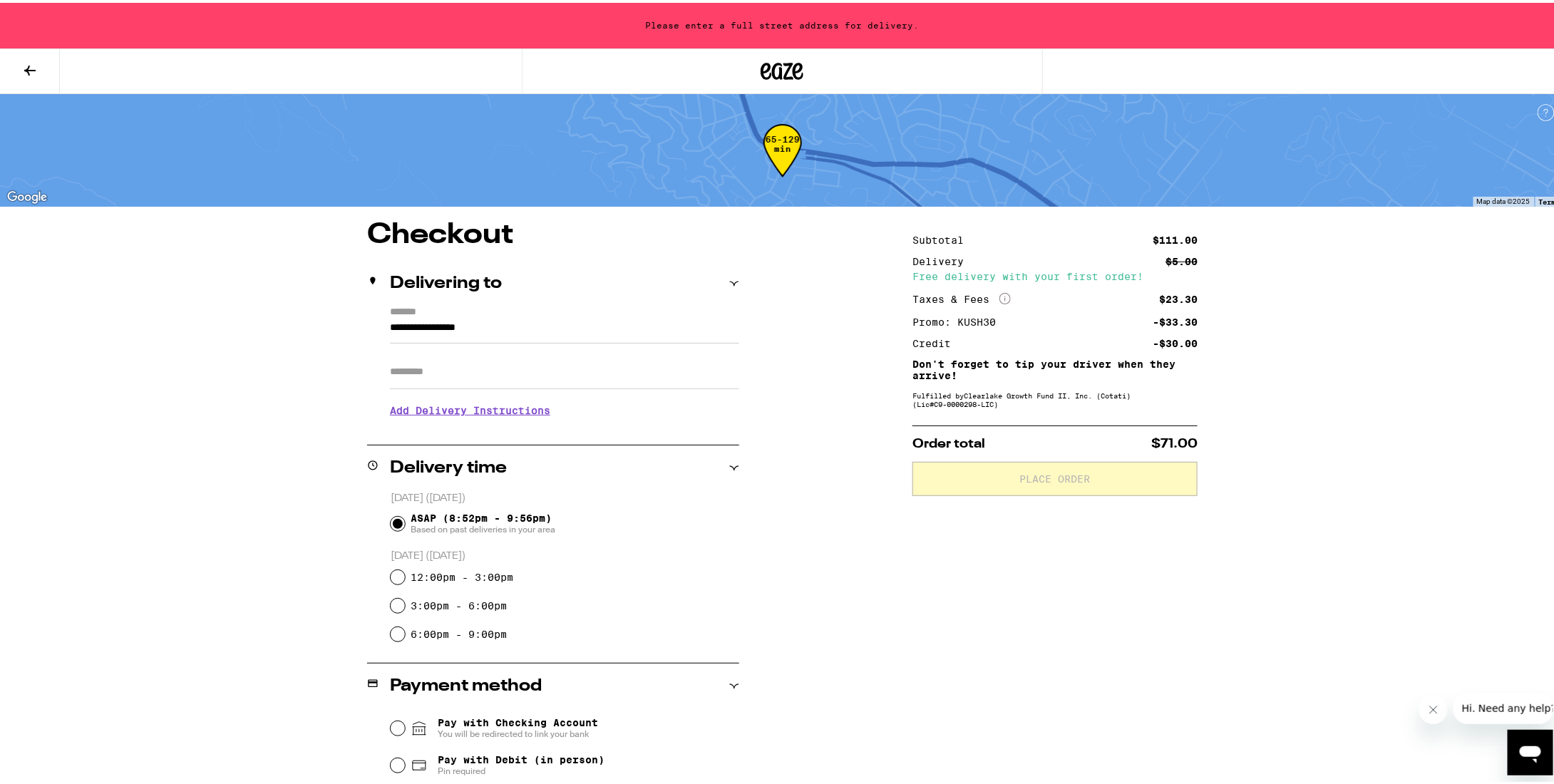
click at [543, 311] on label "*******" at bounding box center [564, 309] width 350 height 13
click at [543, 316] on input "**********" at bounding box center [564, 328] width 350 height 24
click at [539, 326] on input "**********" at bounding box center [564, 328] width 350 height 24
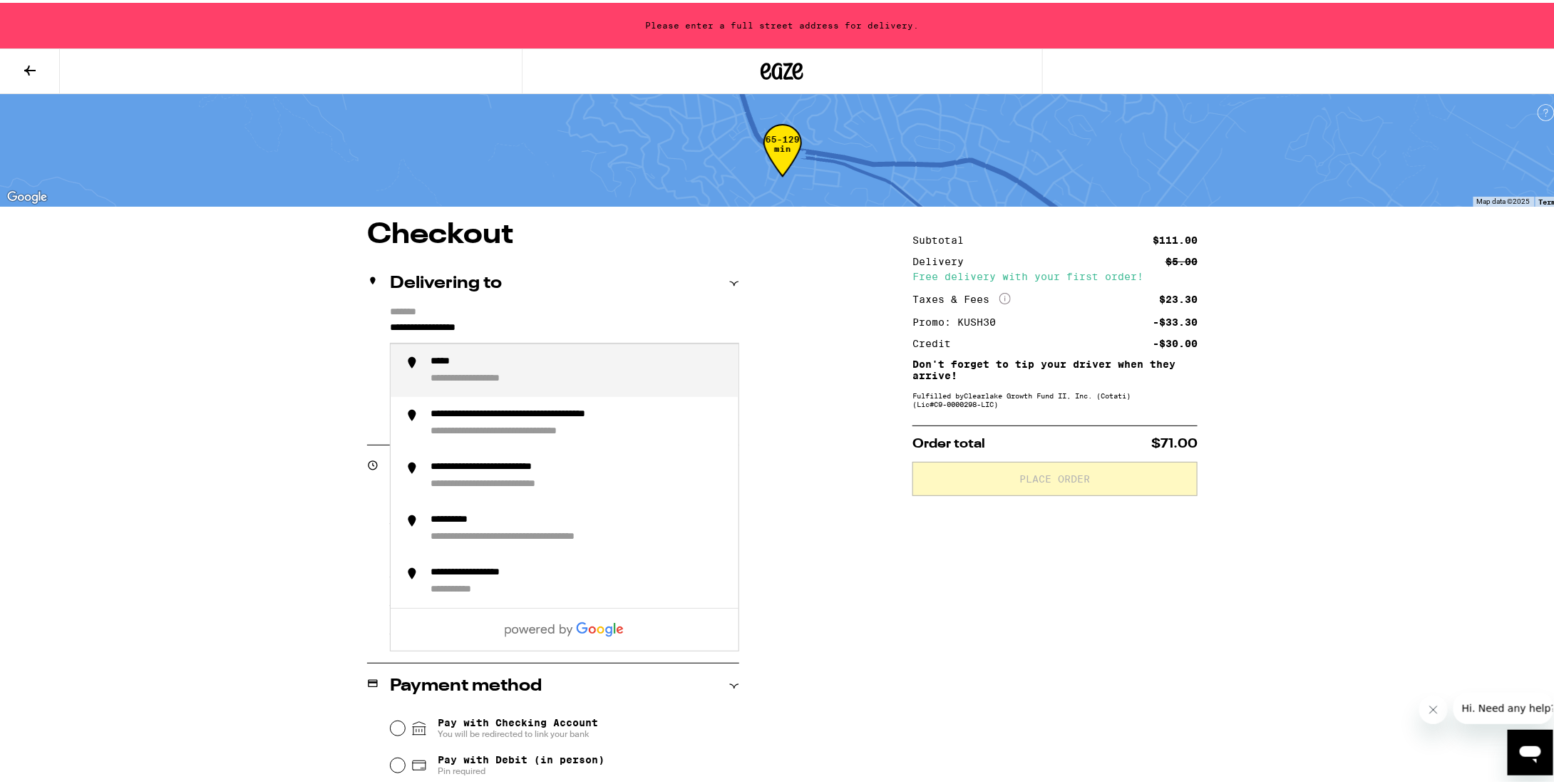
click at [539, 326] on input "**********" at bounding box center [564, 328] width 350 height 24
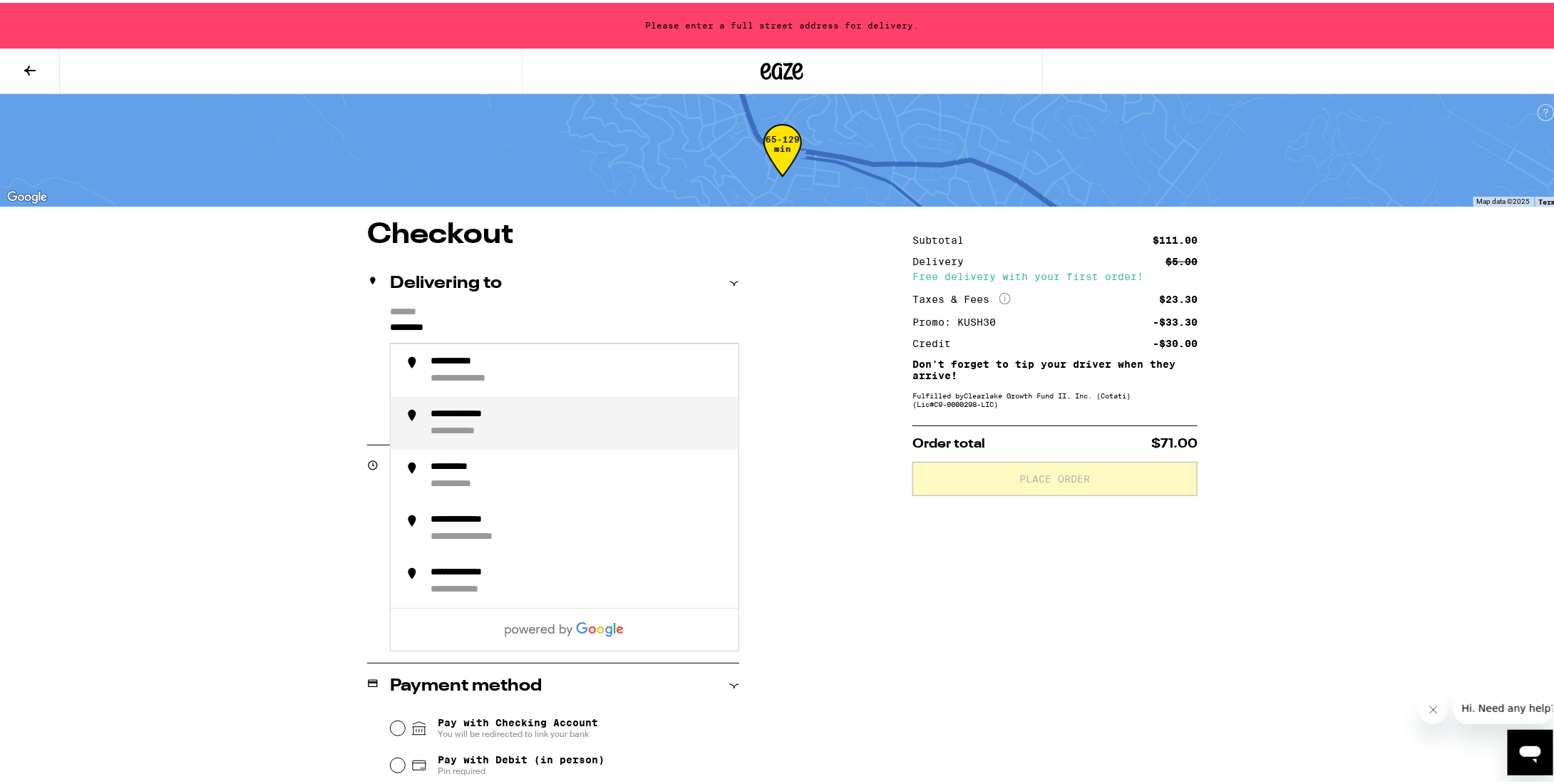
click at [545, 420] on div "**********" at bounding box center [579, 420] width 297 height 30
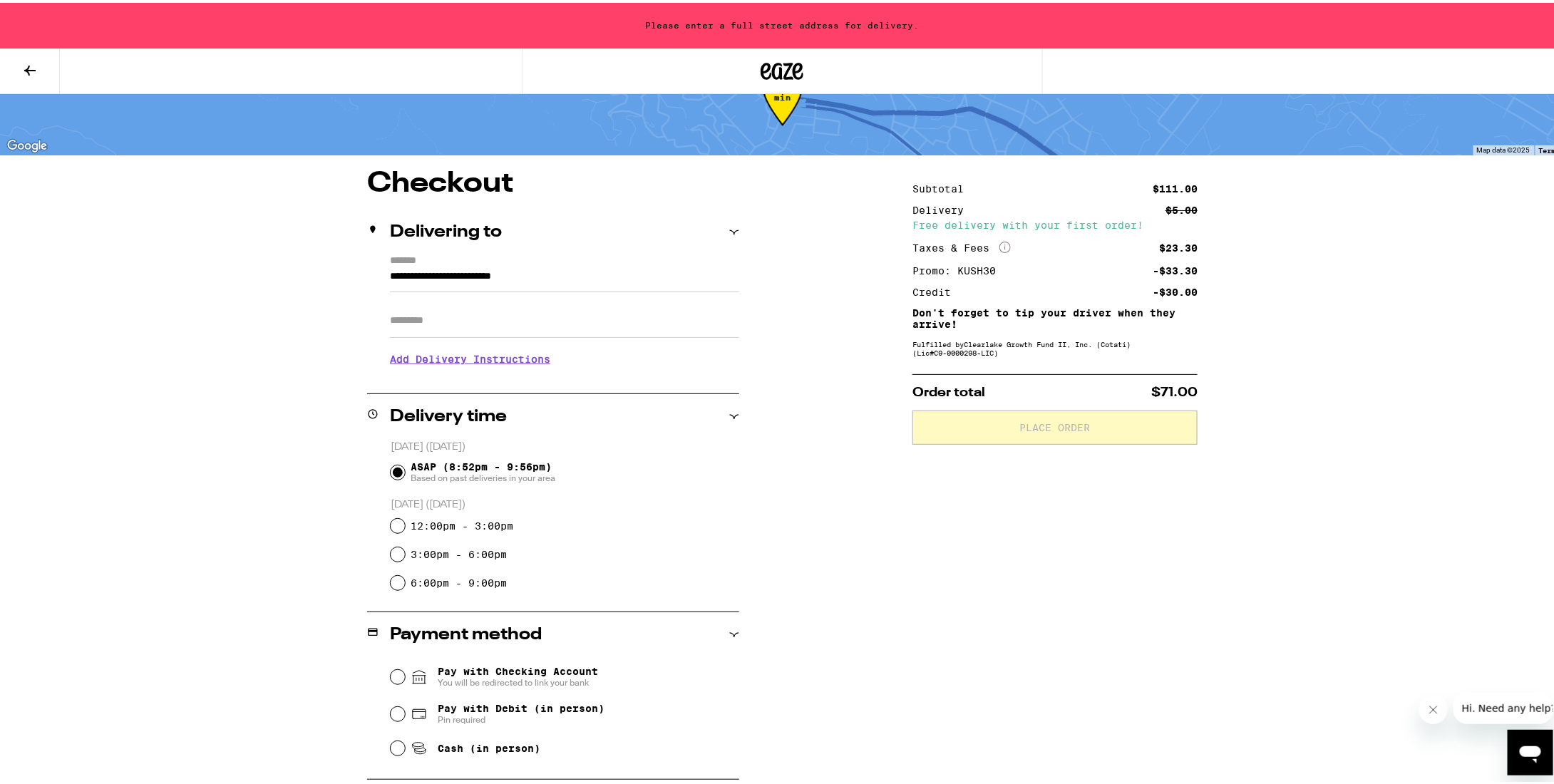
scroll to position [71, 0]
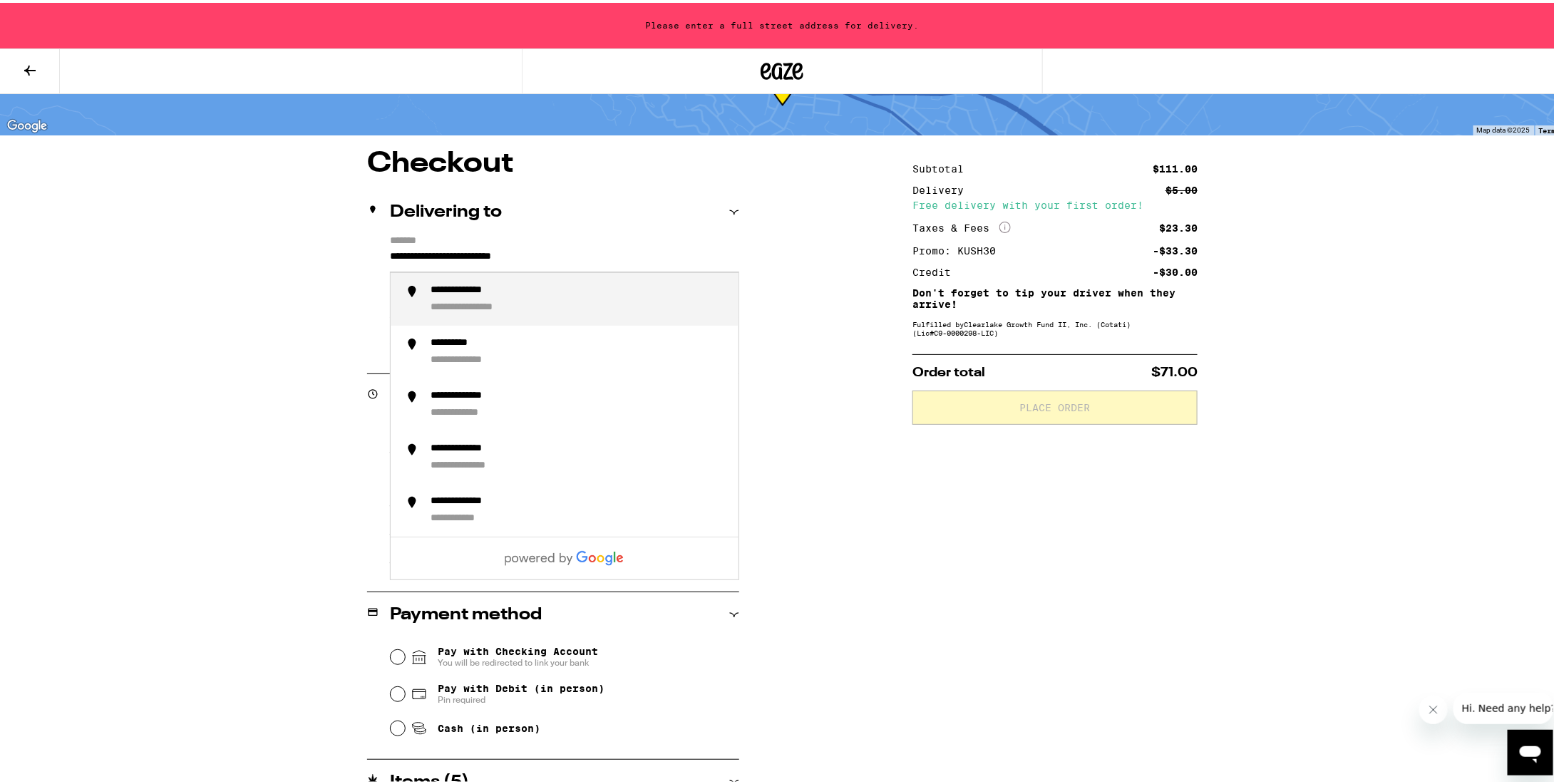
click at [577, 259] on input "**********" at bounding box center [564, 257] width 350 height 24
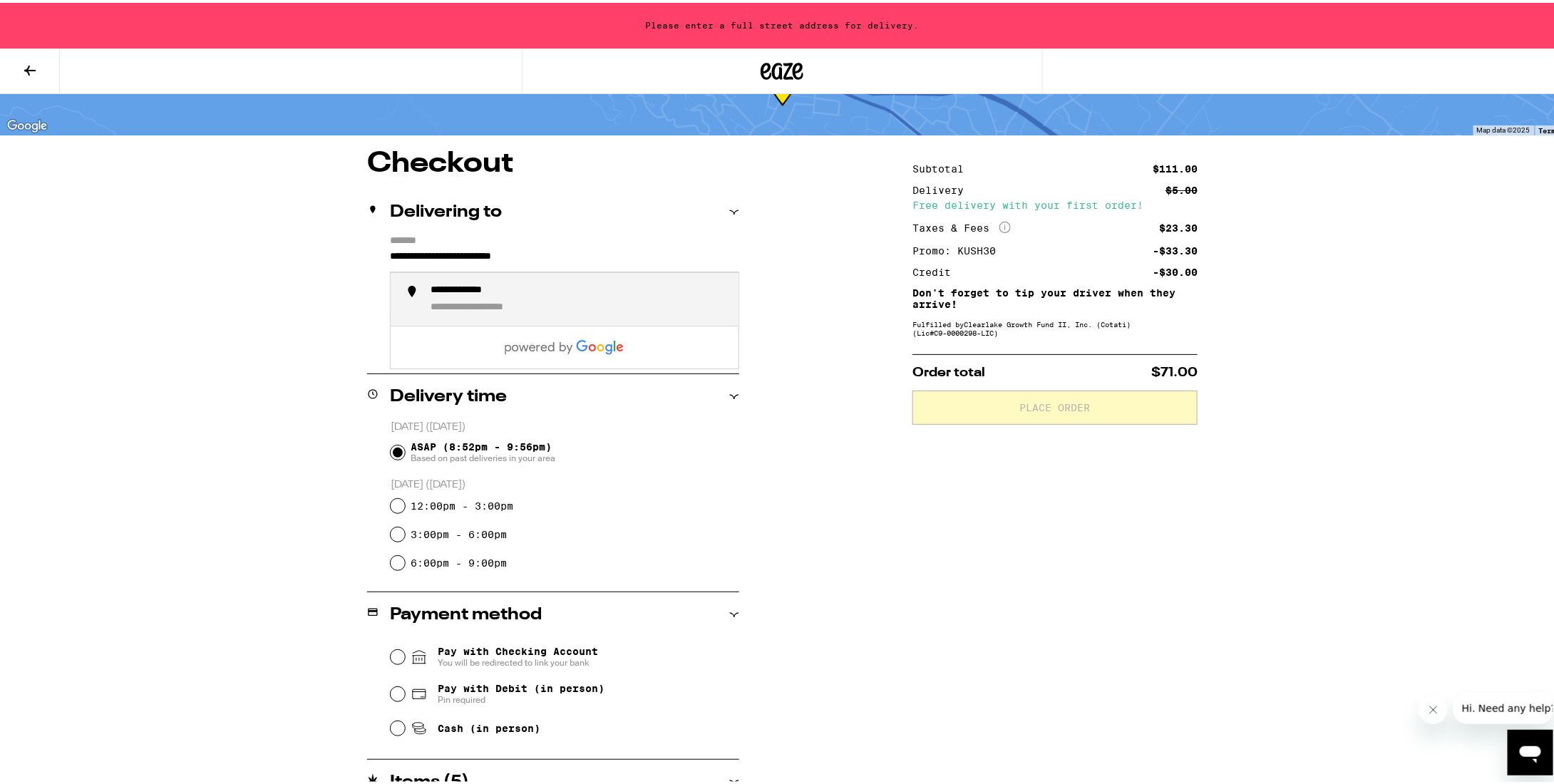
click at [507, 297] on div "**********" at bounding box center [579, 297] width 297 height 30
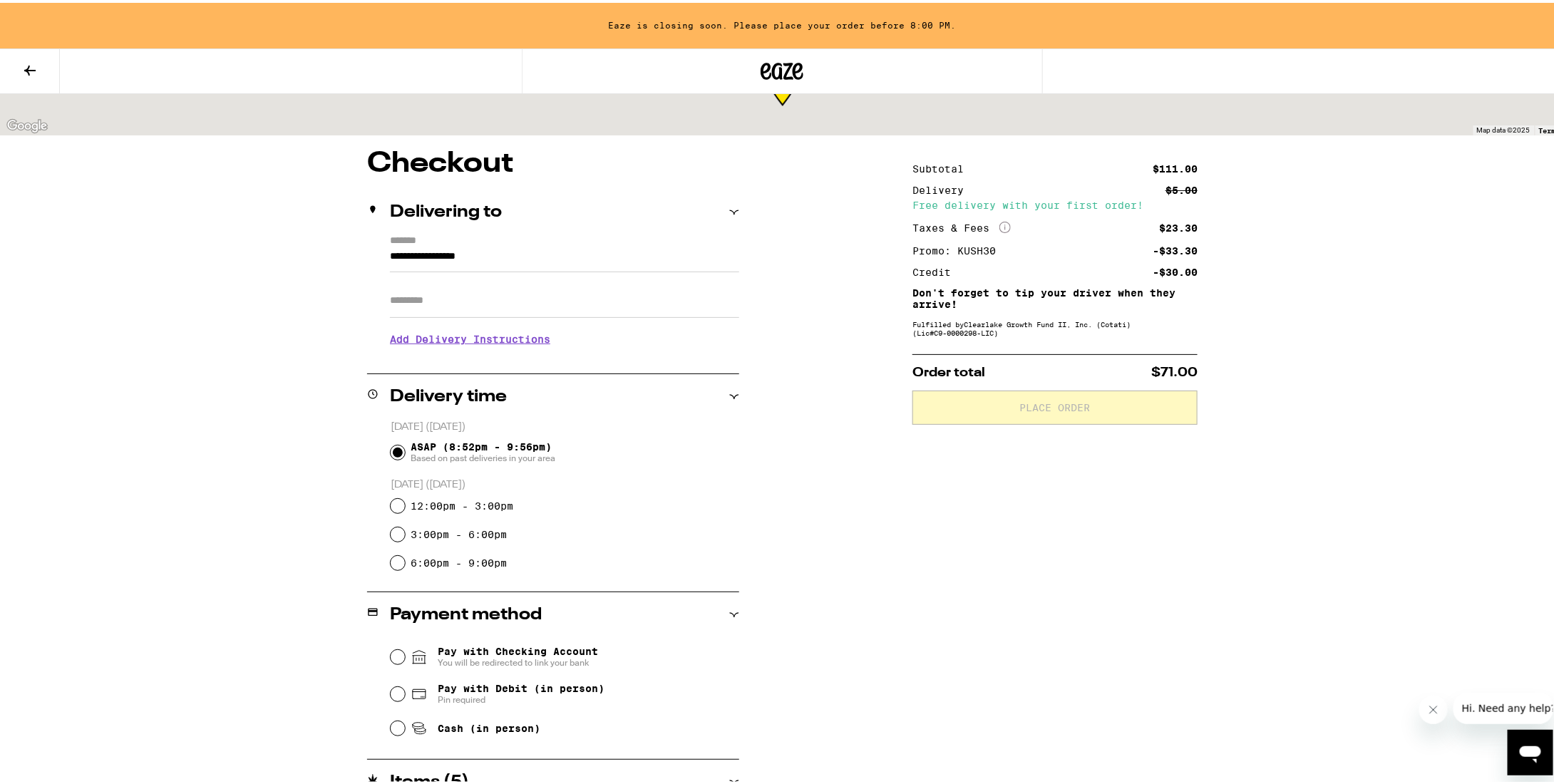
click at [507, 297] on input "Apt/Suite" at bounding box center [564, 298] width 350 height 34
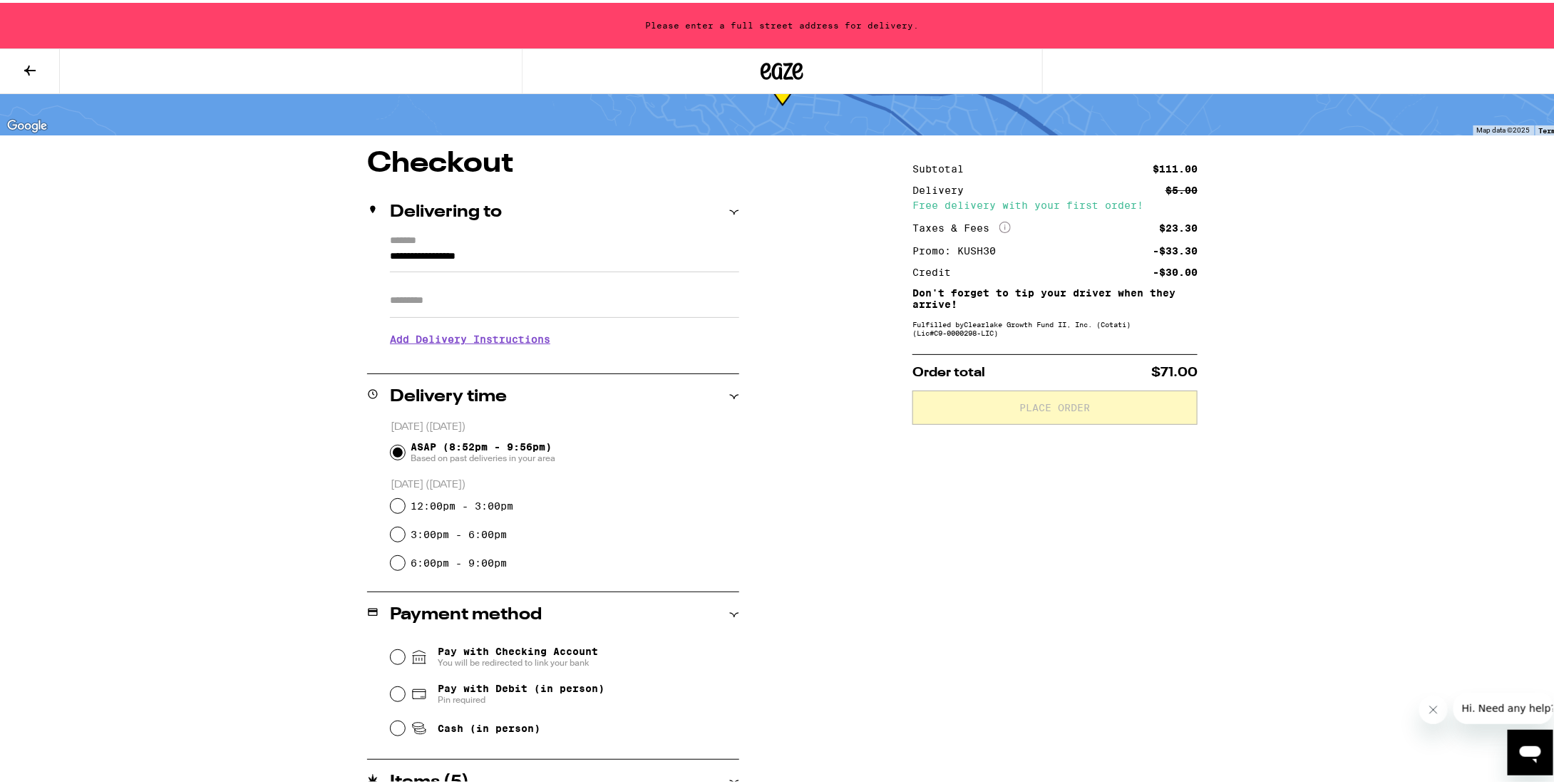
type input "**********"
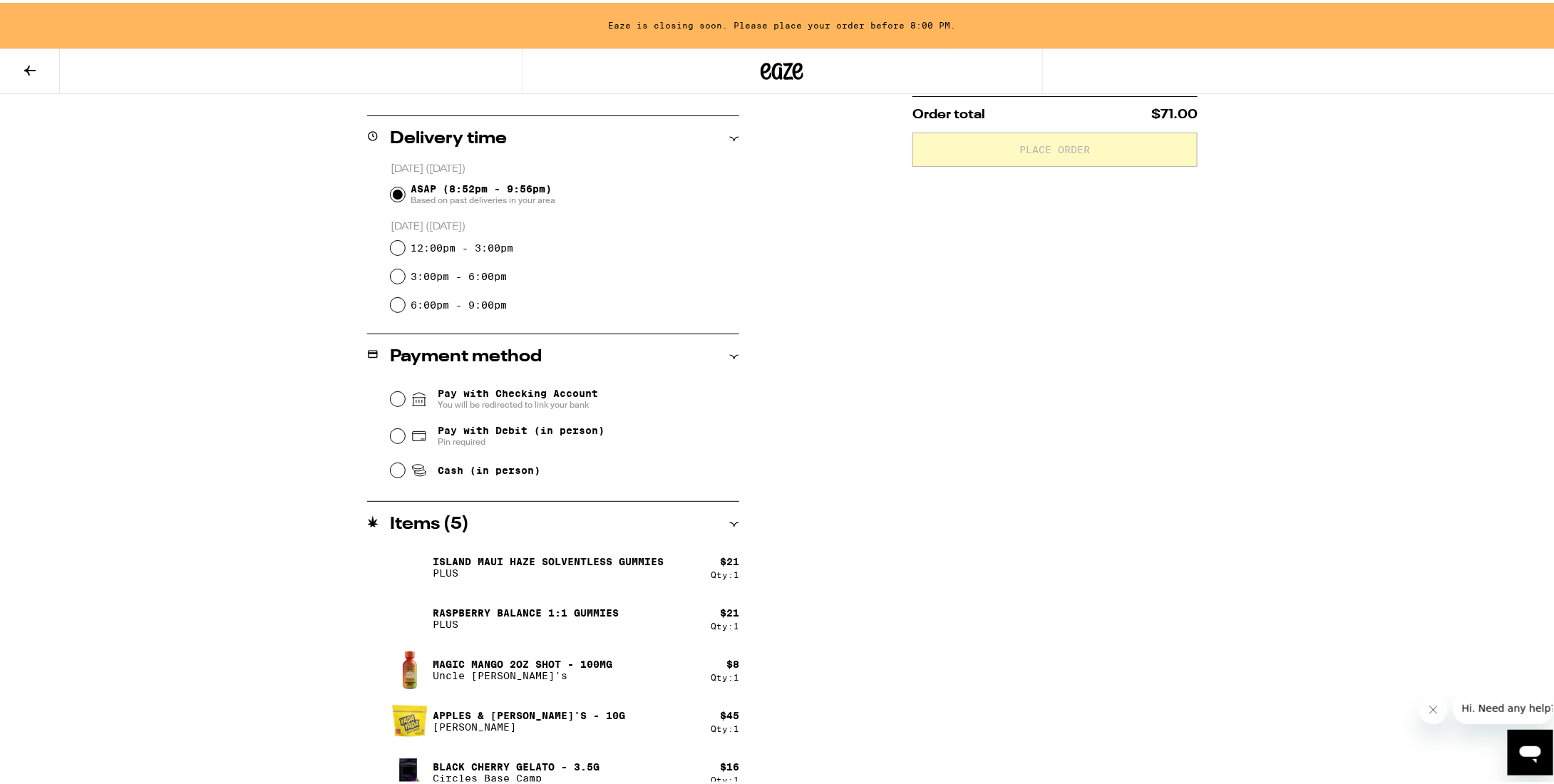
scroll to position [345, 0]
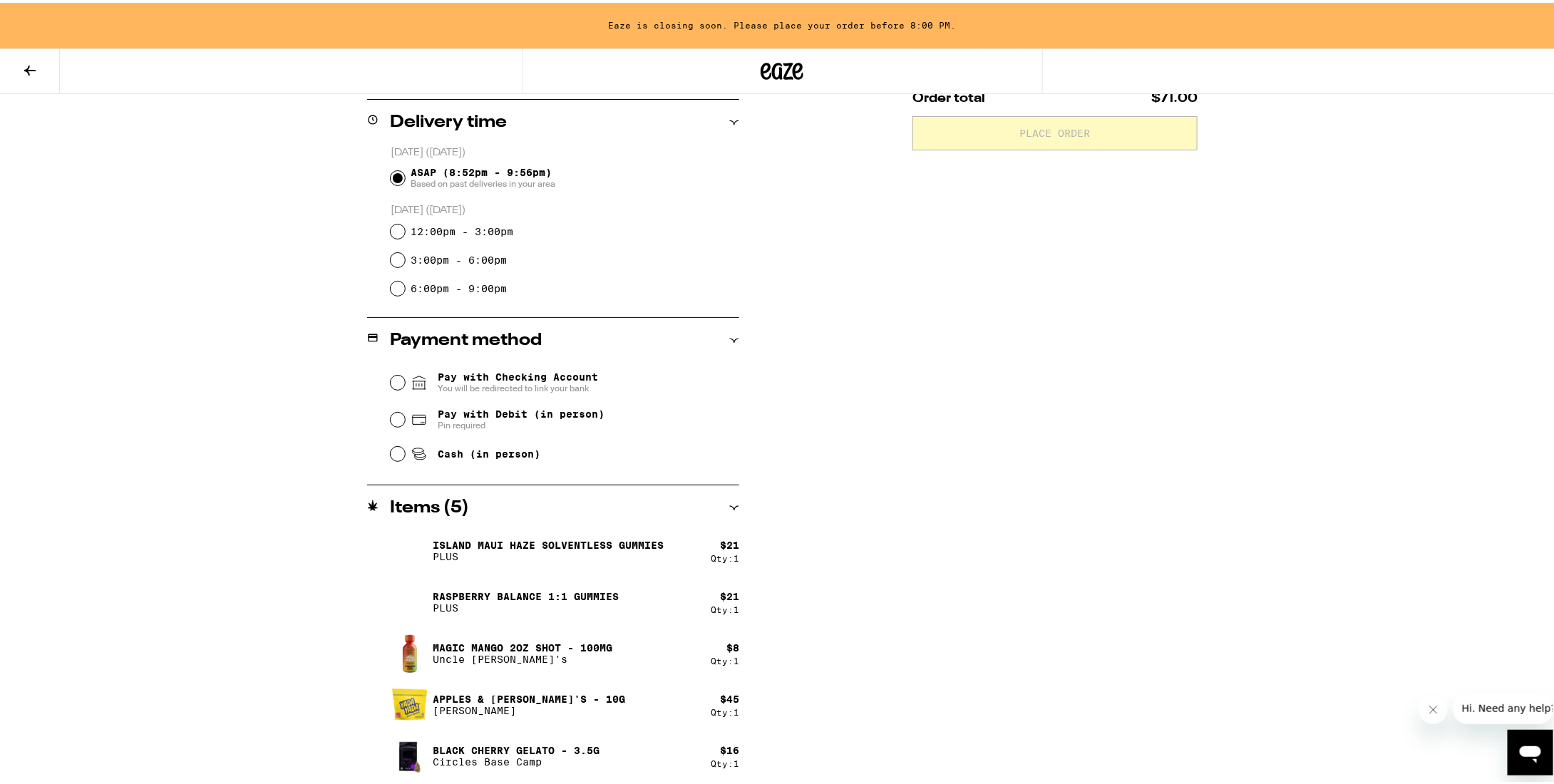
click at [400, 415] on div "Pay with Debit (in person) Pin required" at bounding box center [565, 417] width 349 height 37
click at [395, 417] on input "Pay with Debit (in person) Pin required" at bounding box center [397, 416] width 14 height 14
radio input "true"
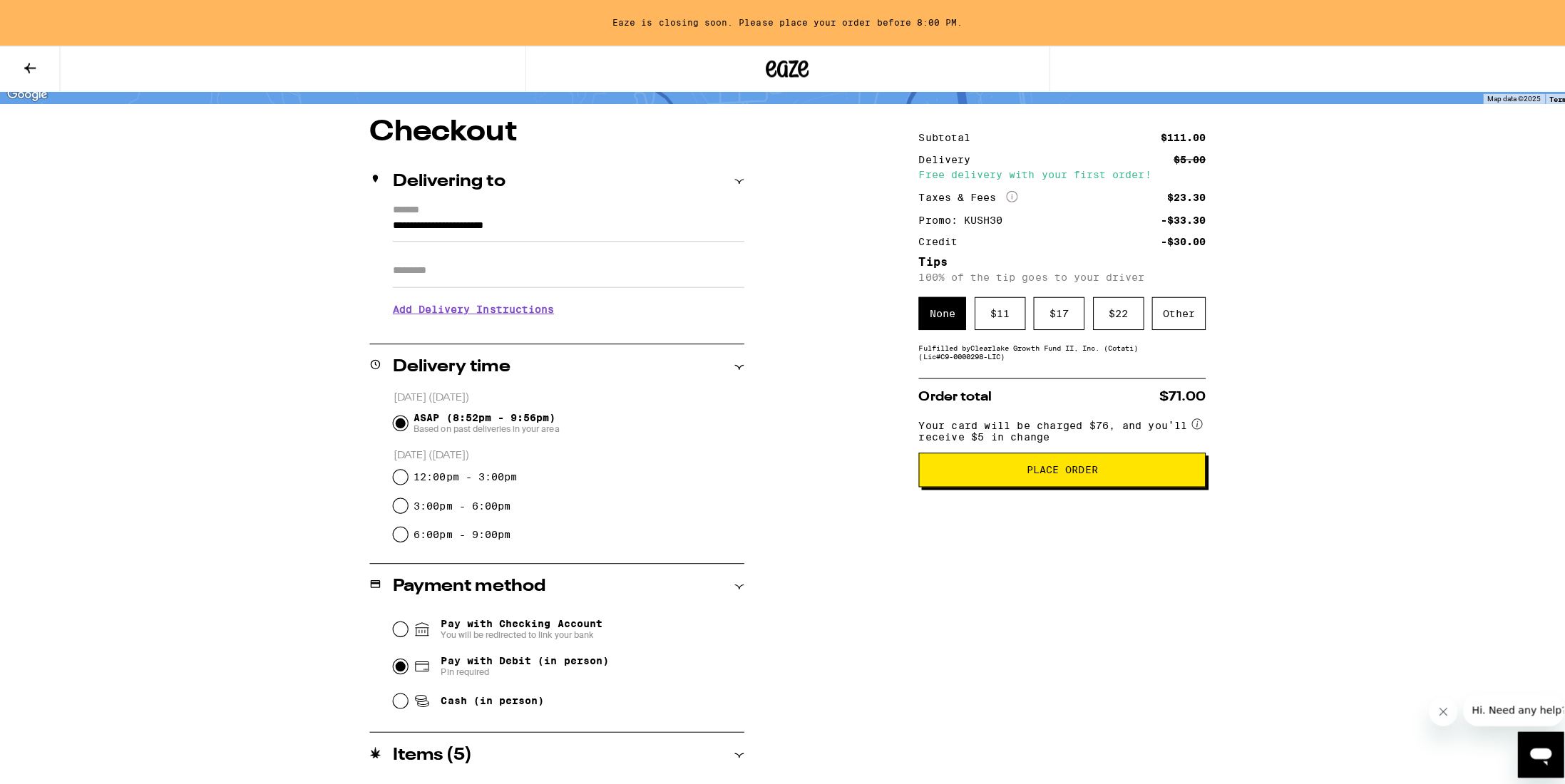
scroll to position [0, 0]
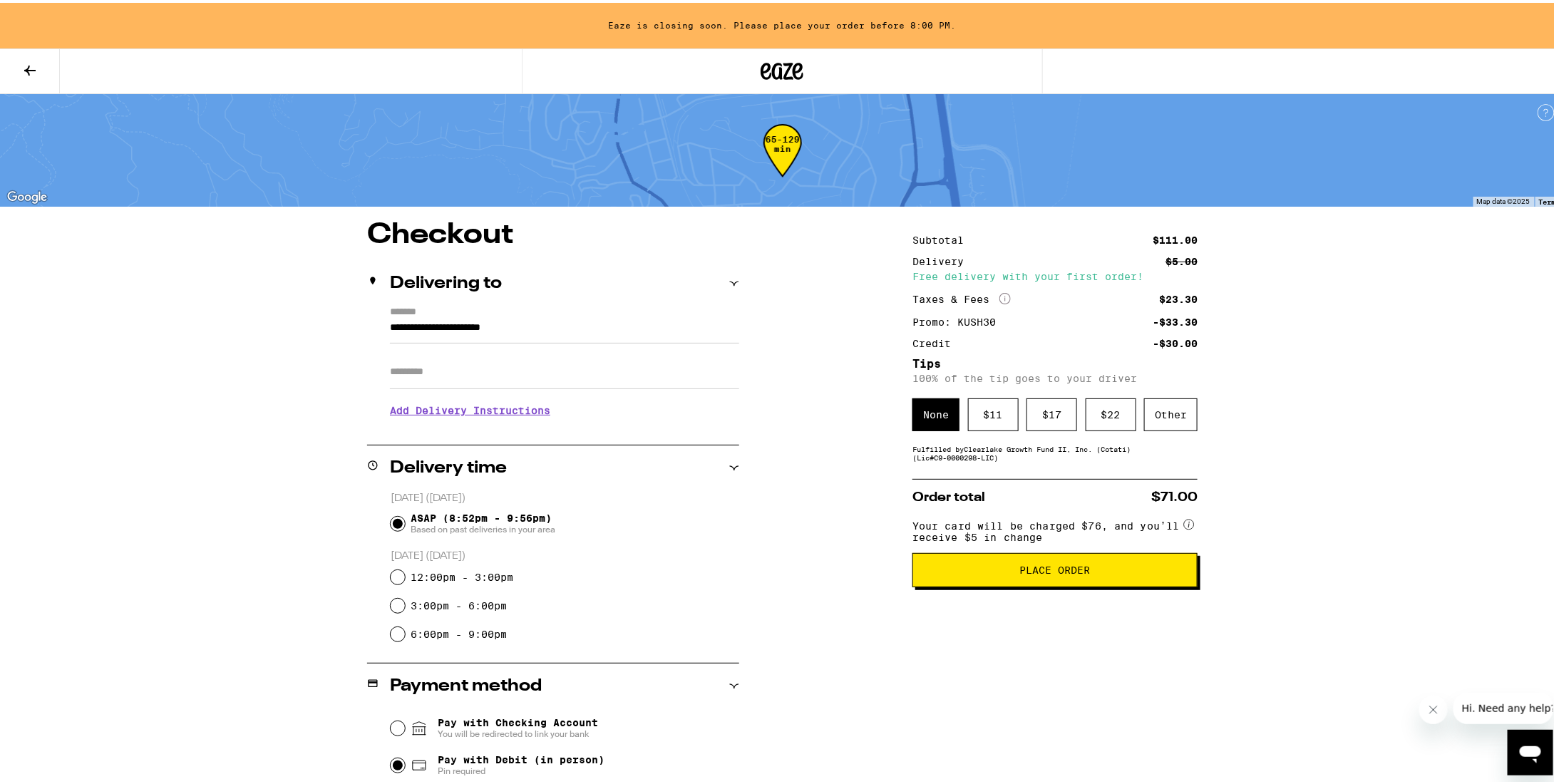
click at [36, 66] on icon at bounding box center [30, 68] width 18 height 18
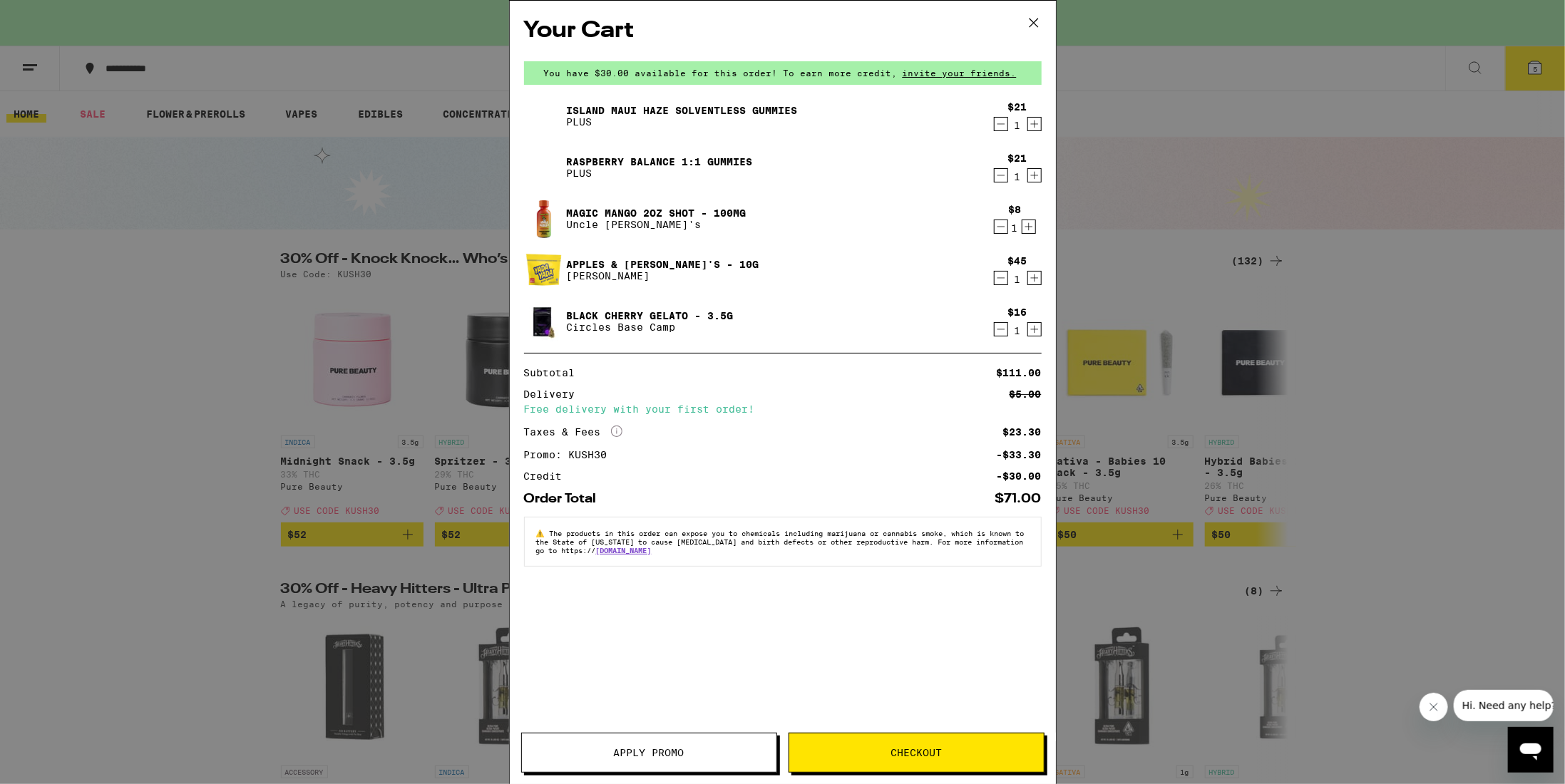
click at [1039, 16] on icon at bounding box center [1034, 23] width 22 height 22
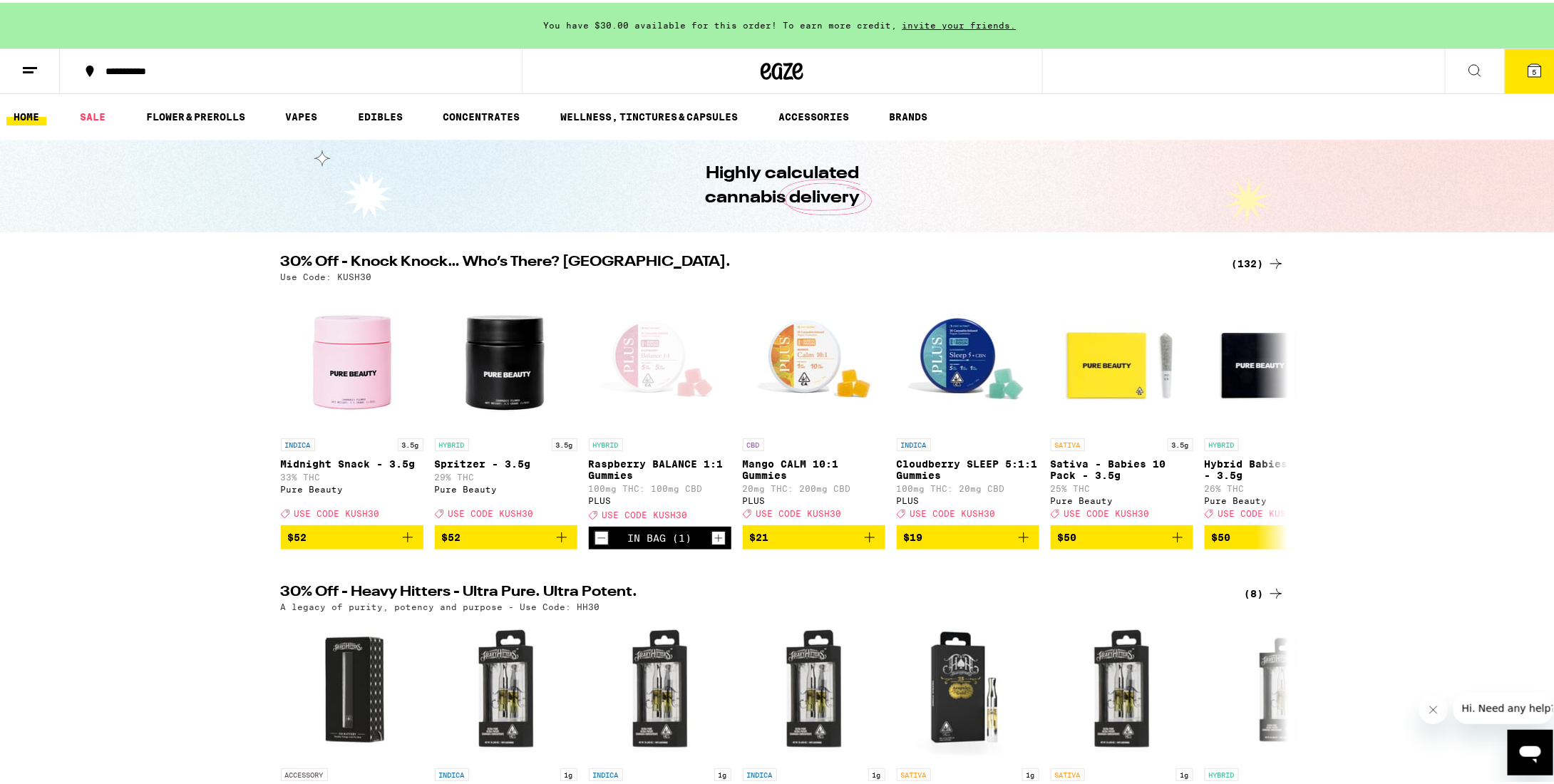
click at [1510, 76] on button "5" at bounding box center [1535, 68] width 60 height 44
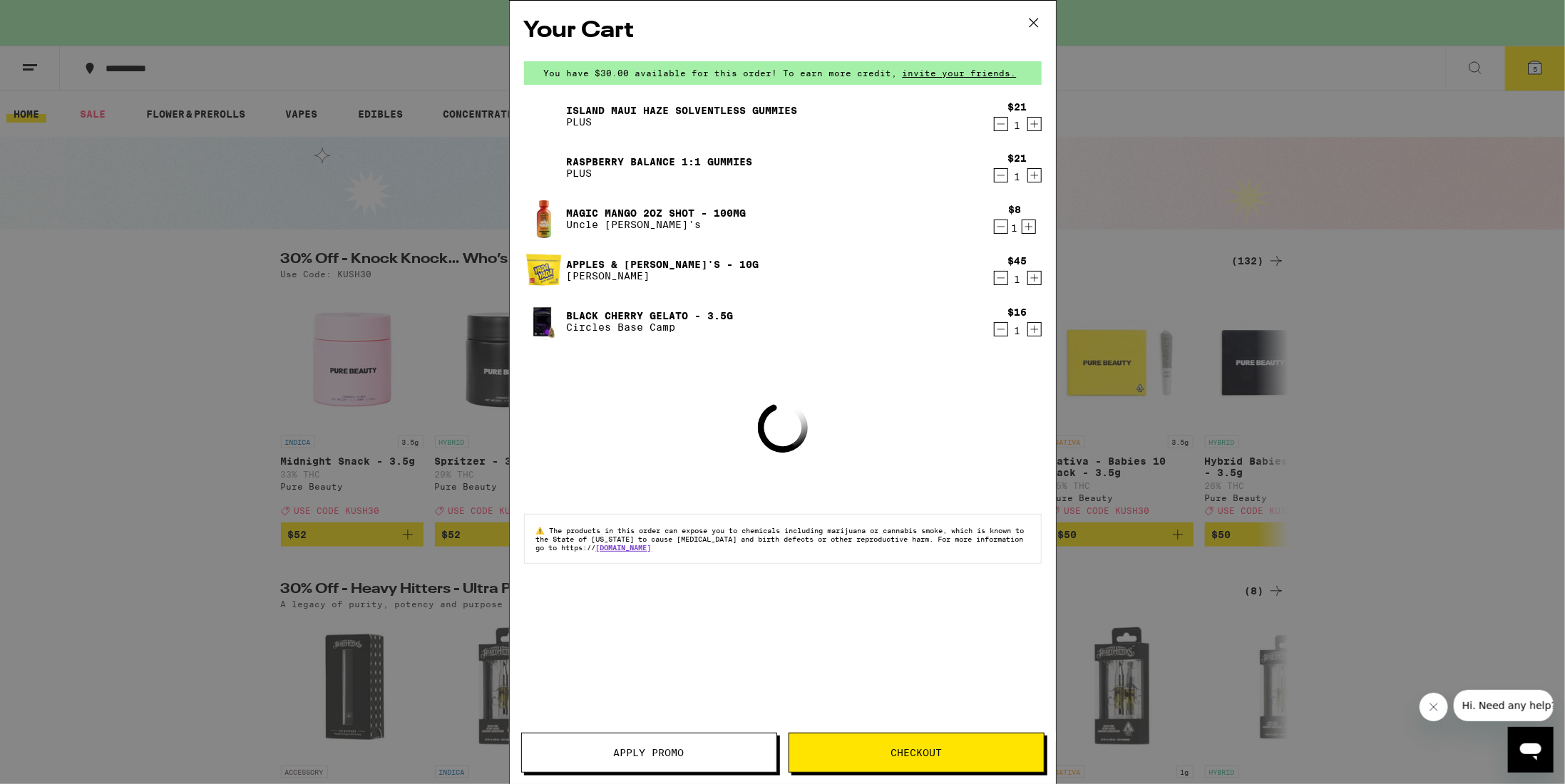
click at [1031, 324] on icon "Increment" at bounding box center [1034, 329] width 13 height 18
click at [908, 751] on span "Checkout" at bounding box center [916, 753] width 52 height 10
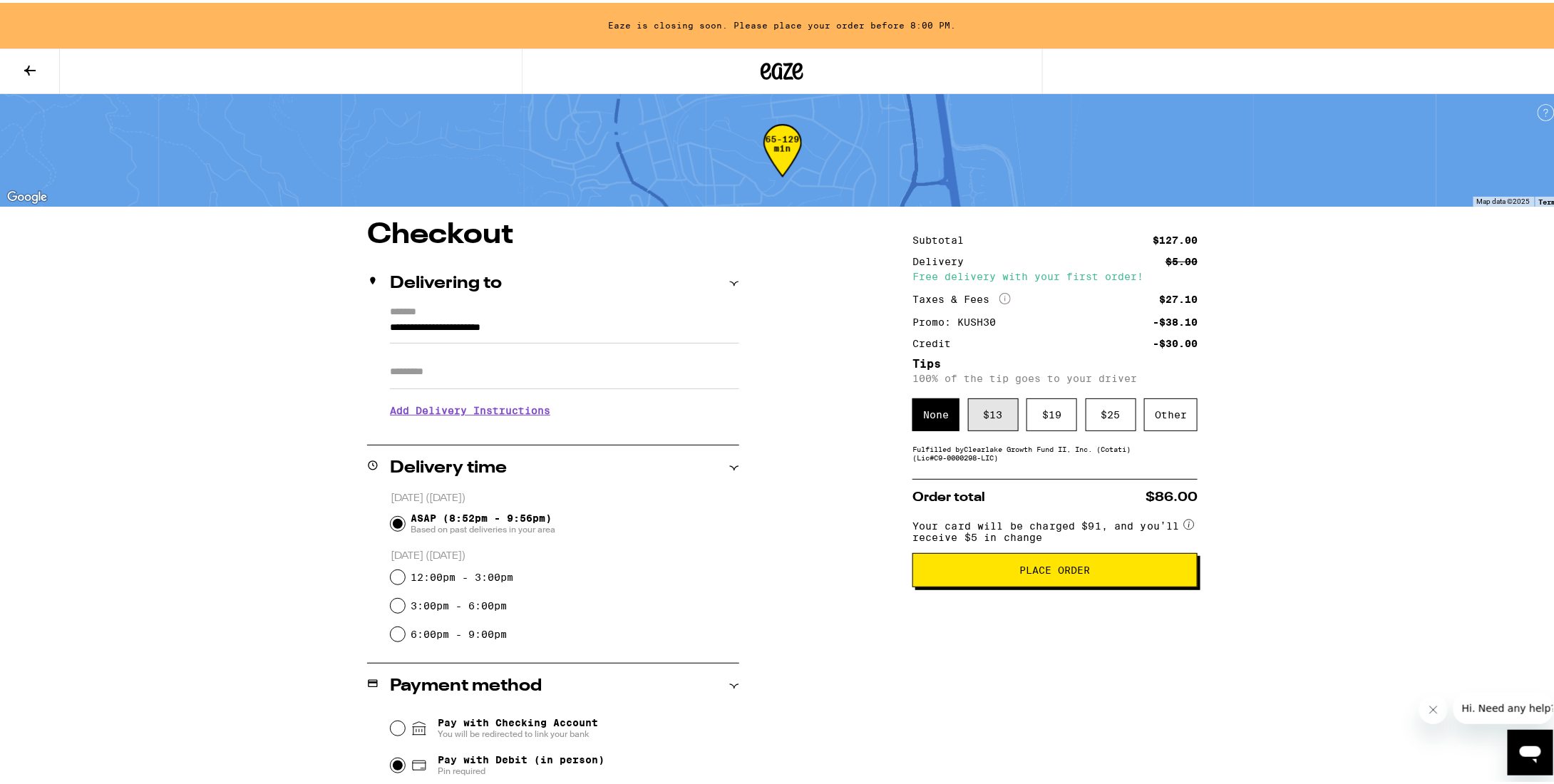
click at [993, 424] on div "$ 13" at bounding box center [993, 411] width 51 height 33
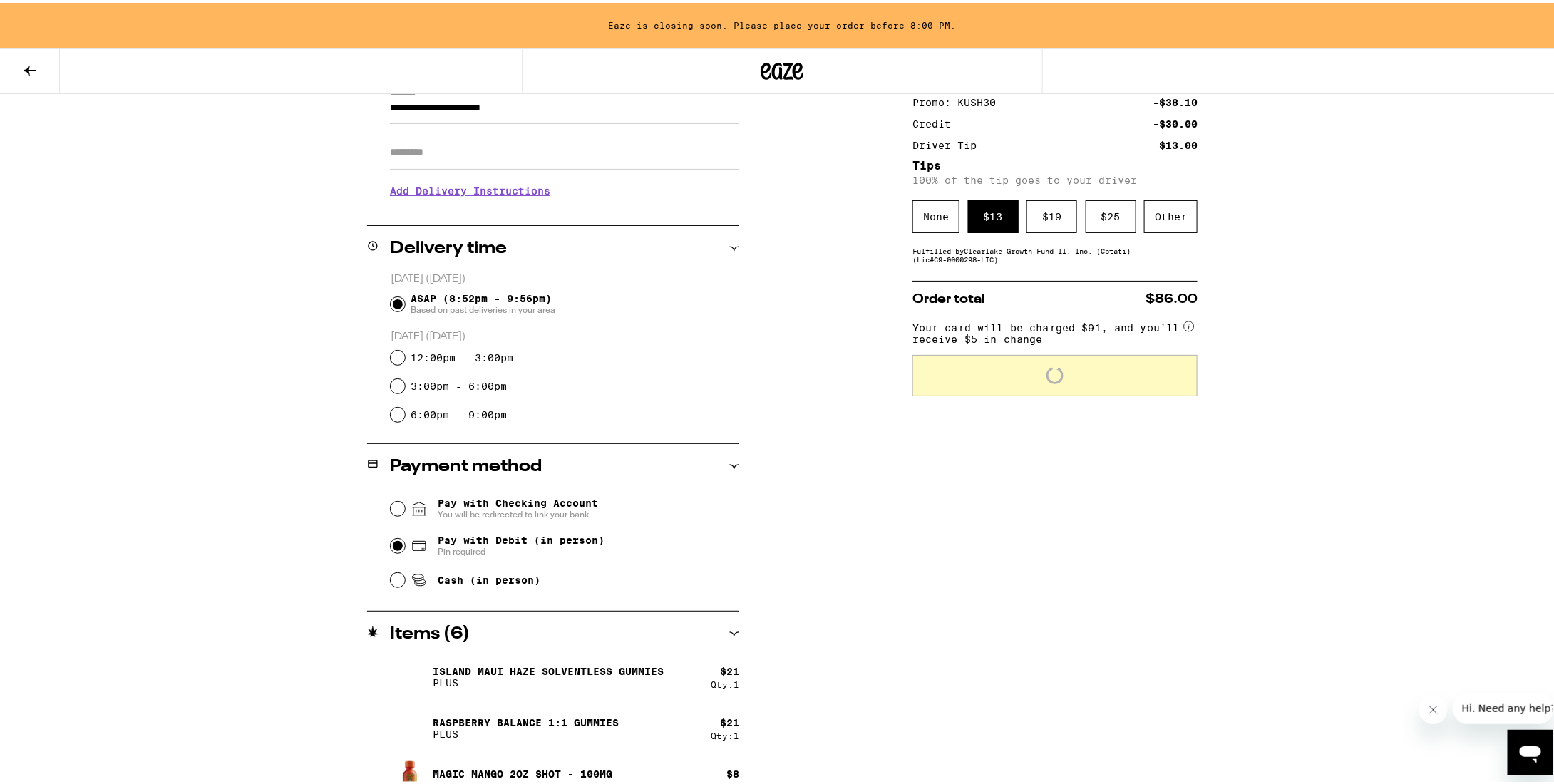
scroll to position [285, 0]
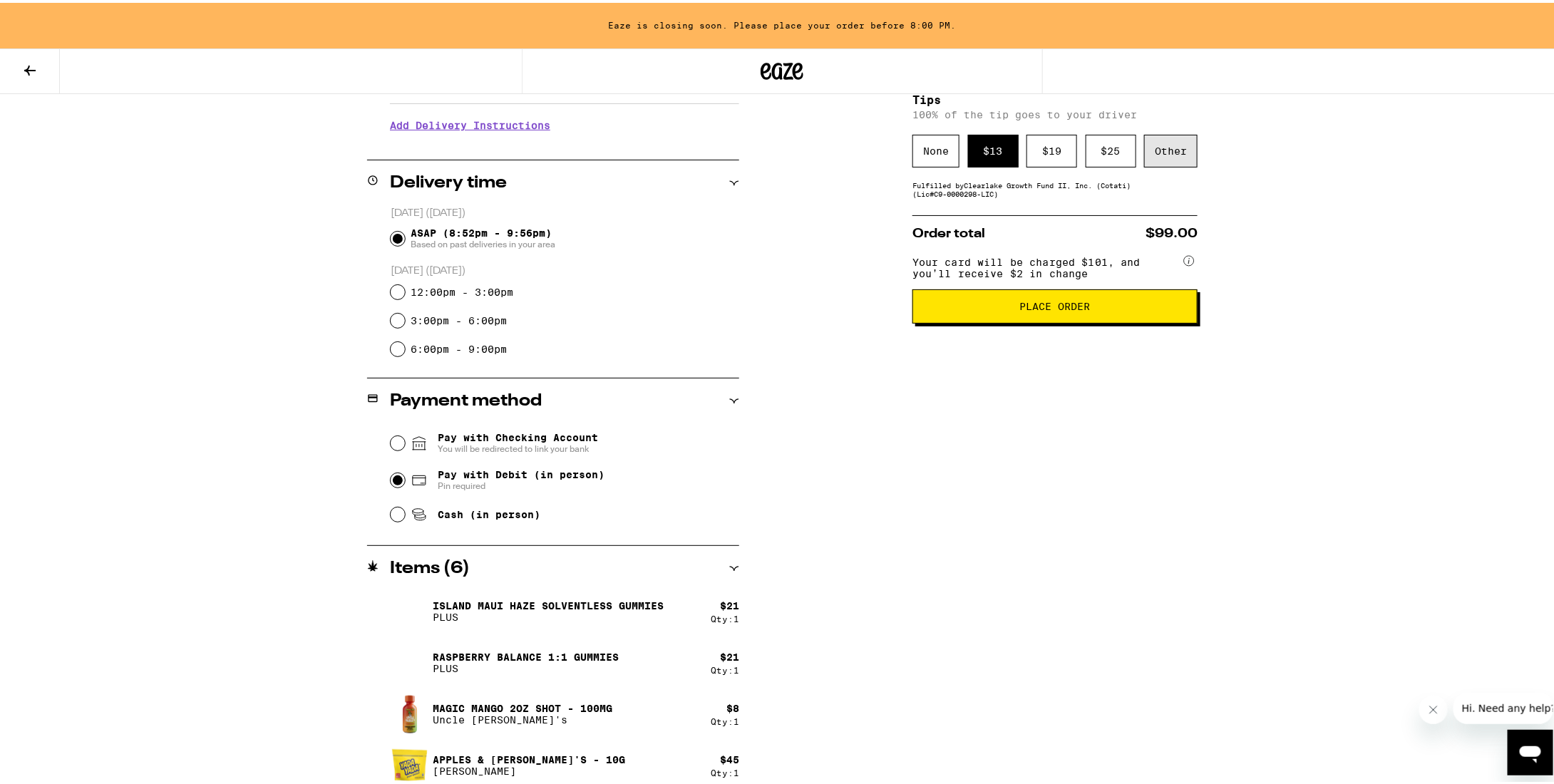
click at [1150, 157] on div "Other" at bounding box center [1171, 148] width 53 height 33
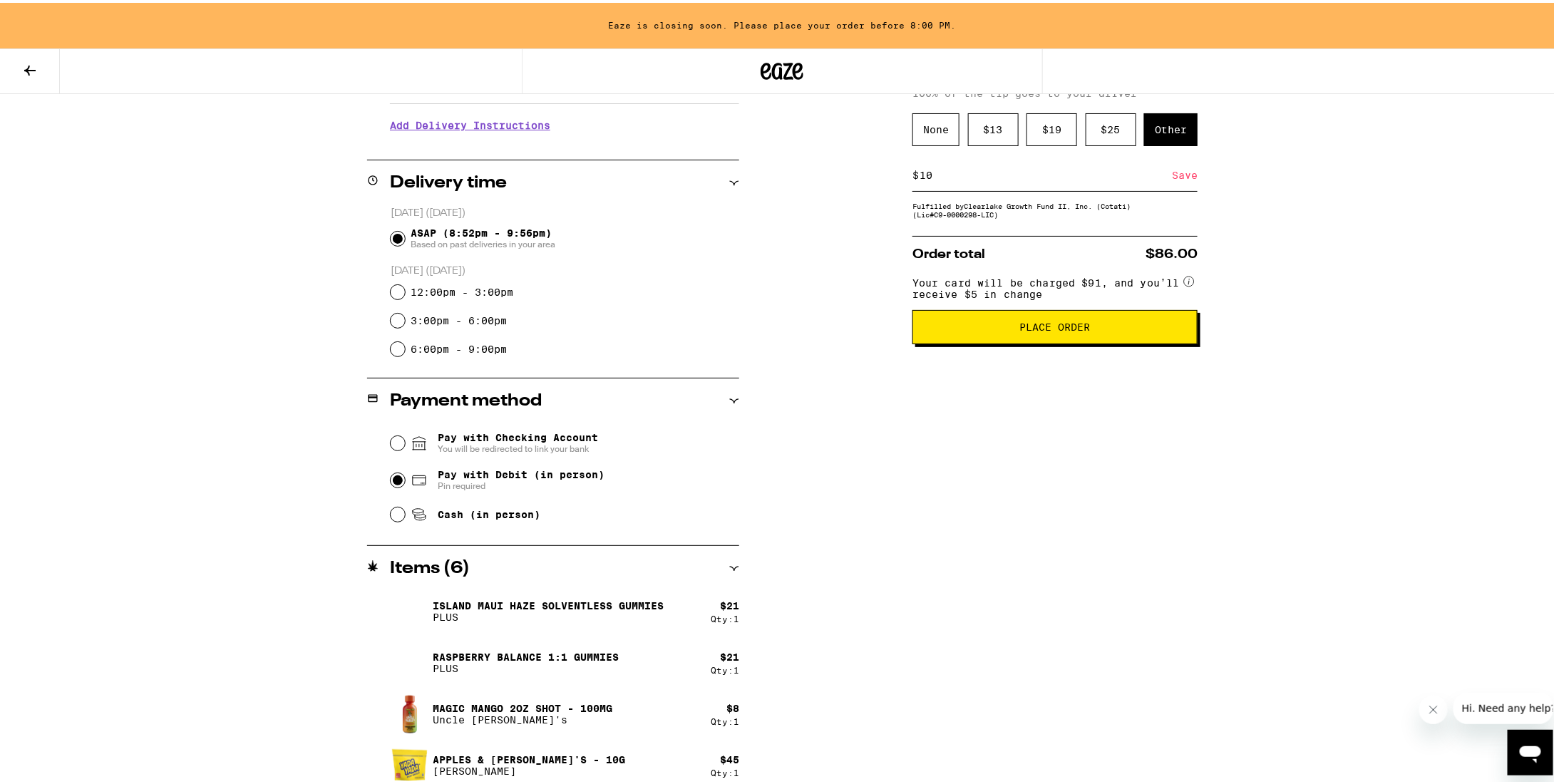
type input "10"
click at [1064, 326] on span "Place Order" at bounding box center [1055, 324] width 71 height 10
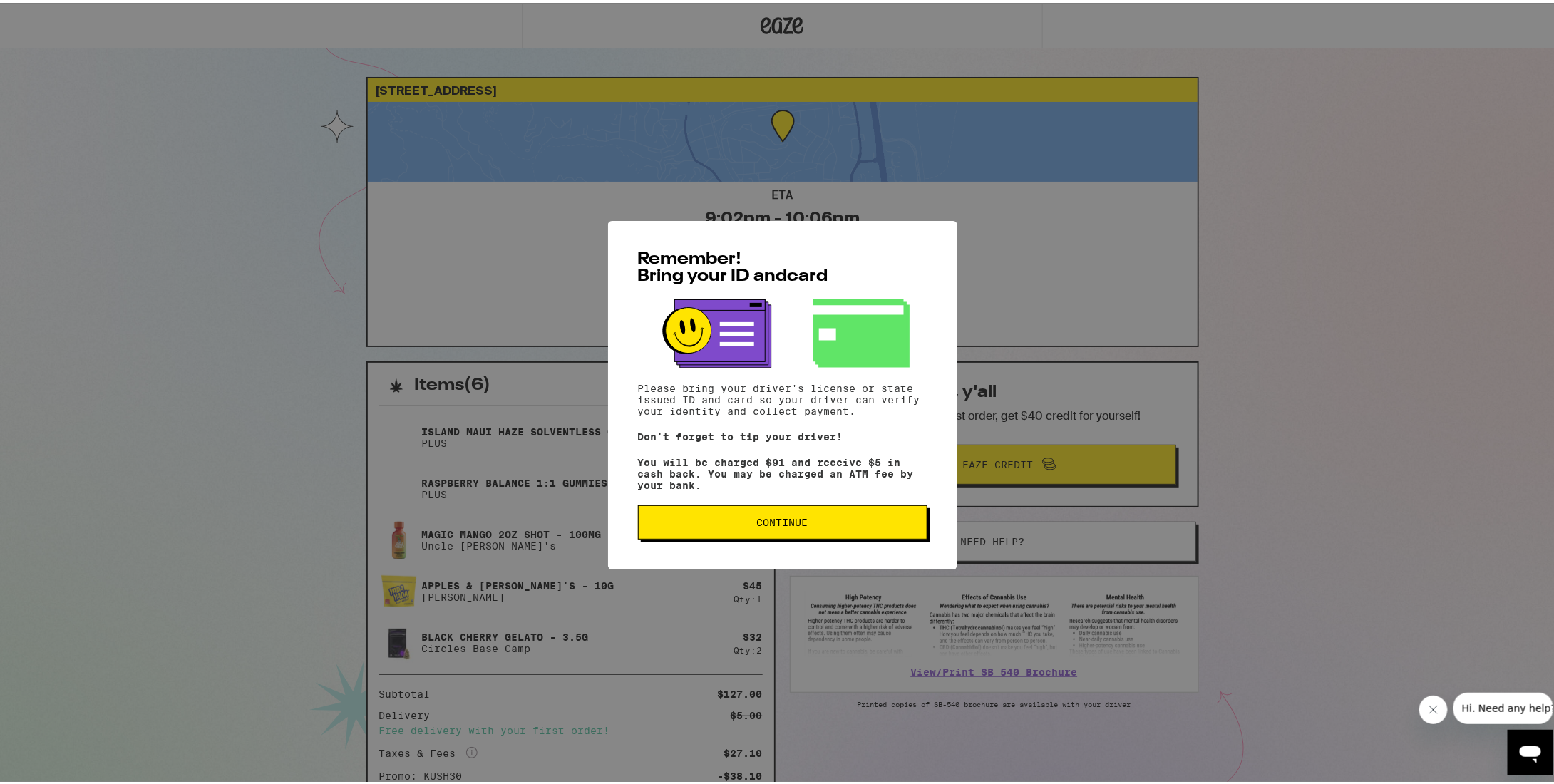
click at [848, 517] on button "Continue" at bounding box center [782, 520] width 289 height 34
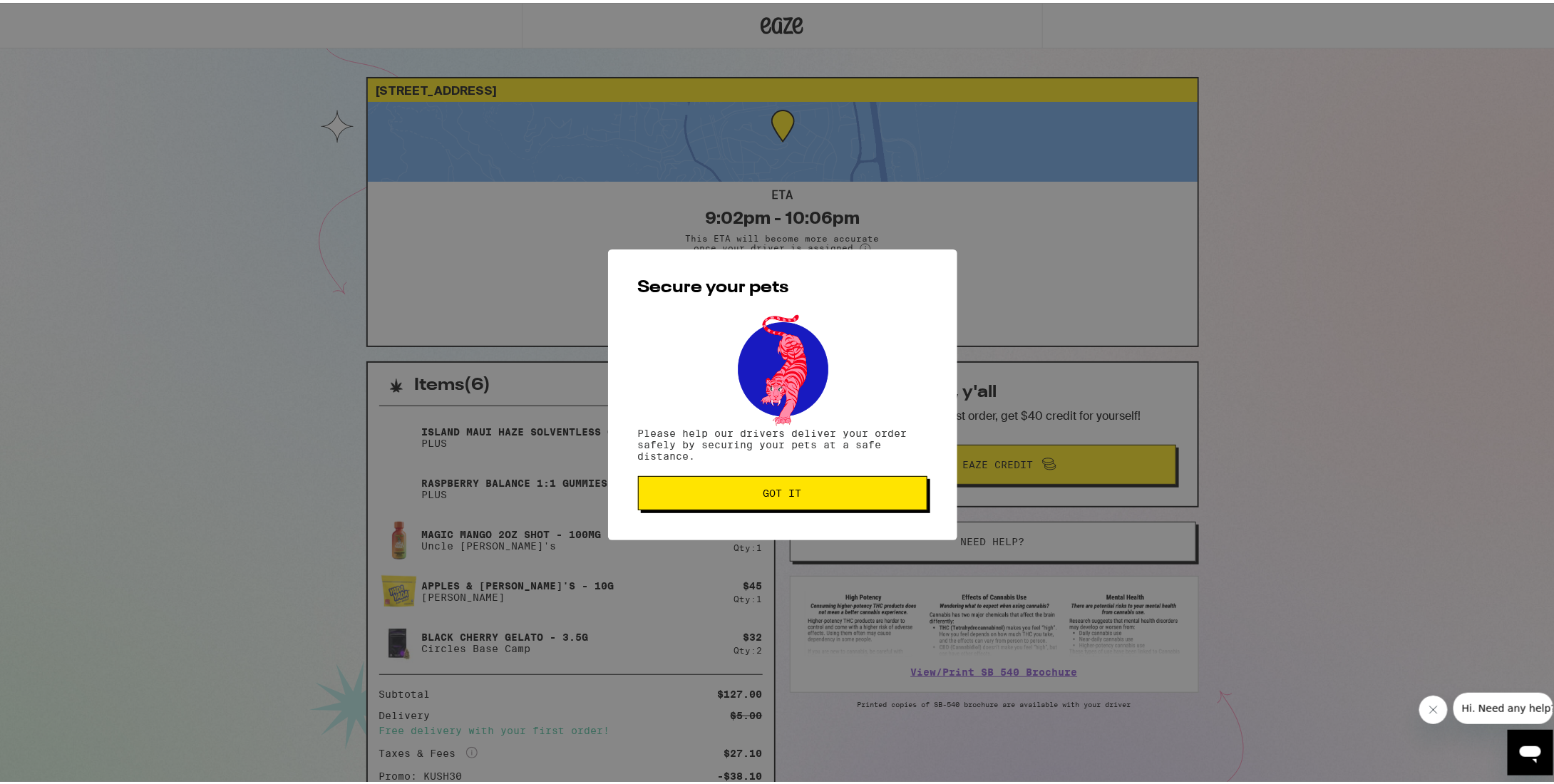
click at [841, 495] on span "Got it" at bounding box center [782, 490] width 265 height 10
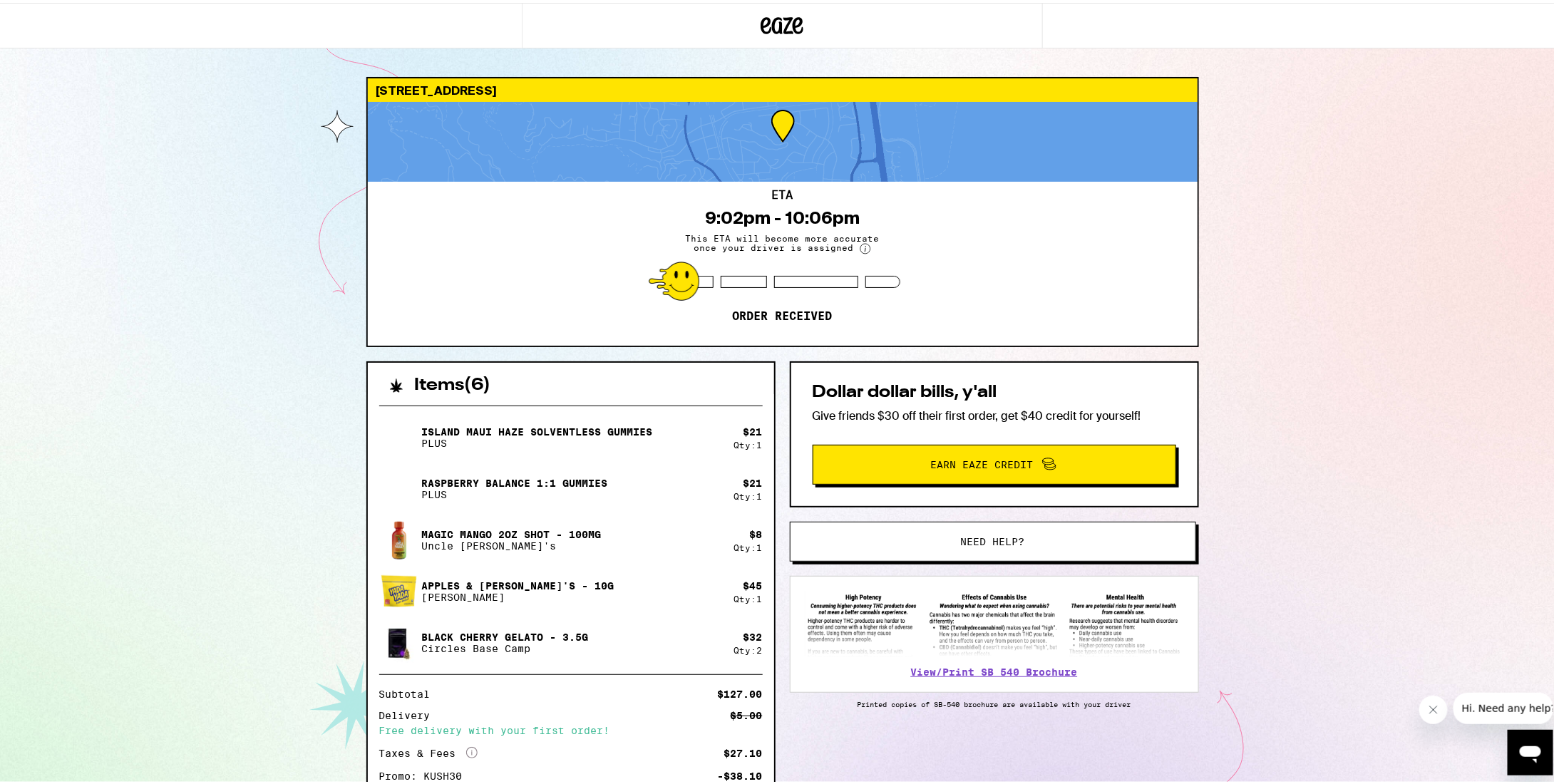
click at [777, 19] on icon at bounding box center [782, 23] width 43 height 26
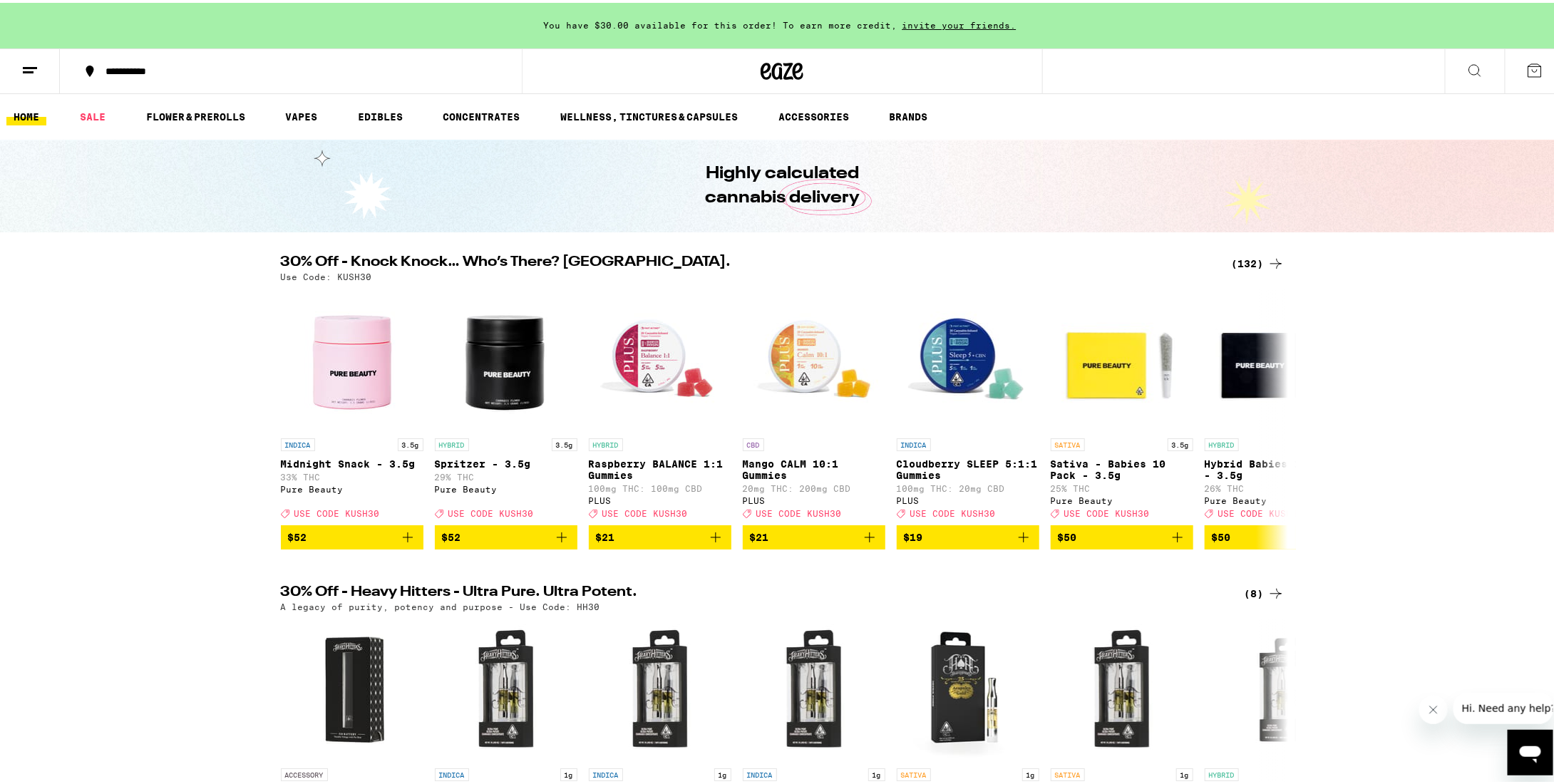
click at [35, 73] on icon at bounding box center [30, 68] width 18 height 18
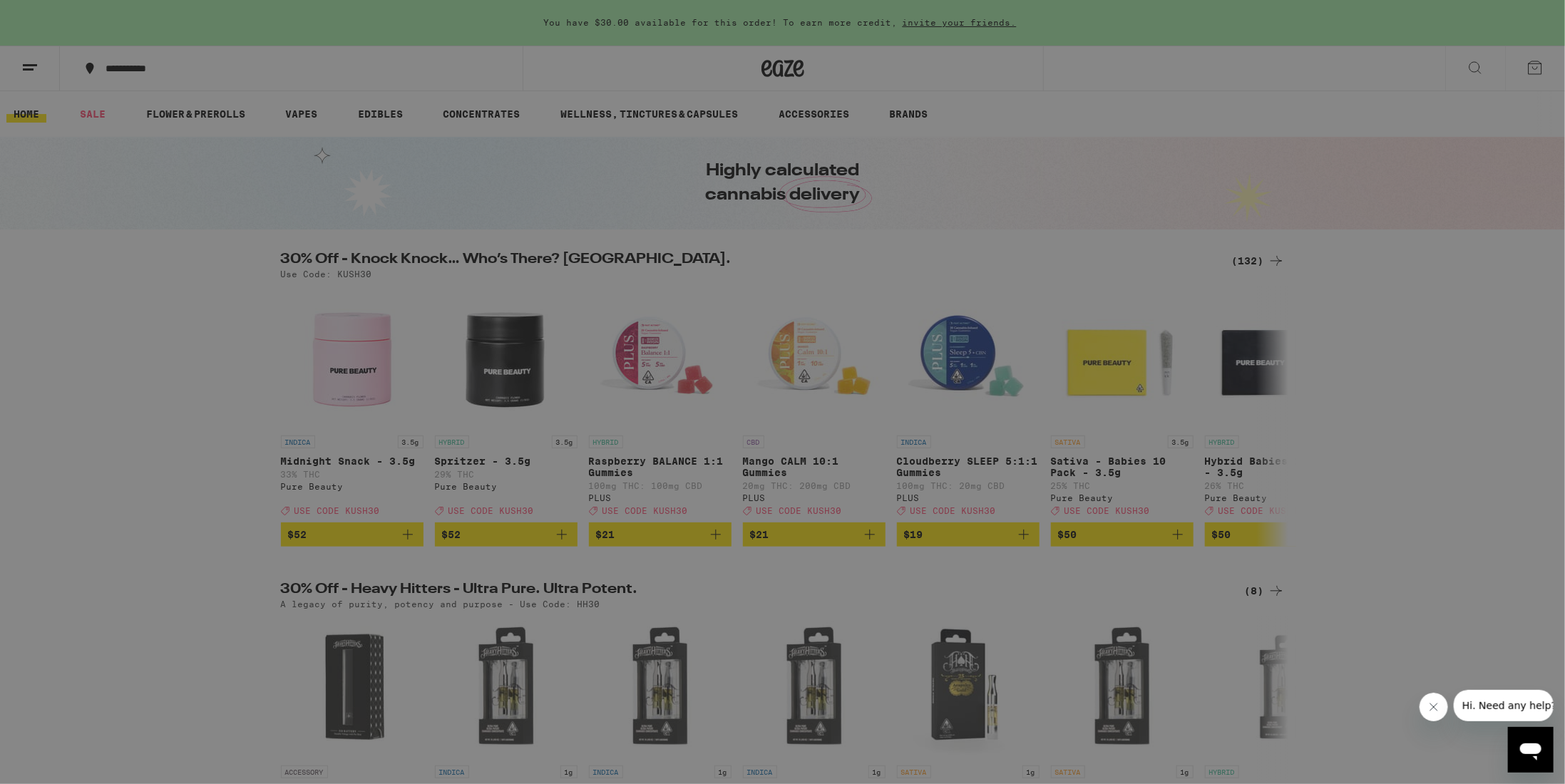
click at [104, 498] on link "Account" at bounding box center [198, 499] width 250 height 18
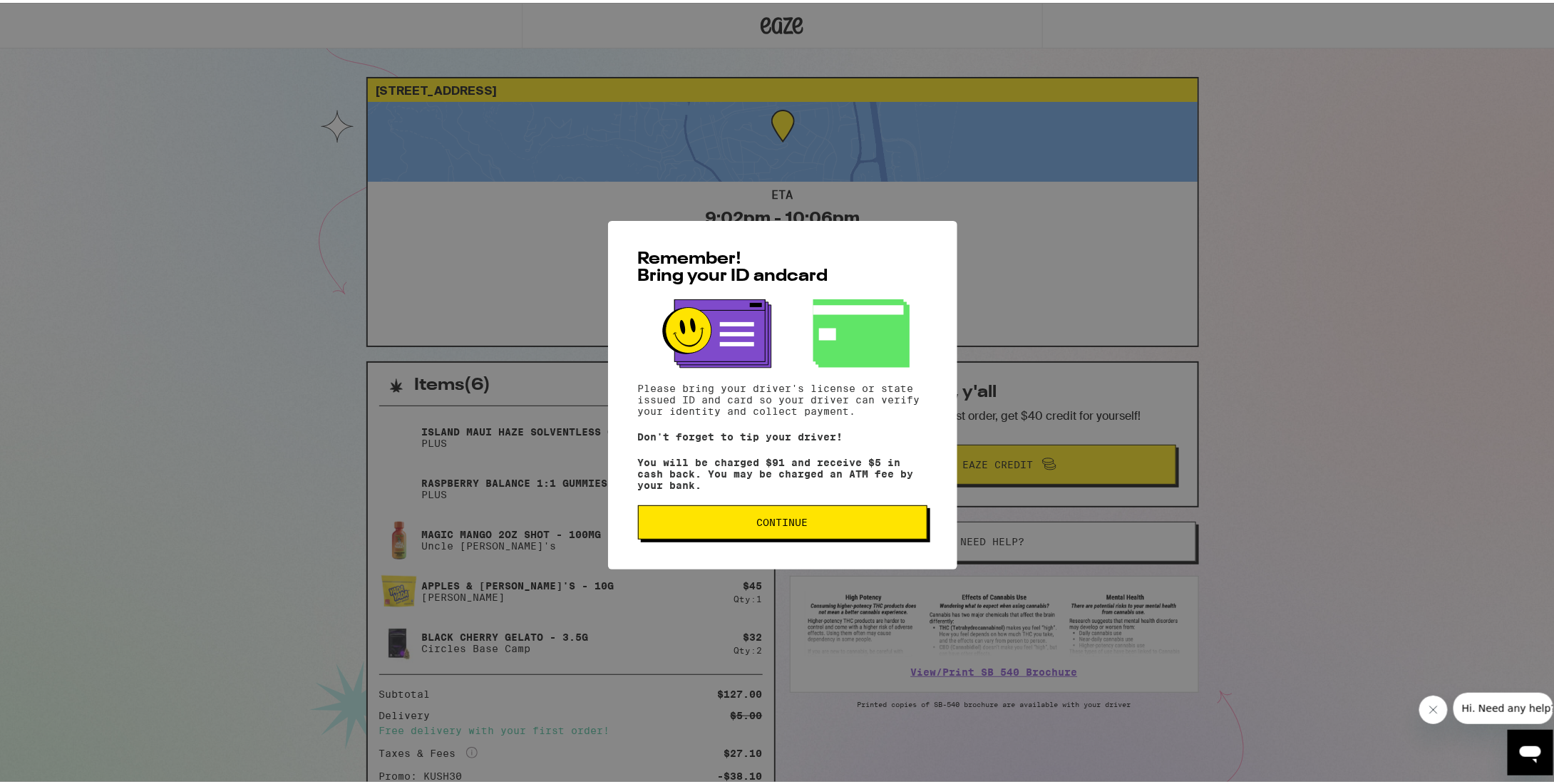
click at [751, 522] on span "Continue" at bounding box center [782, 520] width 265 height 10
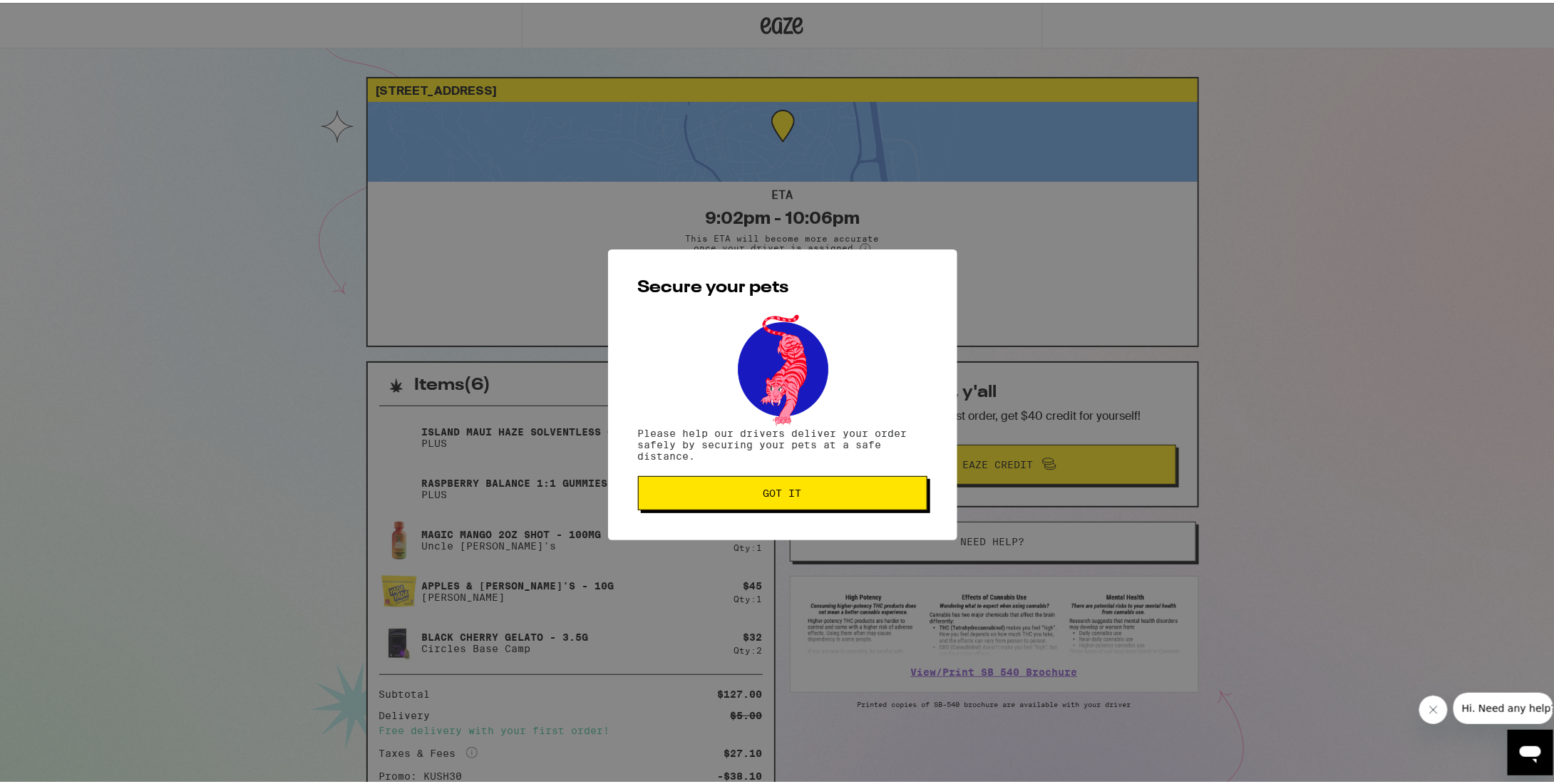
click at [775, 492] on span "Got it" at bounding box center [782, 490] width 38 height 10
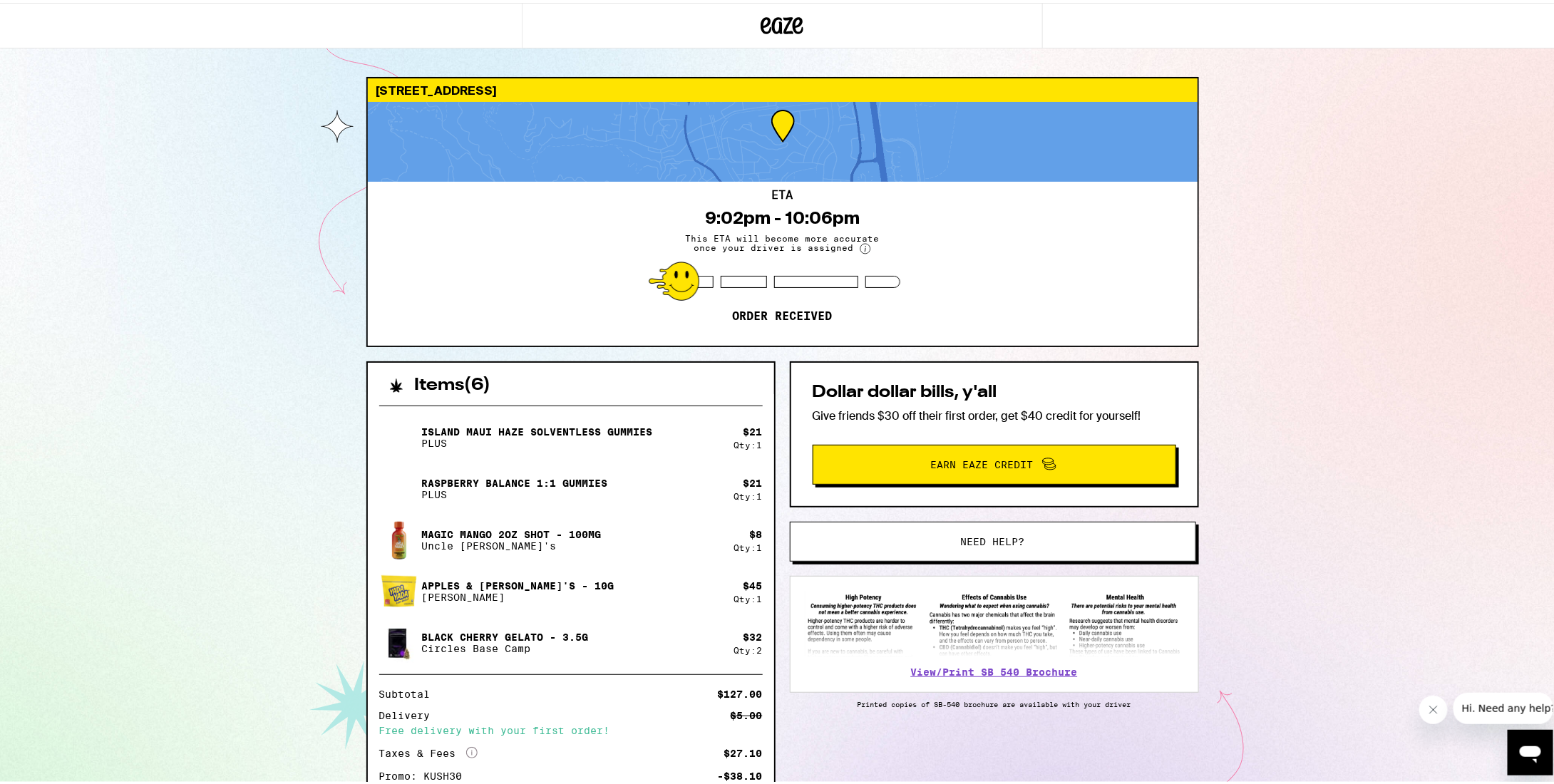
click at [953, 460] on span "Earn Eaze Credit" at bounding box center [982, 462] width 103 height 10
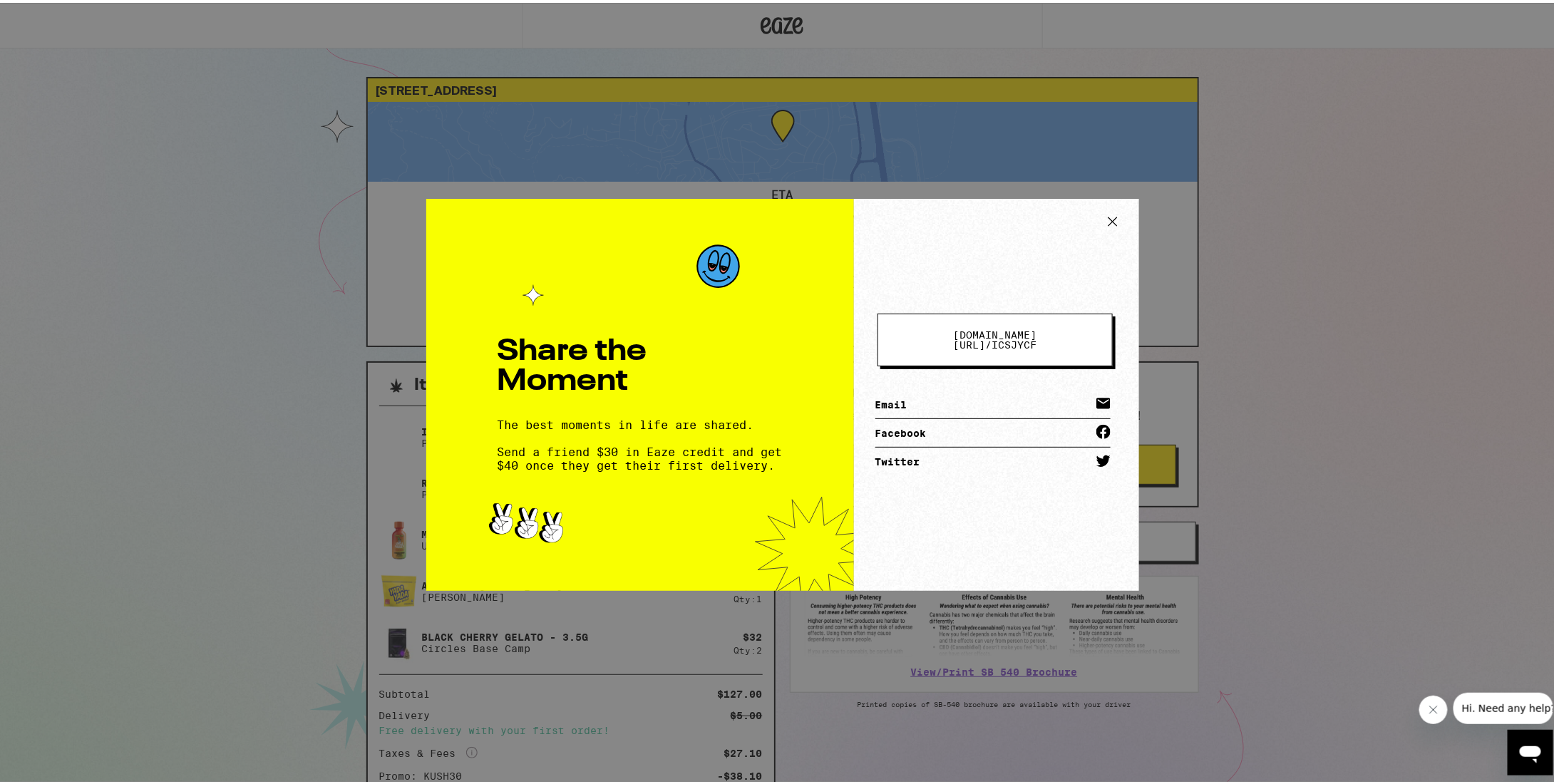
click at [1021, 333] on span "[DOMAIN_NAME][URL] /" at bounding box center [995, 337] width 83 height 22
click at [1113, 215] on icon at bounding box center [1113, 219] width 22 height 22
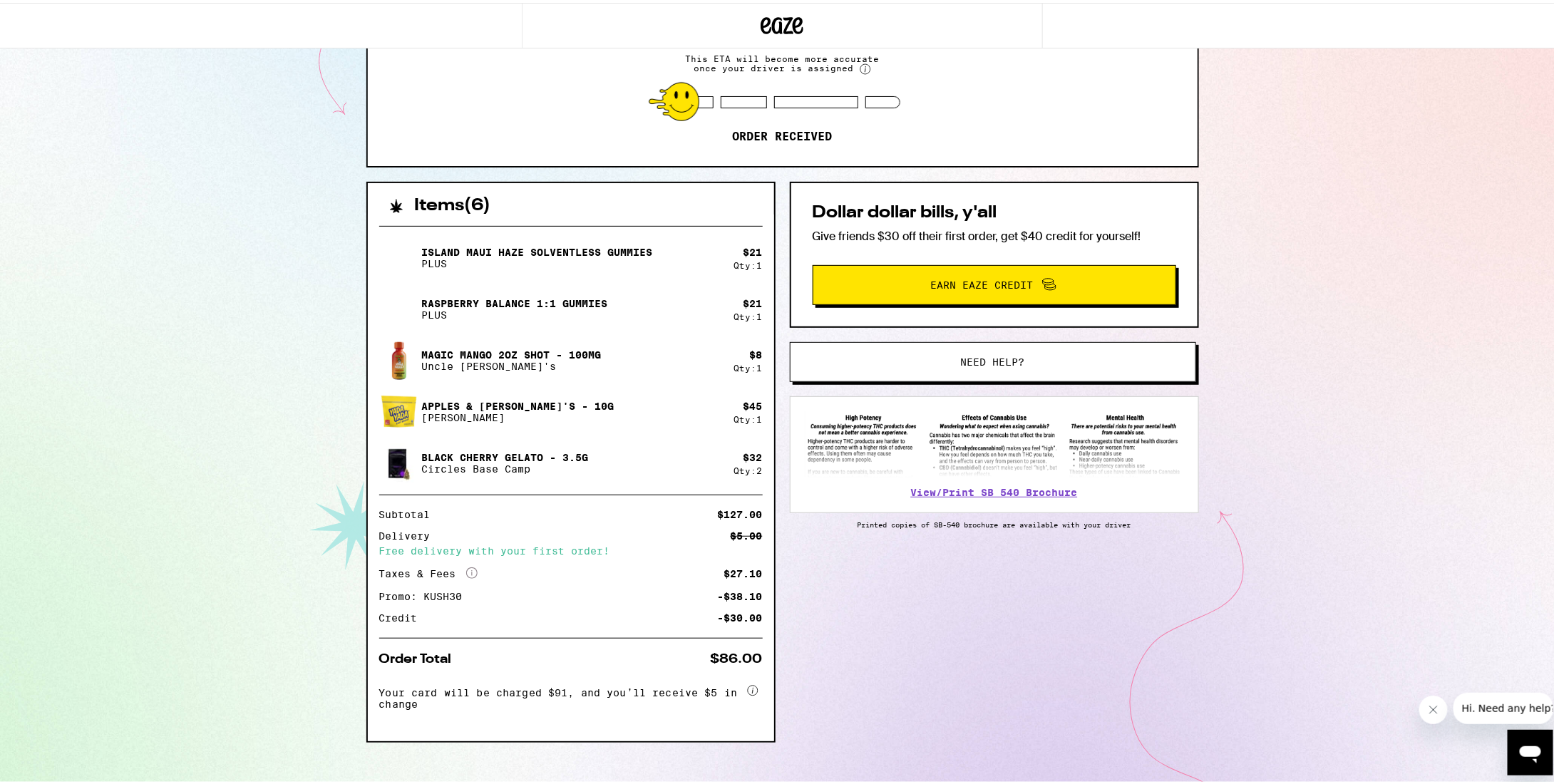
scroll to position [195, 0]
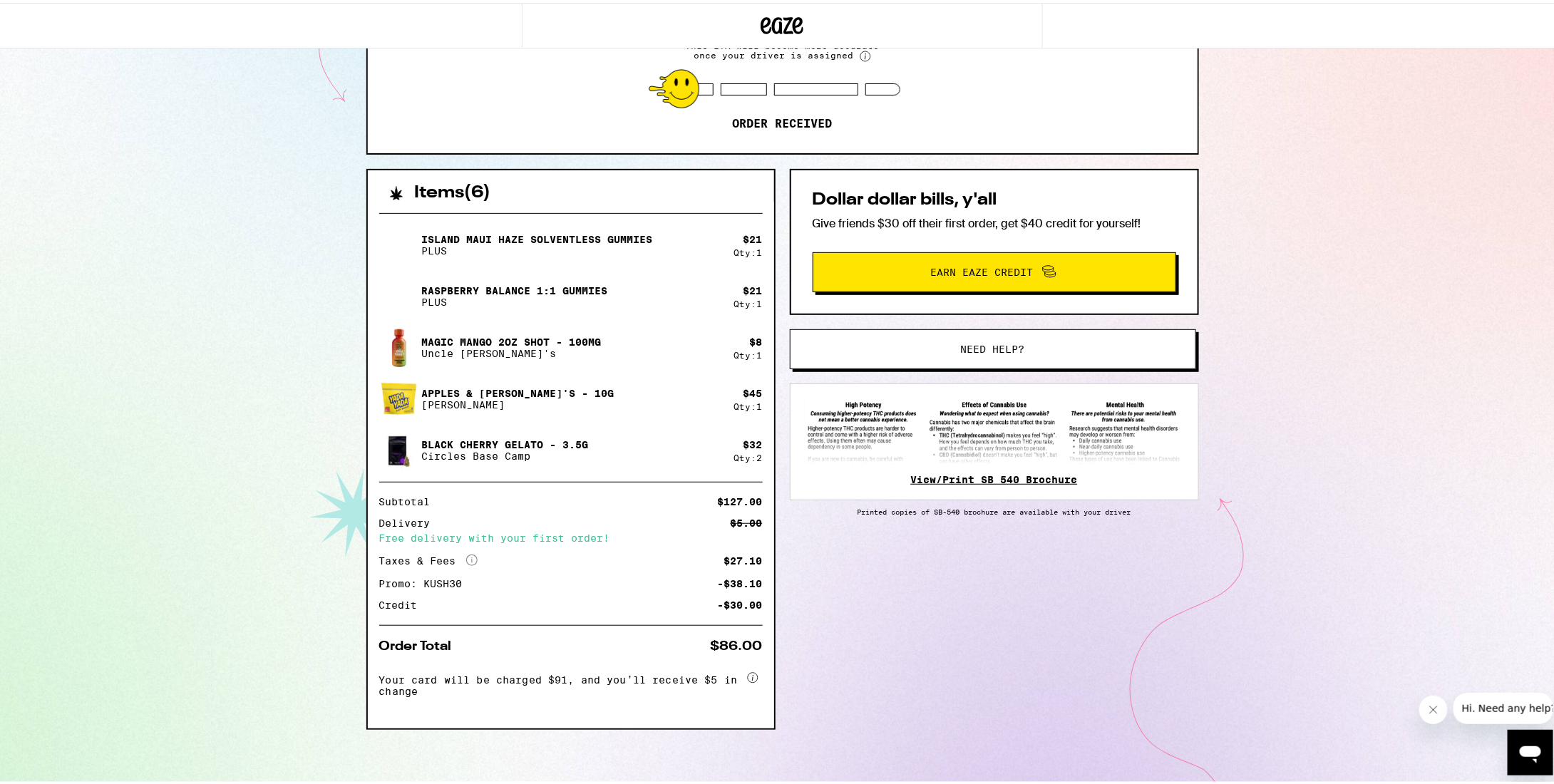
click at [943, 475] on link "View/Print SB 540 Brochure" at bounding box center [994, 477] width 167 height 12
click at [1079, 401] on img at bounding box center [994, 428] width 380 height 66
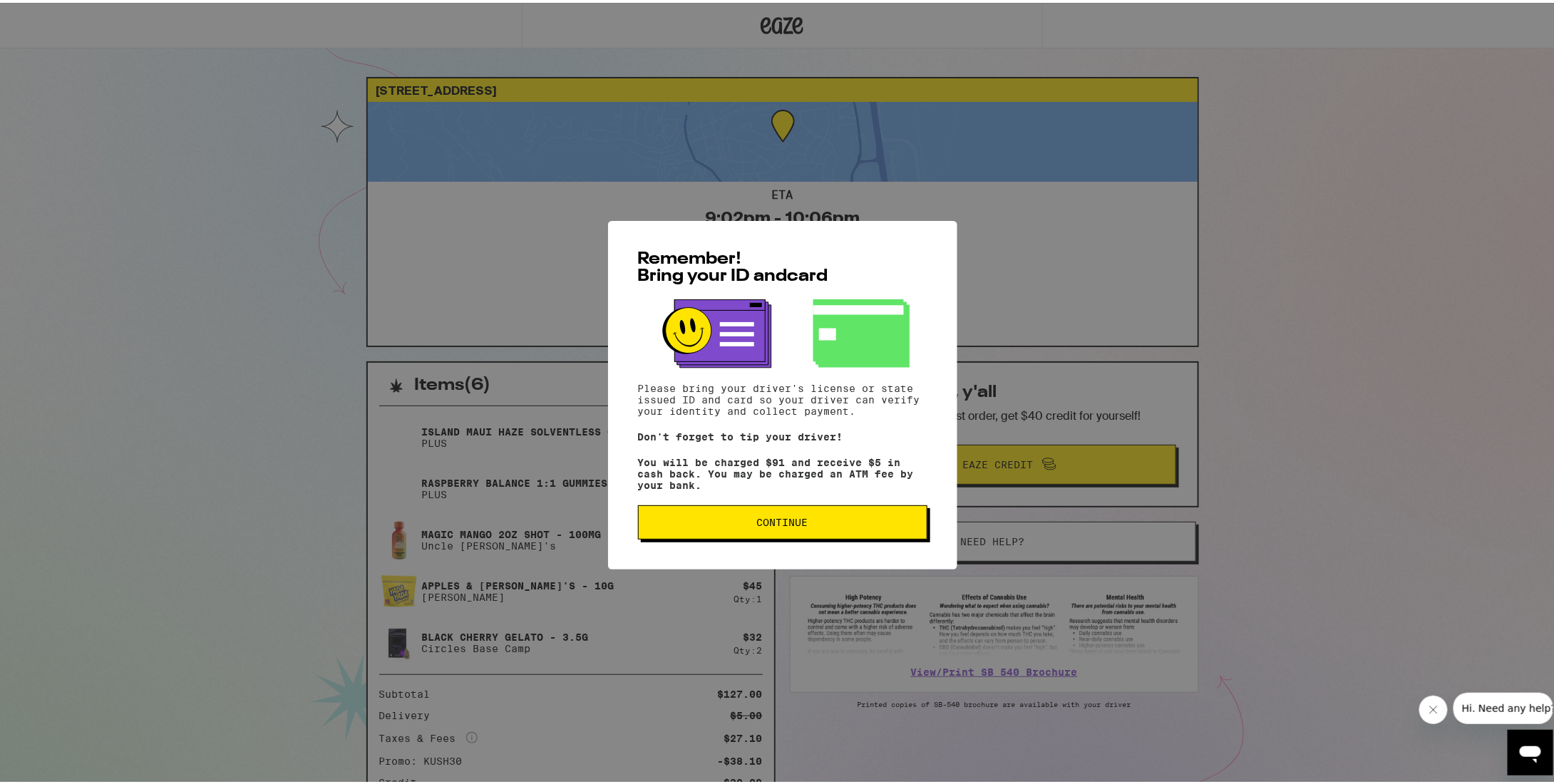
click at [786, 520] on span "Continue" at bounding box center [783, 520] width 52 height 10
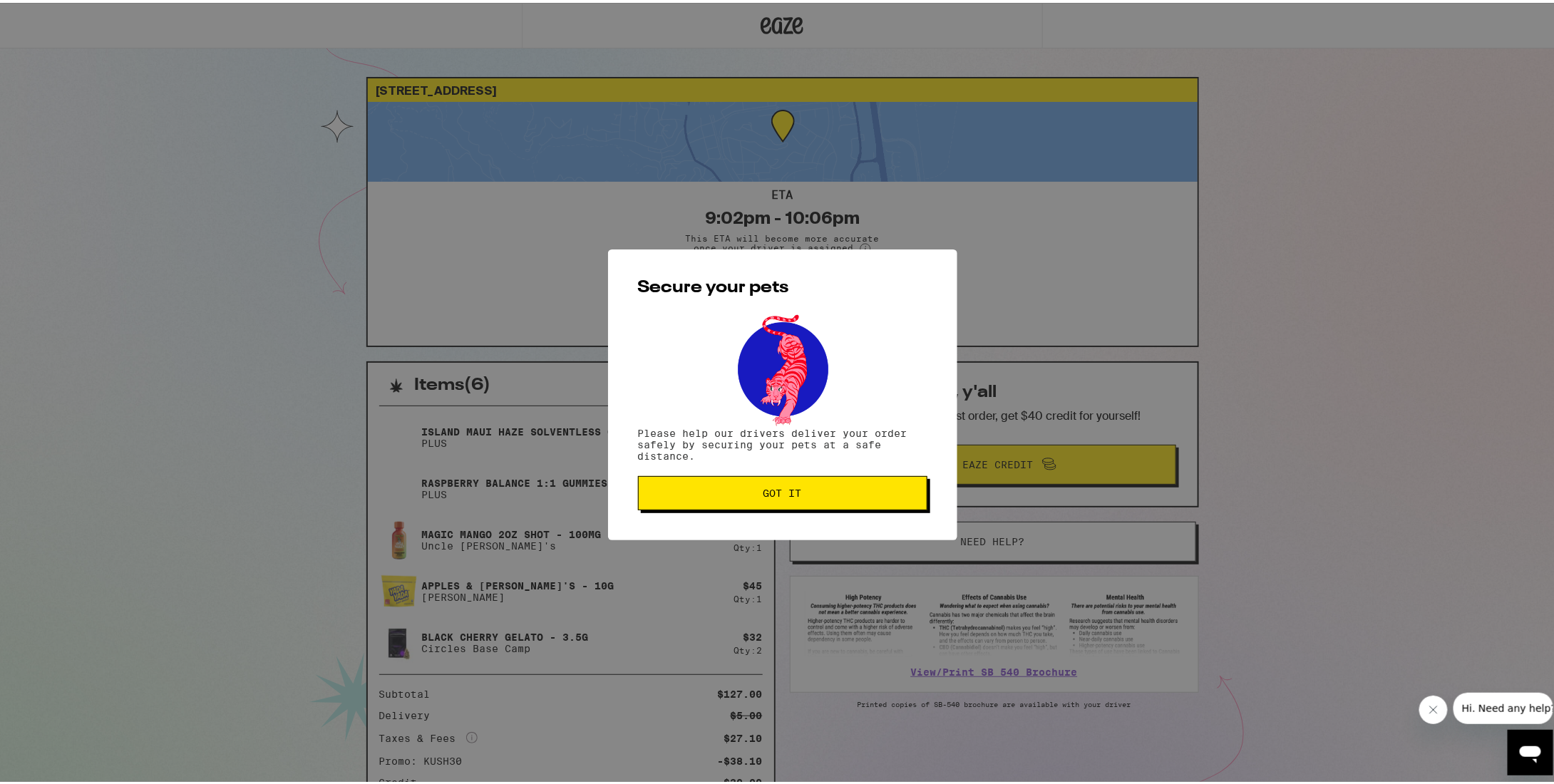
click at [789, 500] on button "Got it" at bounding box center [782, 490] width 289 height 34
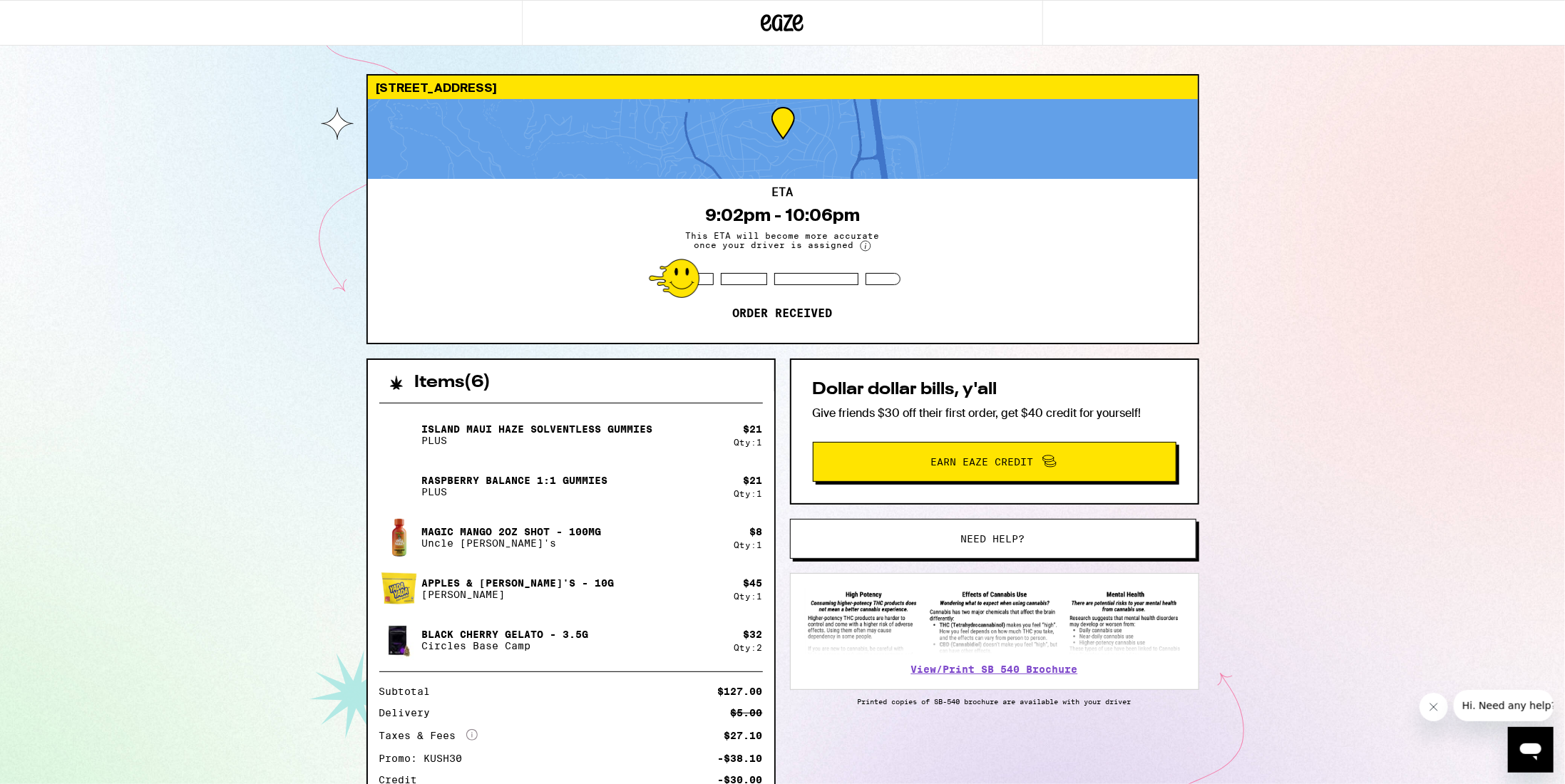
click at [469, 729] on icon at bounding box center [472, 735] width 12 height 12
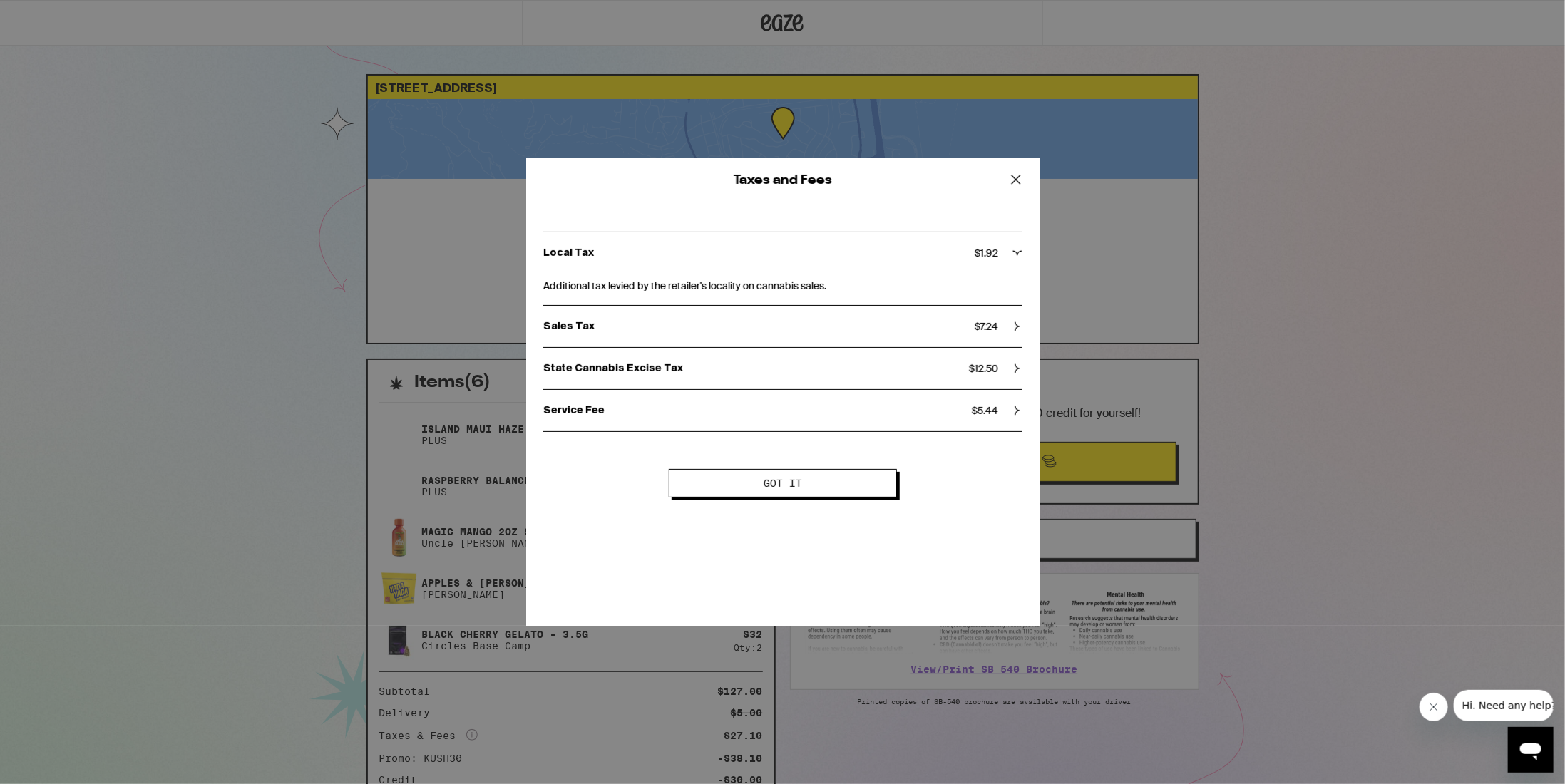
click at [1030, 369] on div "Local Tax $ 1.92 Additional tax levied by the retailer's locality on cannabis s…" at bounding box center [782, 326] width 513 height 246
click at [1018, 369] on icon at bounding box center [1017, 369] width 4 height 9
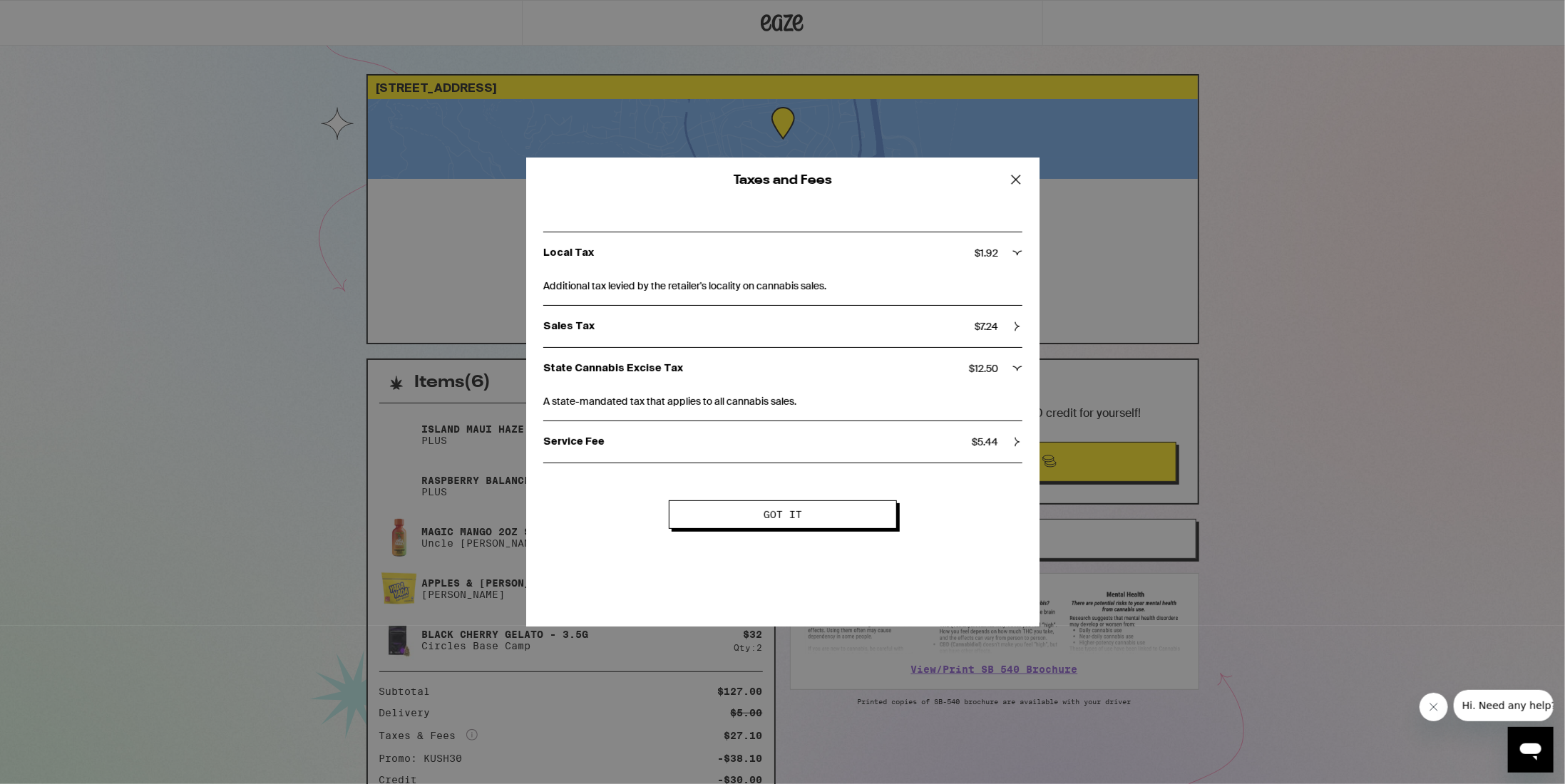
click at [1007, 433] on div "Service Fee $ 5.44" at bounding box center [782, 442] width 479 height 42
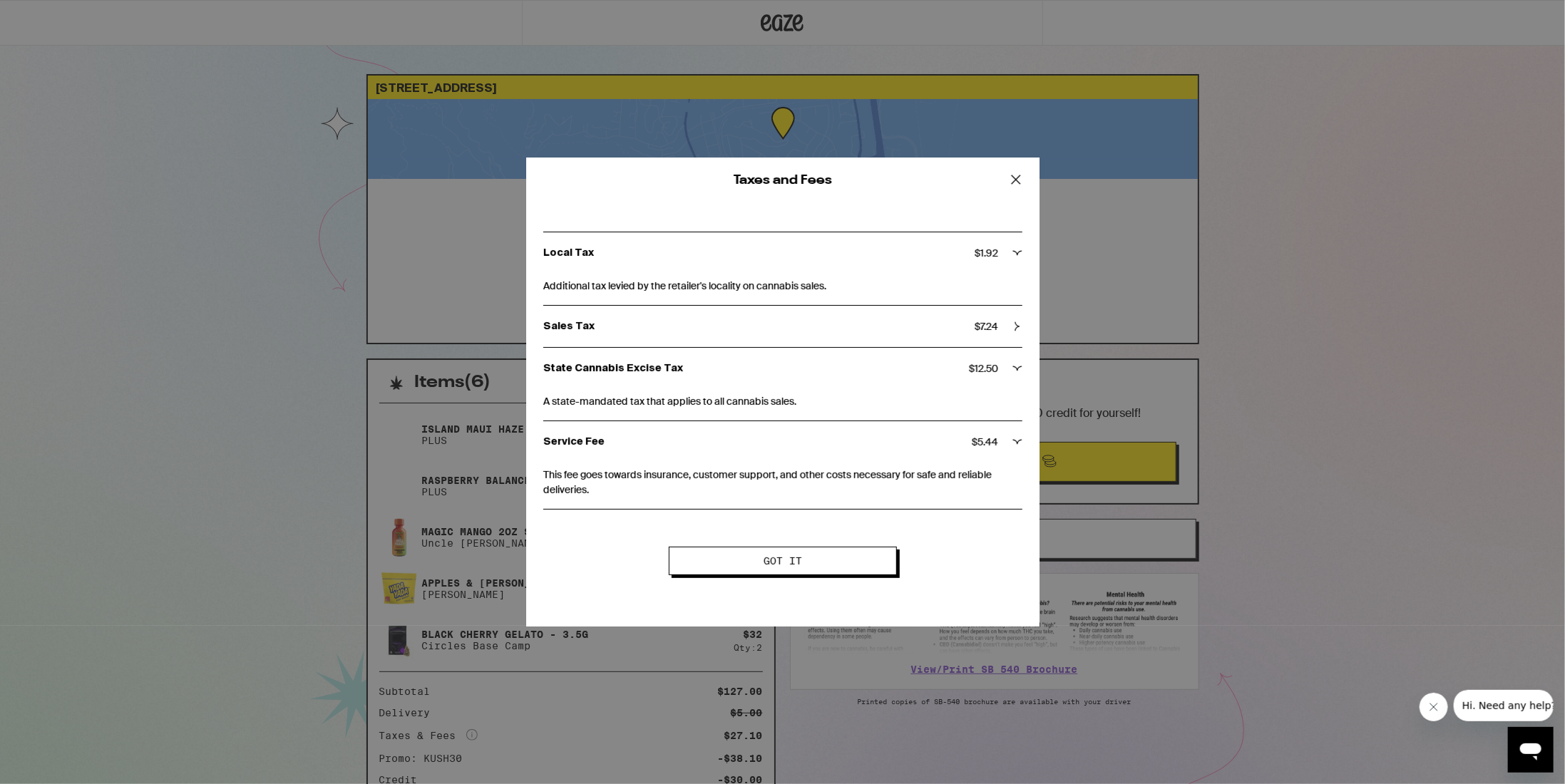
click at [1005, 330] on div "Sales Tax $ 7.24" at bounding box center [782, 326] width 479 height 13
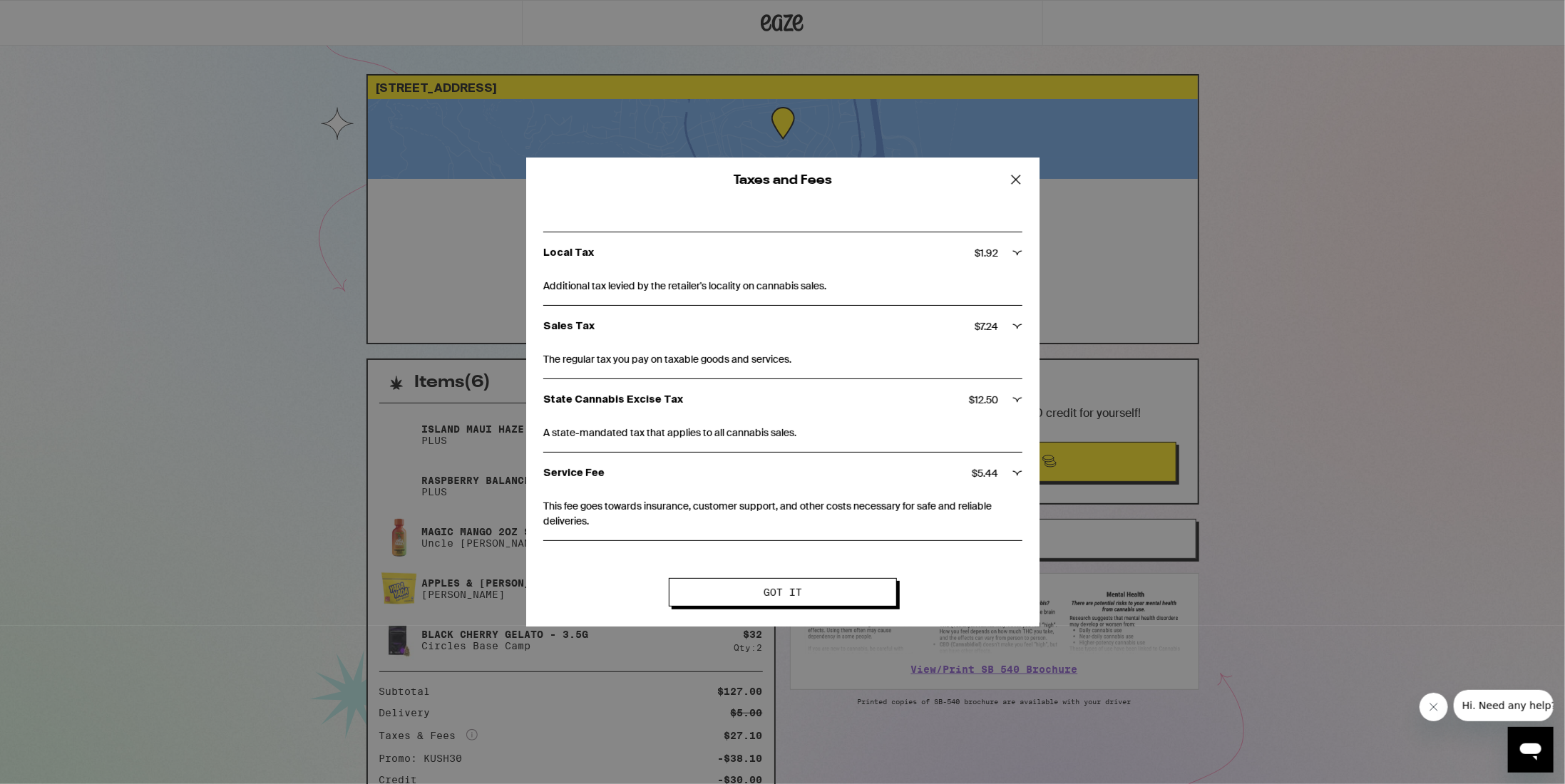
click at [778, 592] on span "Got it" at bounding box center [782, 592] width 38 height 10
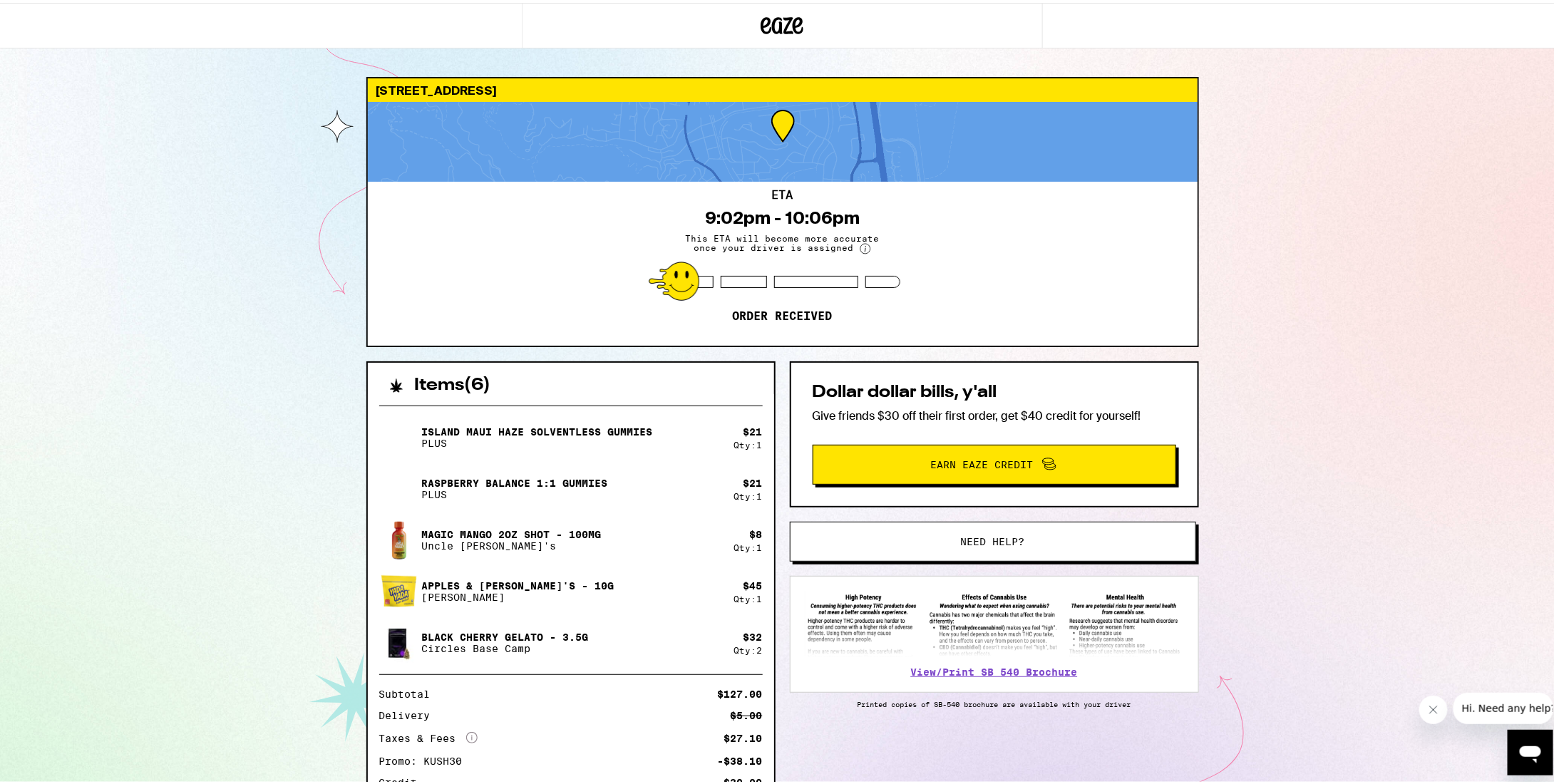
click at [861, 247] on circle at bounding box center [866, 246] width 10 height 10
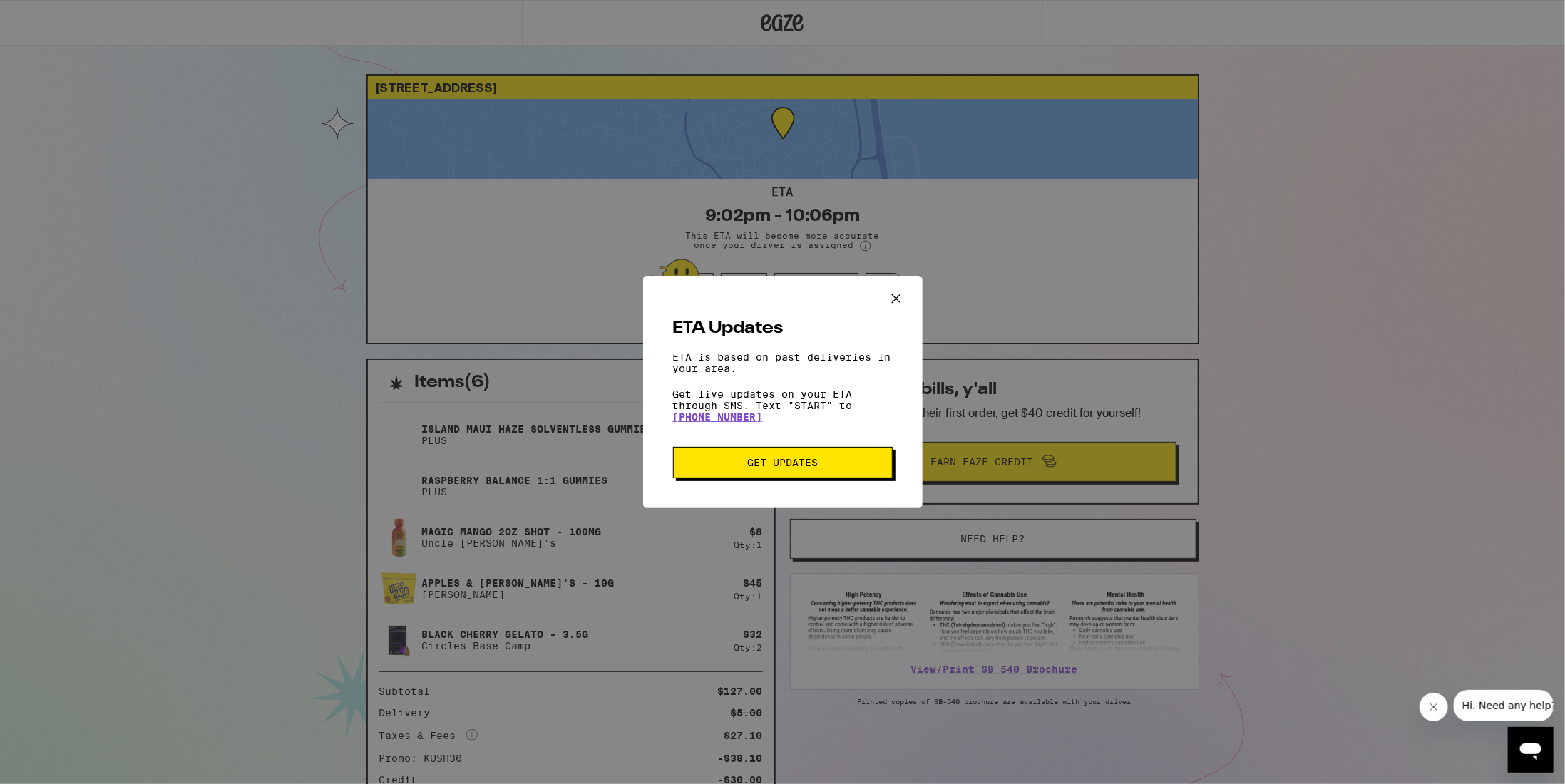
click at [893, 289] on icon "Close ETA information modal" at bounding box center [896, 299] width 22 height 22
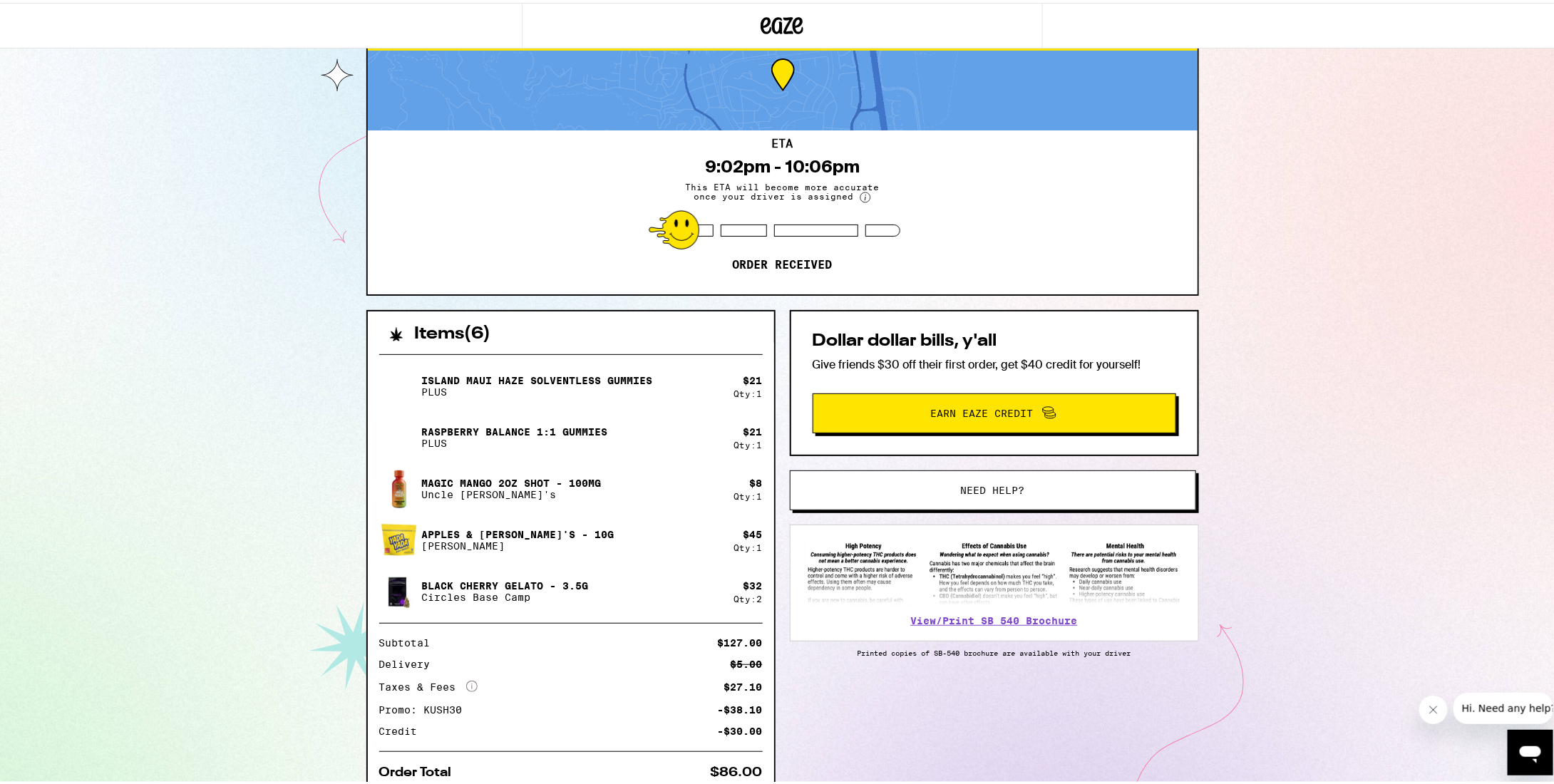
scroll to position [71, 0]
